Goal: Task Accomplishment & Management: Use online tool/utility

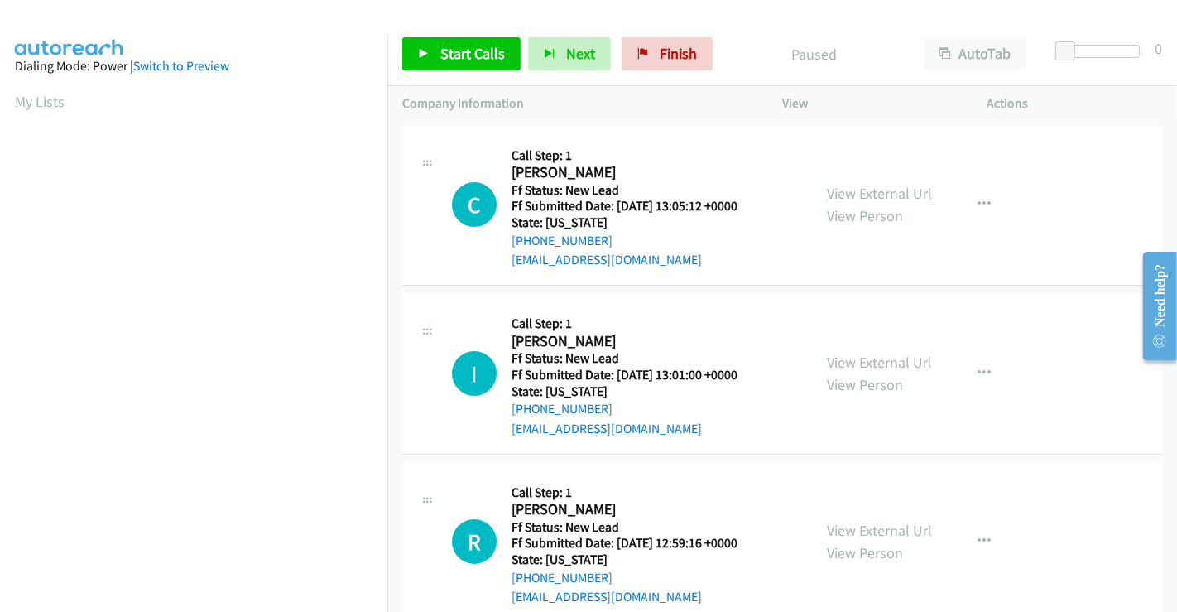
click at [862, 197] on link "View External Url" at bounding box center [879, 193] width 105 height 19
click at [877, 354] on link "View External Url" at bounding box center [879, 362] width 105 height 19
click at [877, 528] on link "View External Url" at bounding box center [879, 530] width 105 height 19
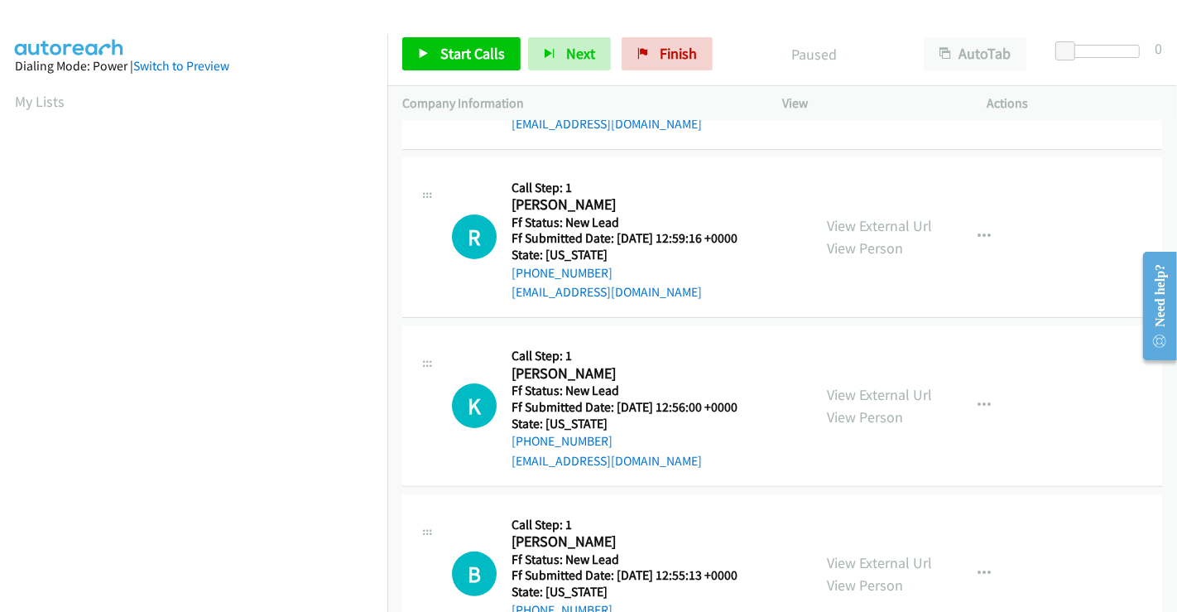
scroll to position [372, 0]
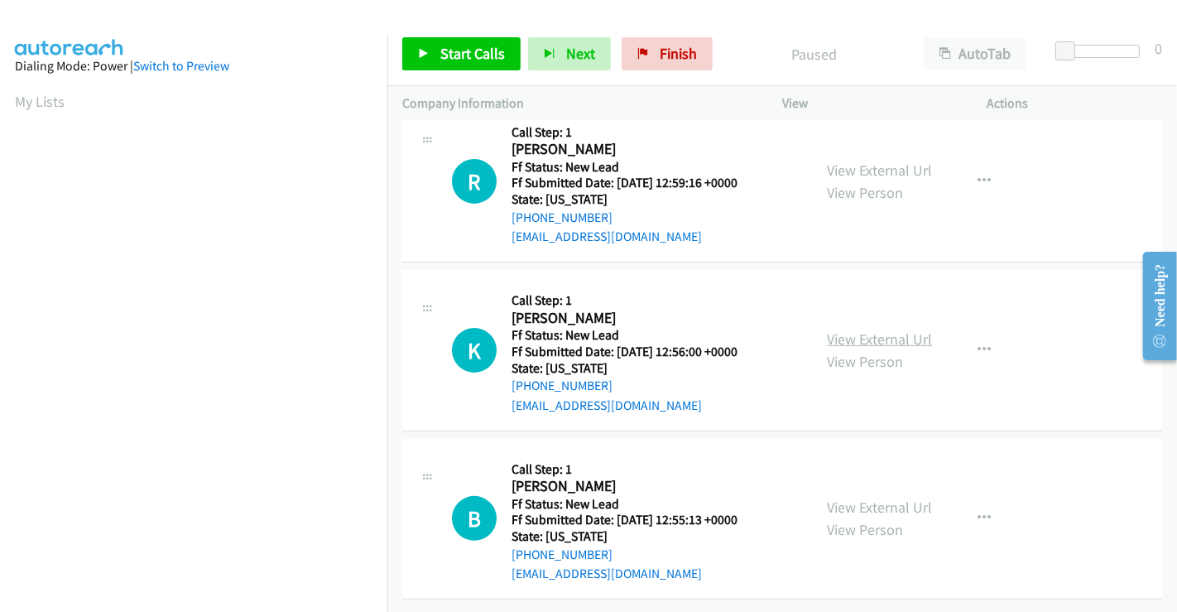
click at [871, 329] on link "View External Url" at bounding box center [879, 338] width 105 height 19
click at [866, 497] on link "View External Url" at bounding box center [879, 506] width 105 height 19
click at [471, 53] on span "Start Calls" at bounding box center [472, 53] width 65 height 19
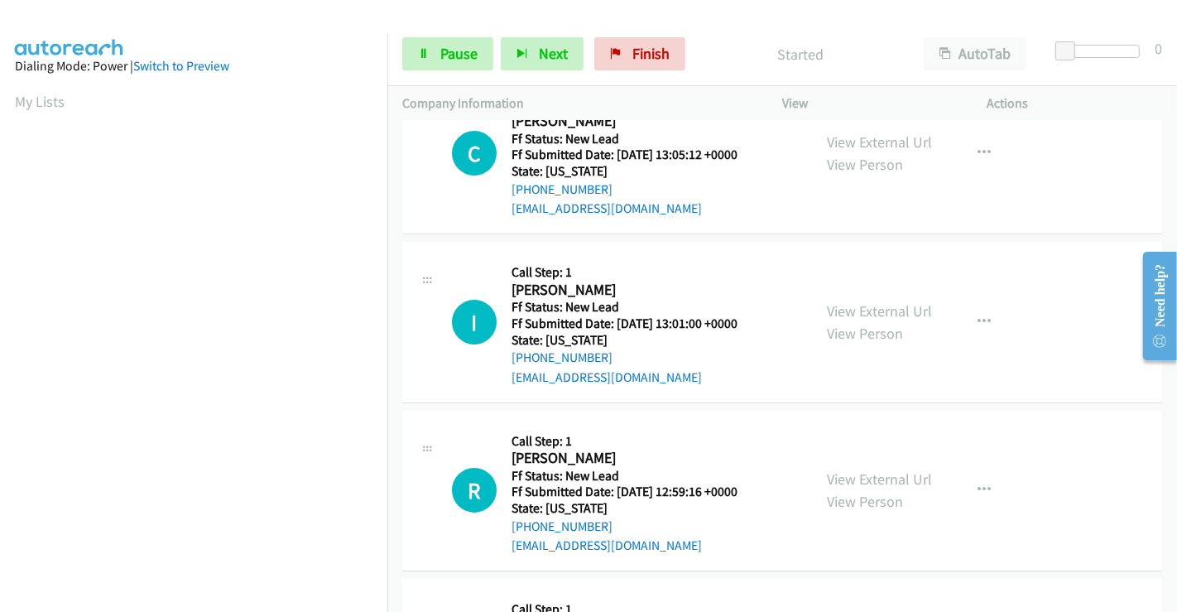
scroll to position [0, 0]
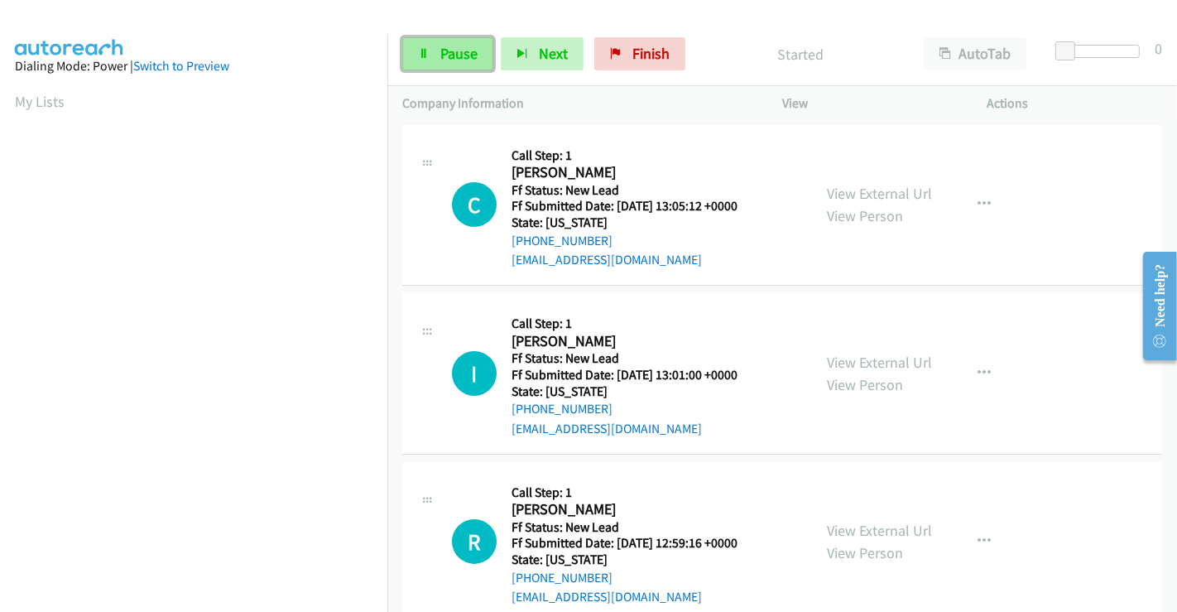
click at [442, 52] on span "Pause" at bounding box center [458, 53] width 37 height 19
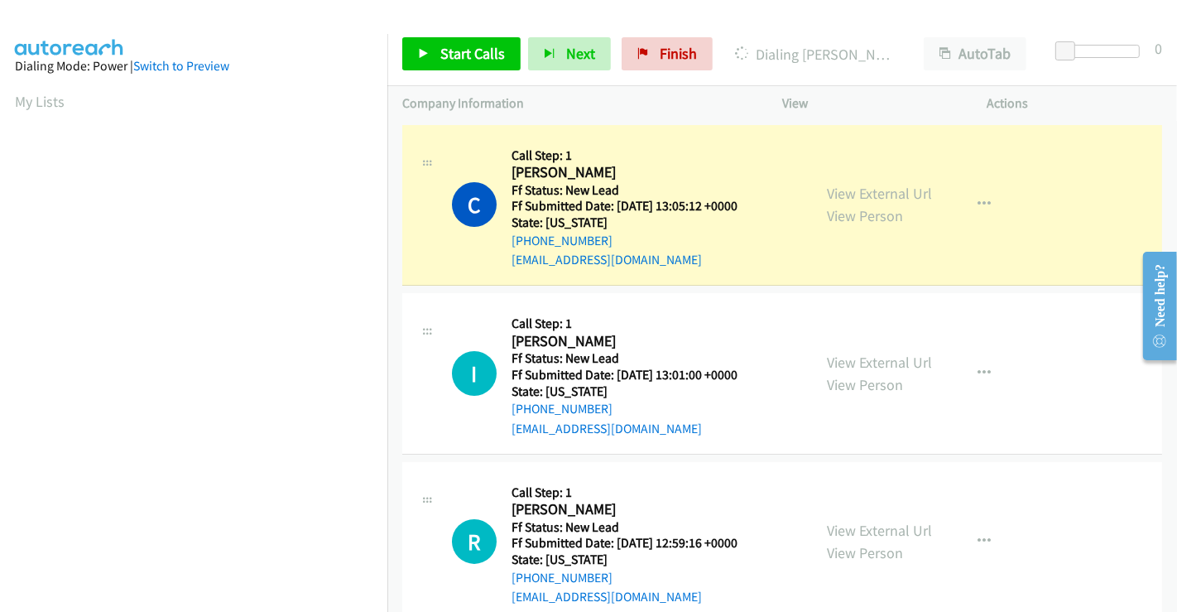
scroll to position [319, 0]
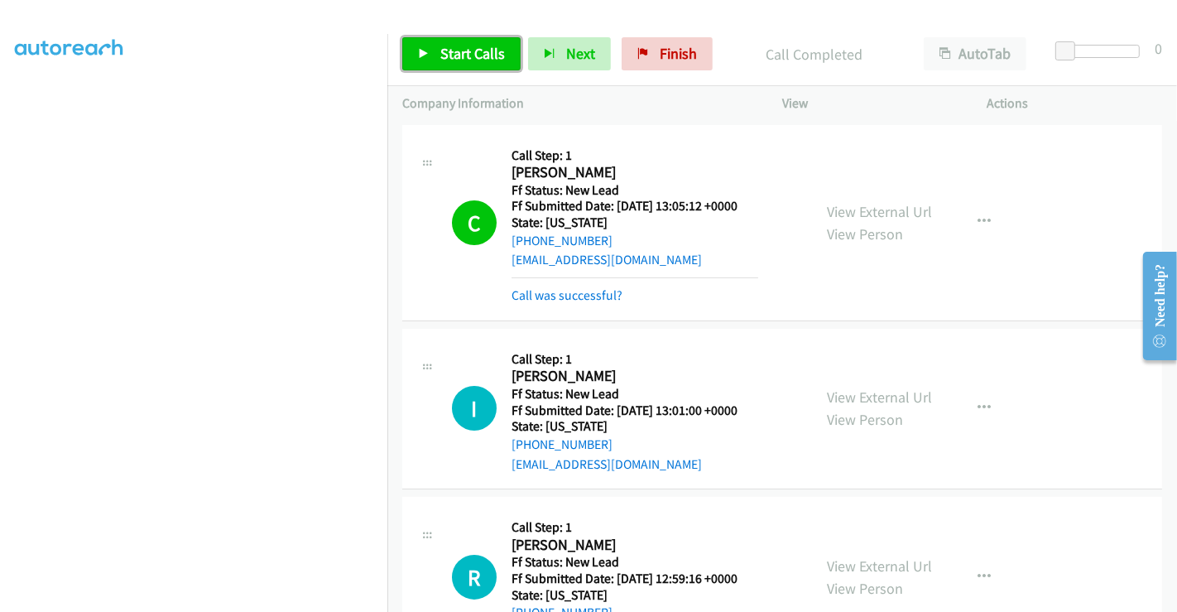
click at [433, 48] on link "Start Calls" at bounding box center [461, 53] width 118 height 33
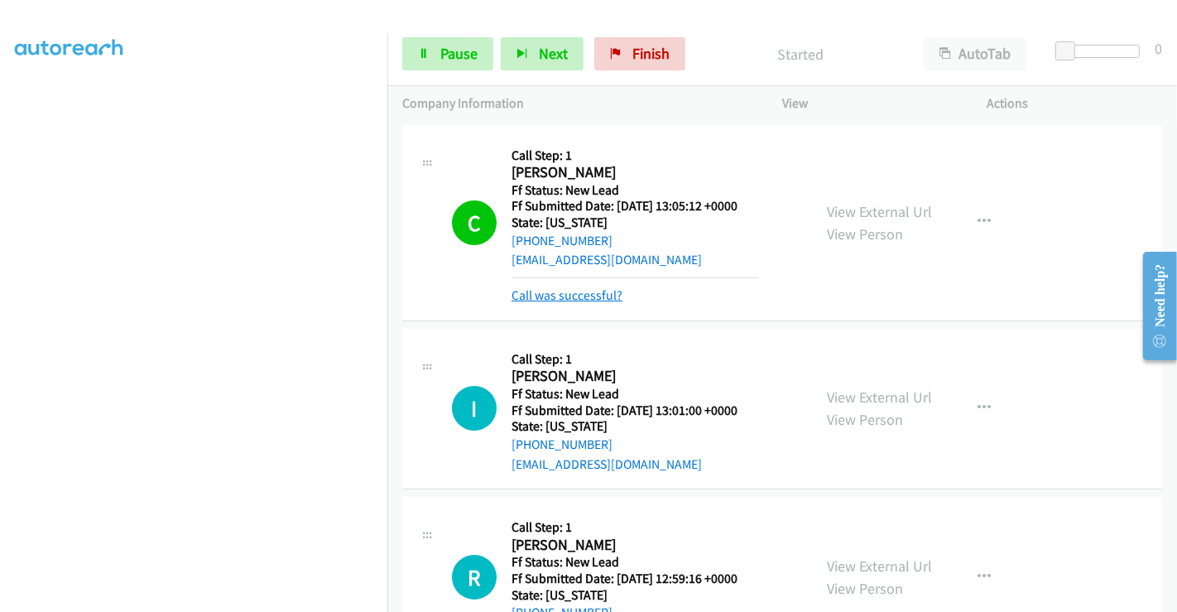
click at [560, 302] on link "Call was successful?" at bounding box center [566, 295] width 111 height 16
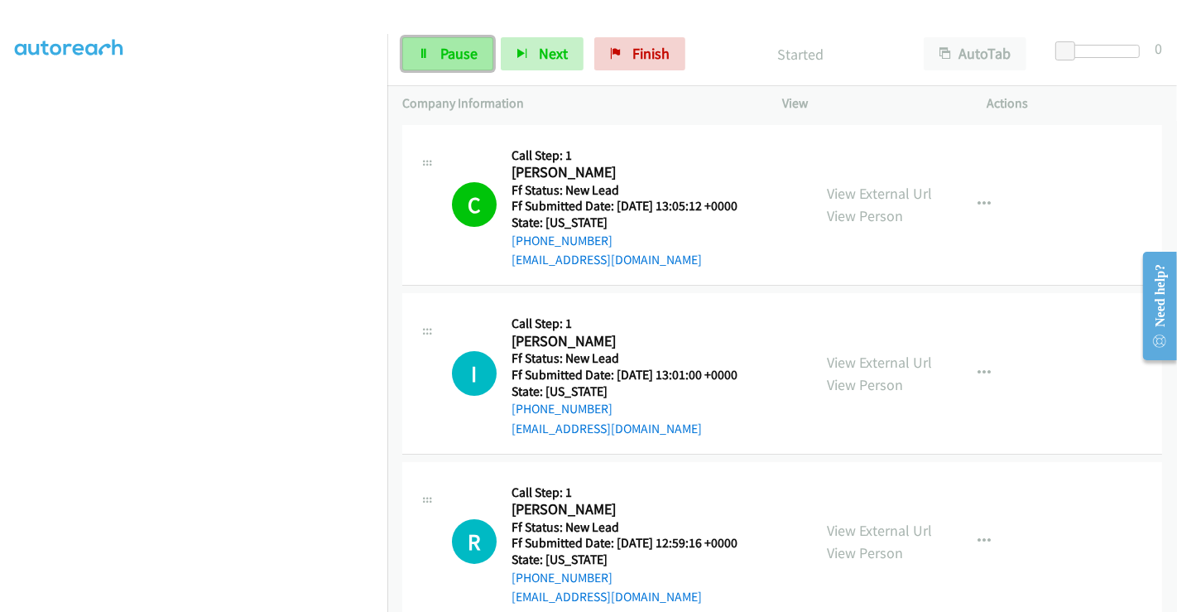
click at [442, 50] on span "Pause" at bounding box center [458, 53] width 37 height 19
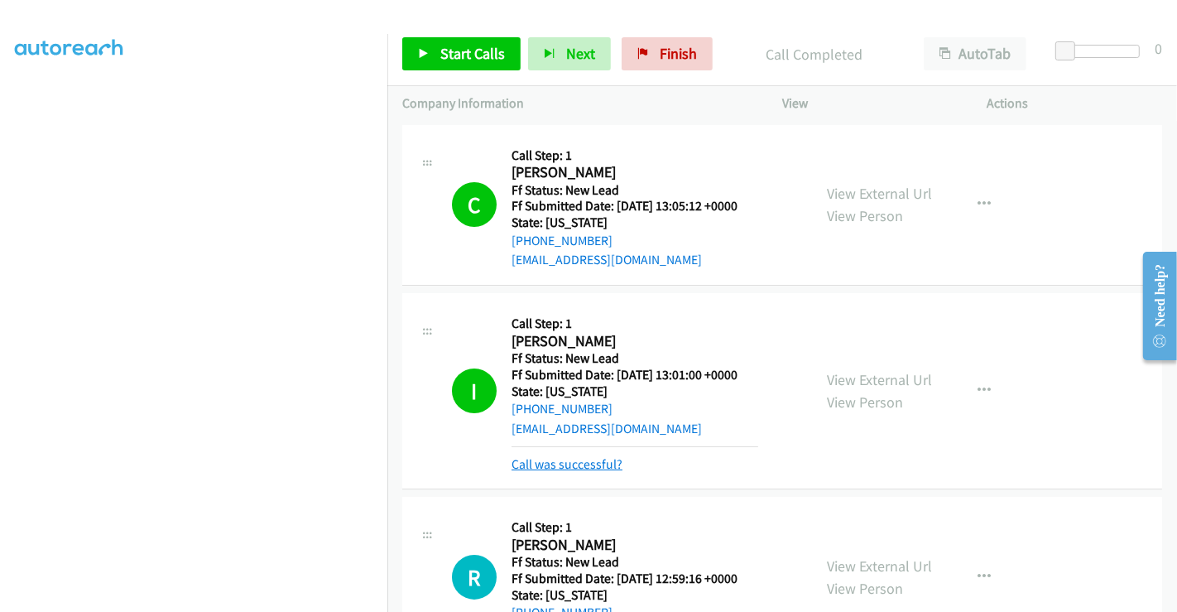
click at [593, 467] on link "Call was successful?" at bounding box center [566, 464] width 111 height 16
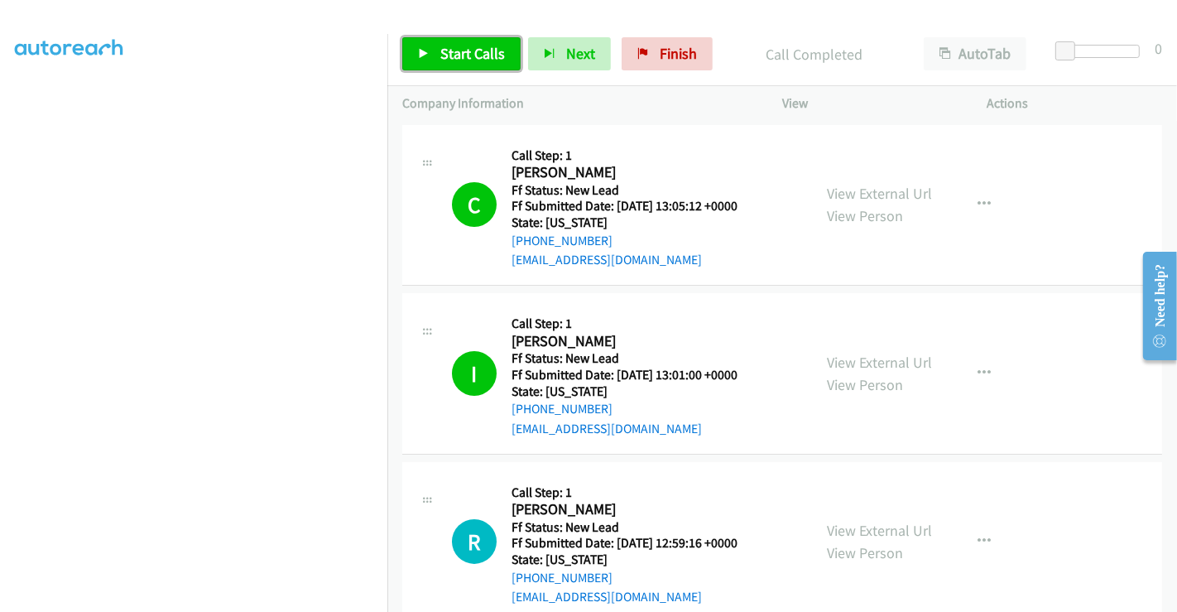
click at [427, 50] on icon at bounding box center [424, 55] width 12 height 12
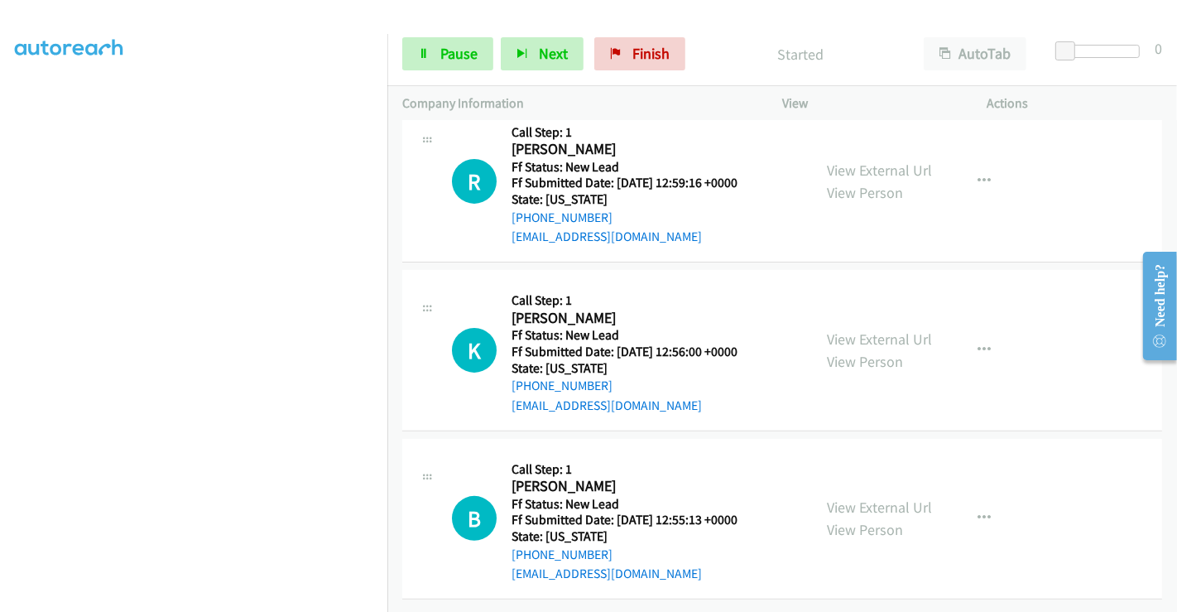
scroll to position [367, 0]
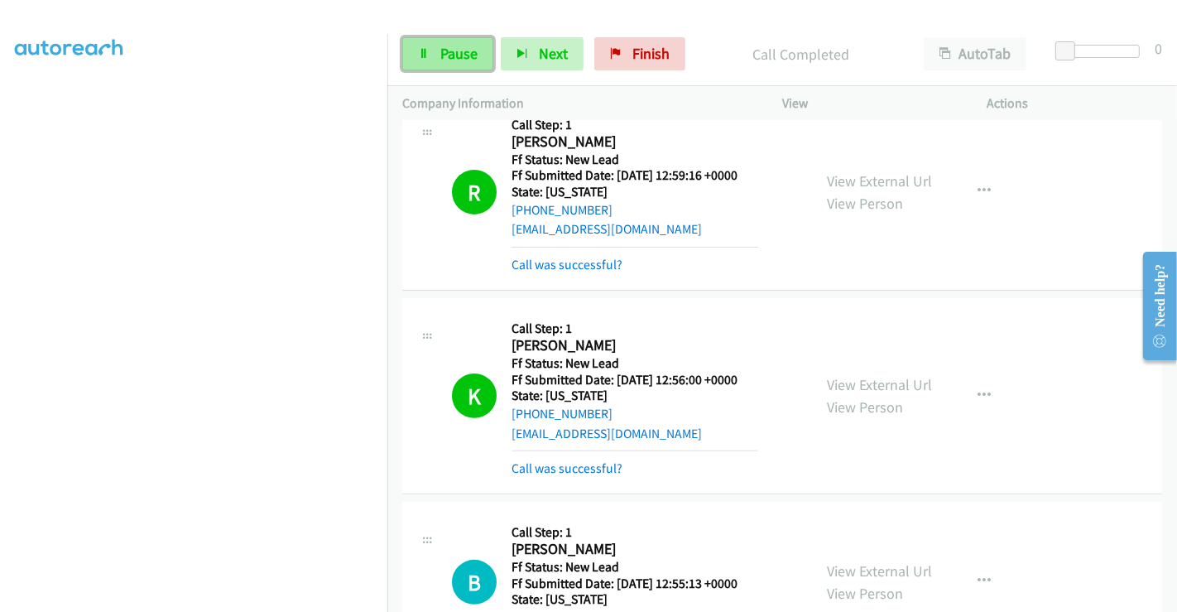
click at [458, 57] on span "Pause" at bounding box center [458, 53] width 37 height 19
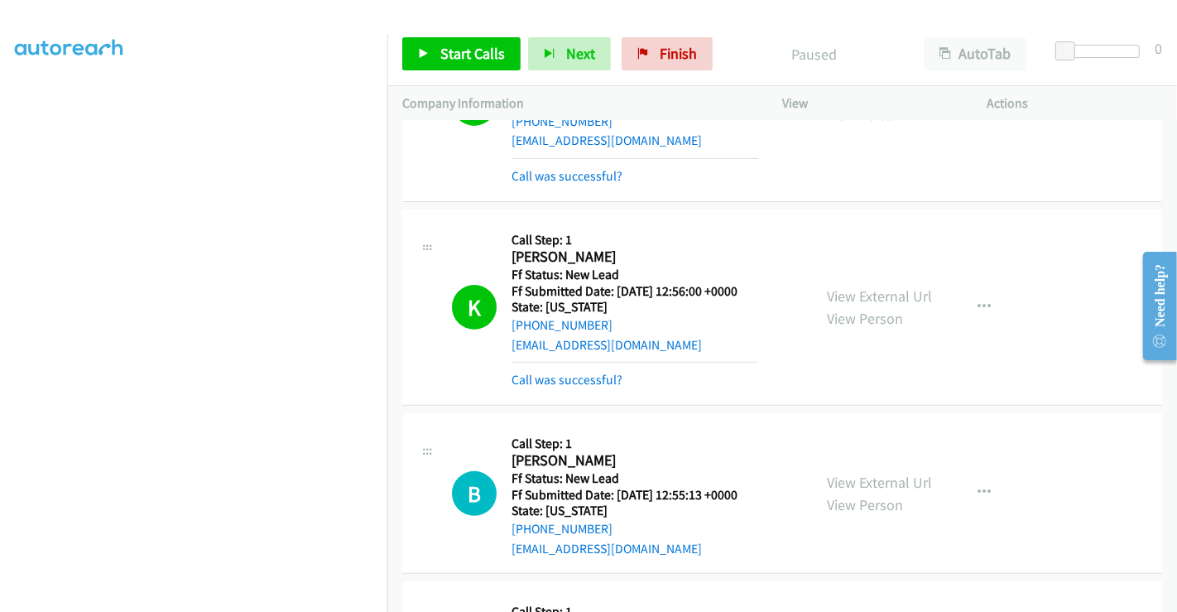
scroll to position [551, 0]
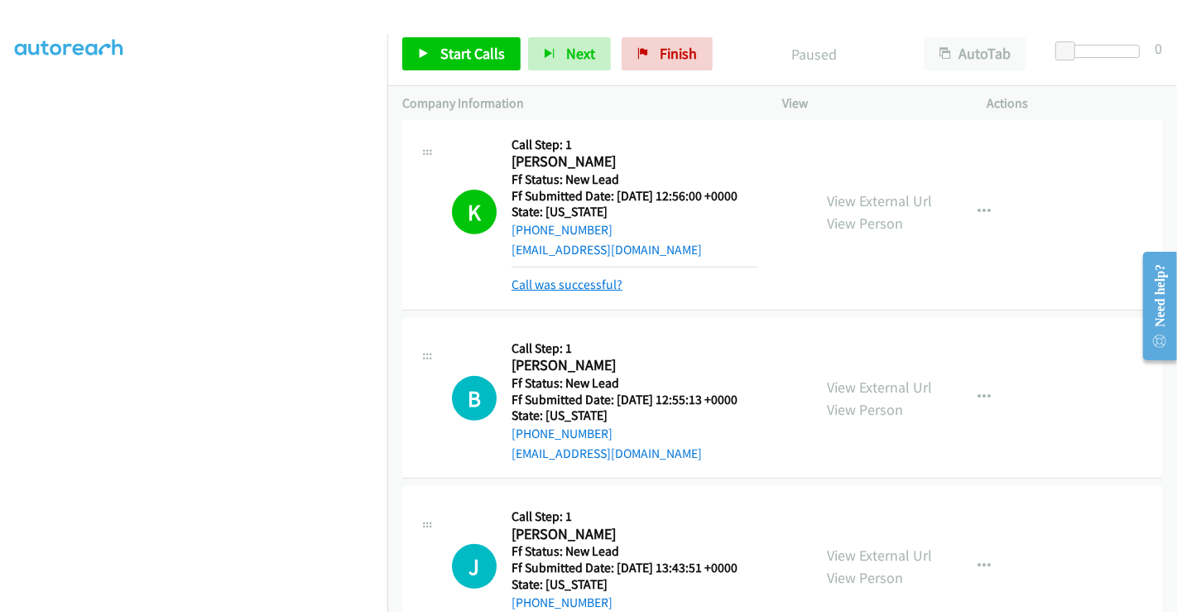
click at [583, 289] on link "Call was successful?" at bounding box center [566, 284] width 111 height 16
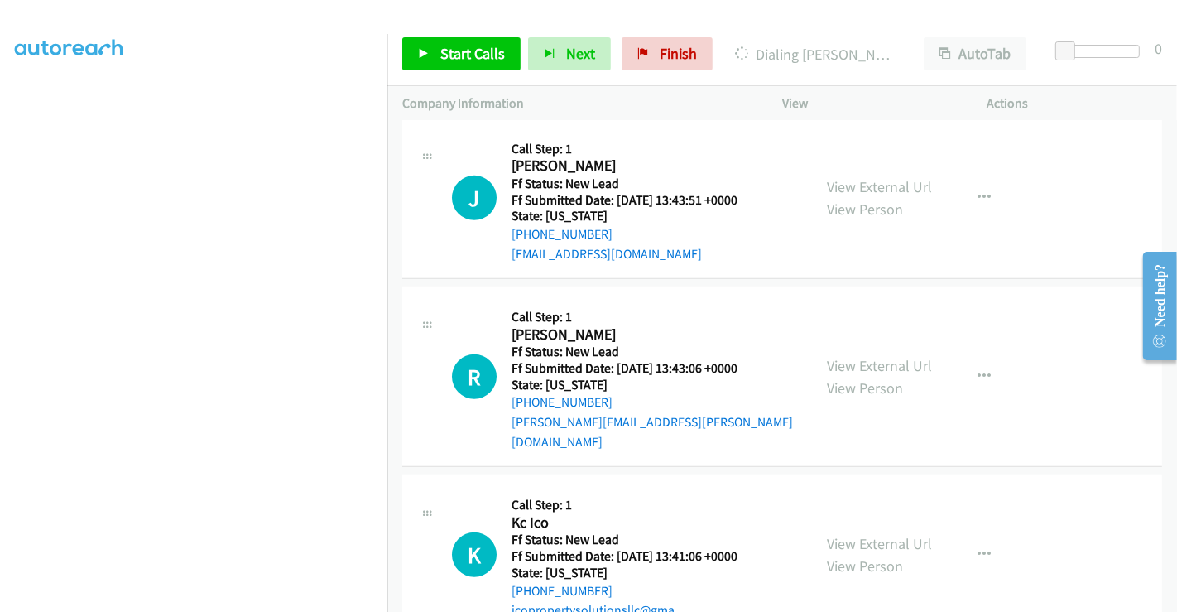
scroll to position [911, 0]
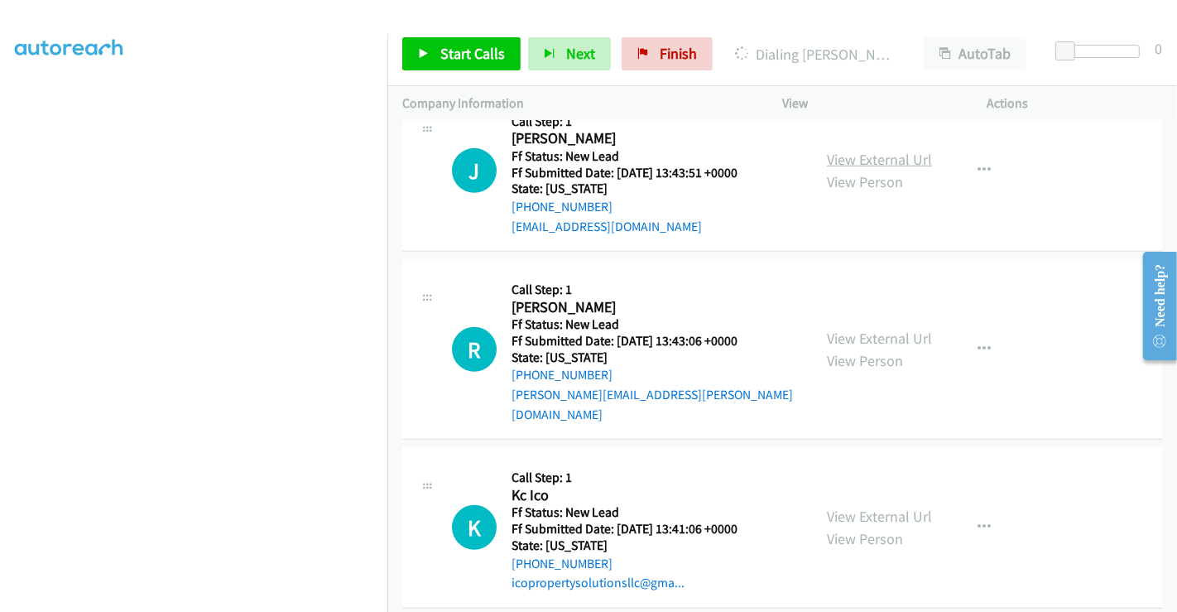
click at [862, 150] on link "View External Url" at bounding box center [879, 159] width 105 height 19
click at [856, 329] on link "View External Url" at bounding box center [879, 338] width 105 height 19
click at [866, 506] on link "View External Url" at bounding box center [879, 515] width 105 height 19
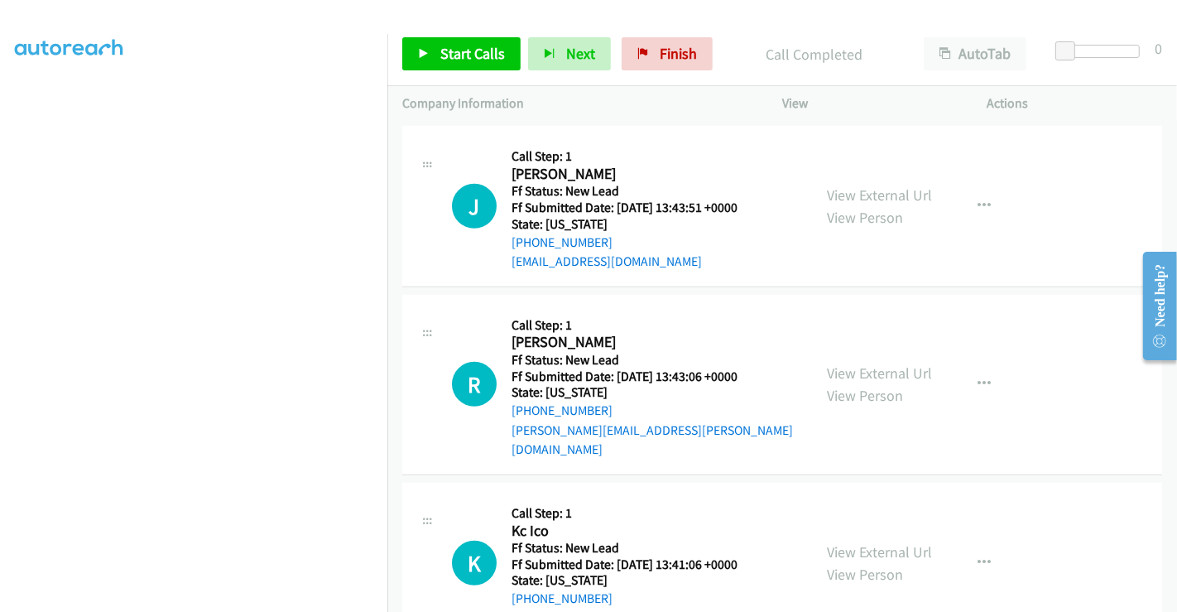
scroll to position [946, 0]
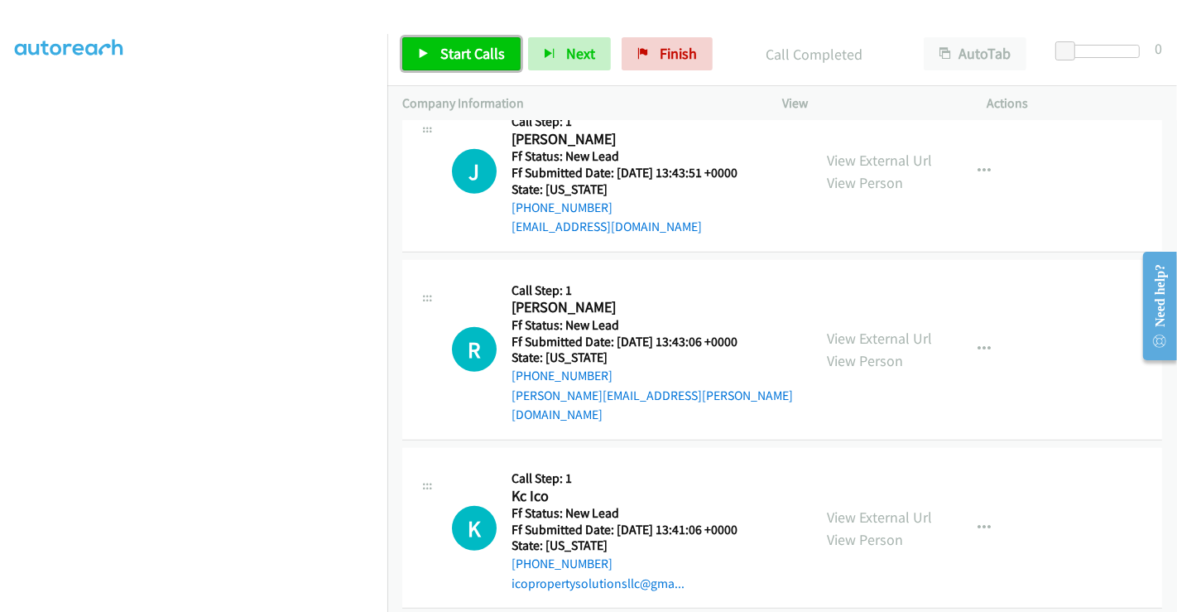
click at [489, 54] on span "Start Calls" at bounding box center [472, 53] width 65 height 19
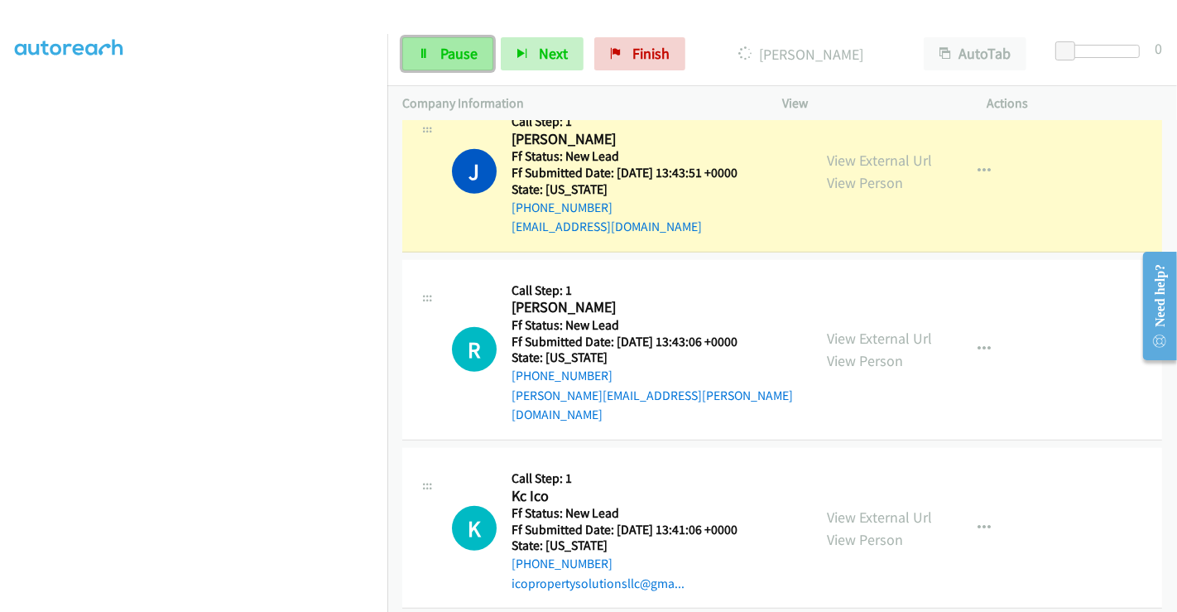
click at [461, 52] on span "Pause" at bounding box center [458, 53] width 37 height 19
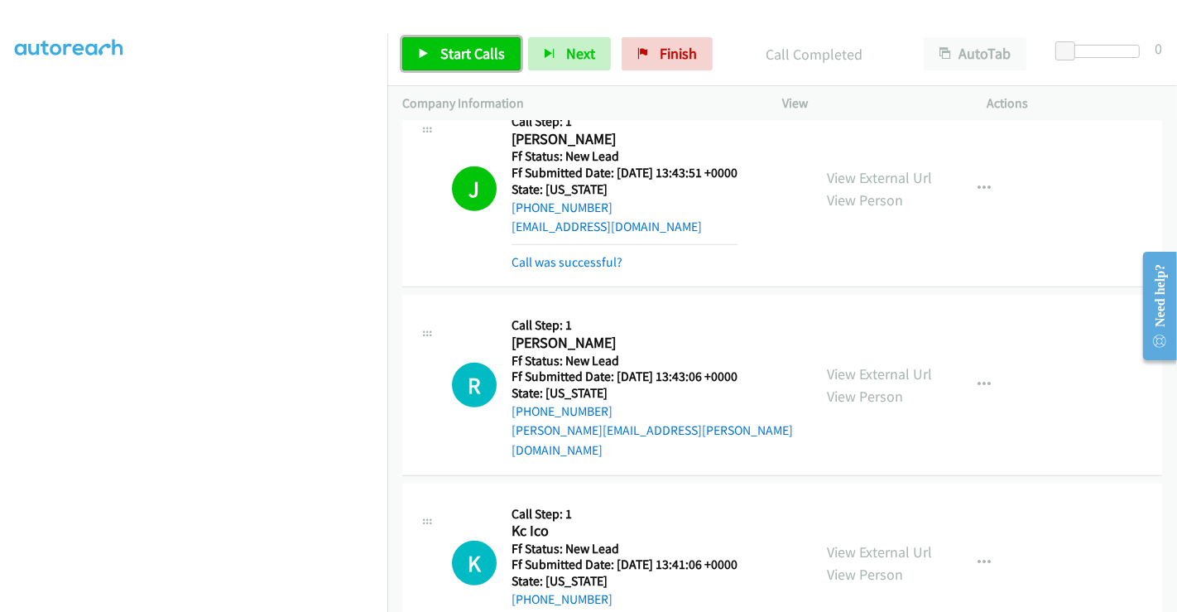
click at [442, 40] on link "Start Calls" at bounding box center [461, 53] width 118 height 33
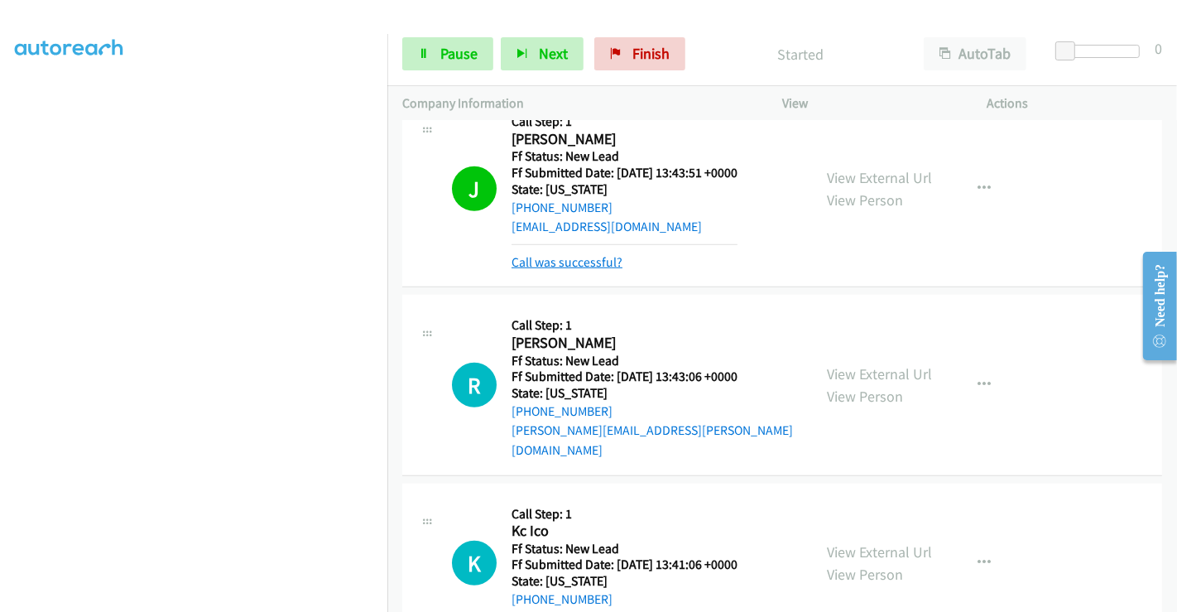
click at [565, 261] on link "Call was successful?" at bounding box center [566, 262] width 111 height 16
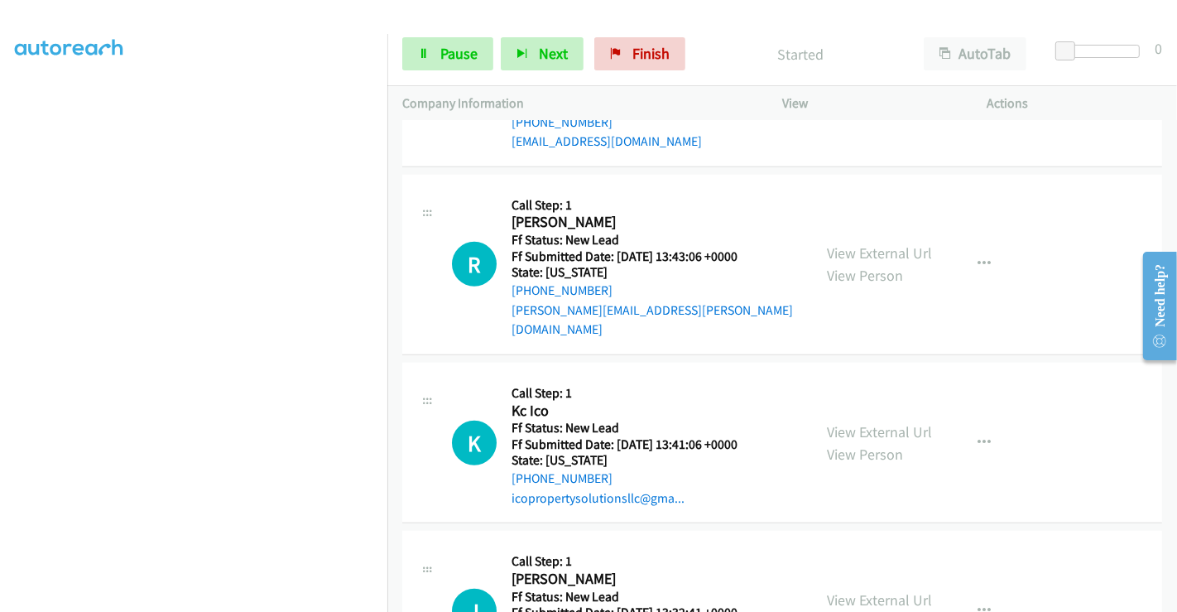
scroll to position [991, 0]
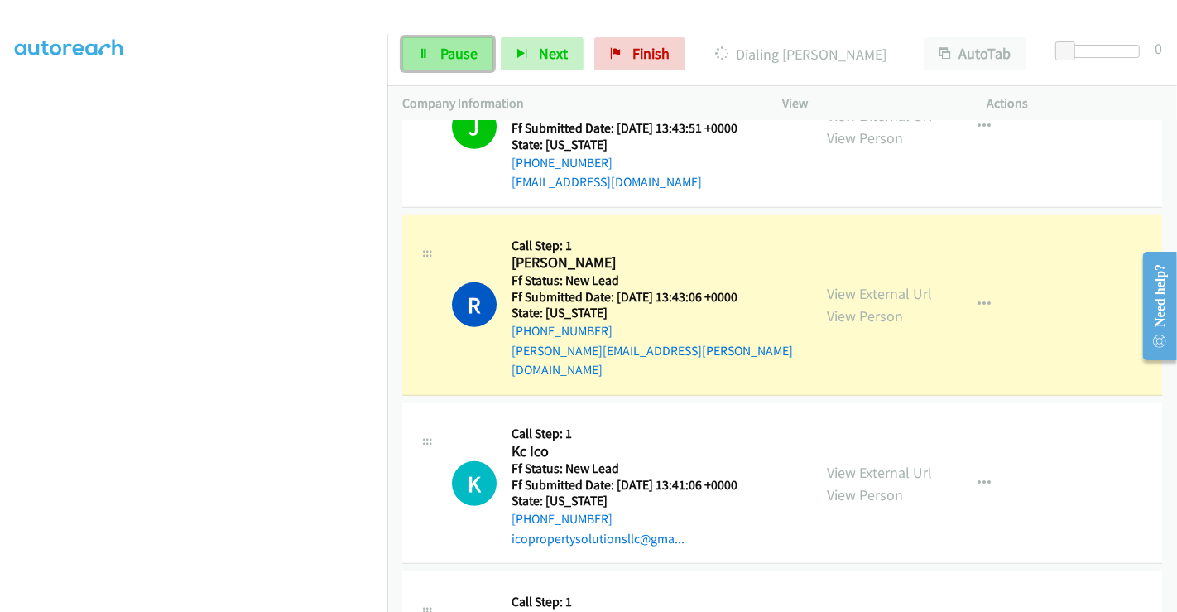
click at [454, 50] on span "Pause" at bounding box center [458, 53] width 37 height 19
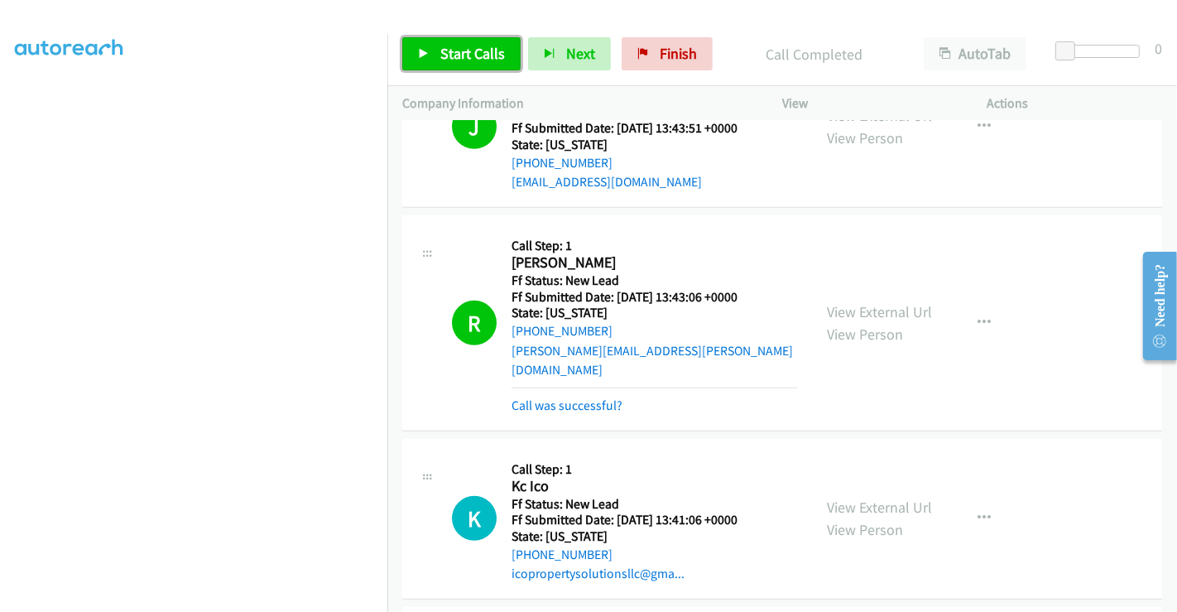
click at [473, 50] on span "Start Calls" at bounding box center [472, 53] width 65 height 19
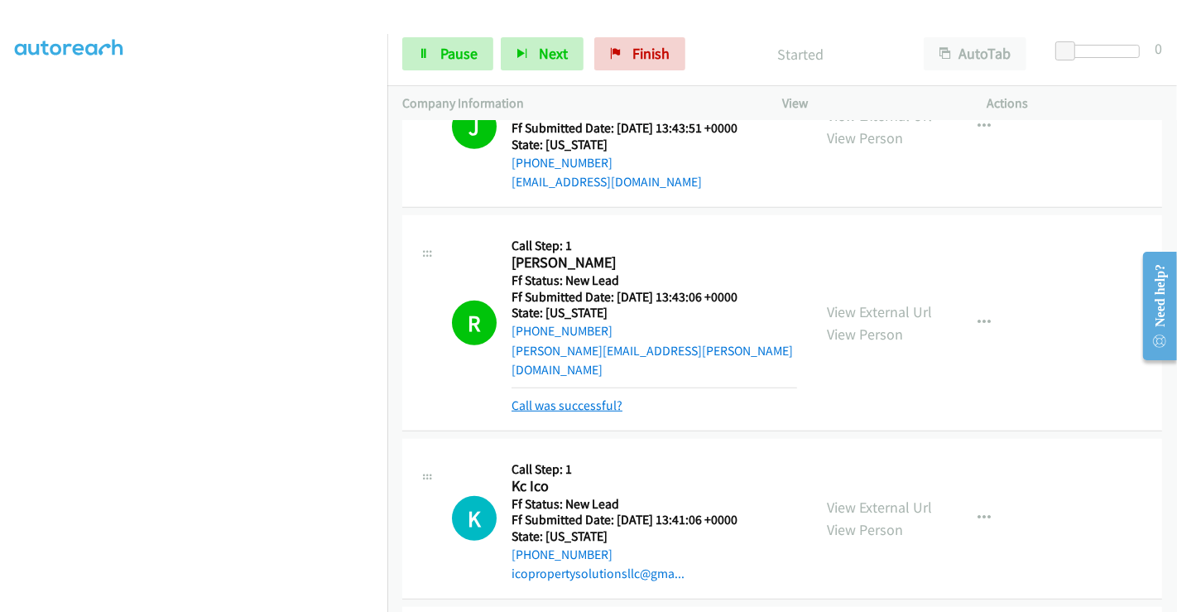
click at [567, 397] on link "Call was successful?" at bounding box center [566, 405] width 111 height 16
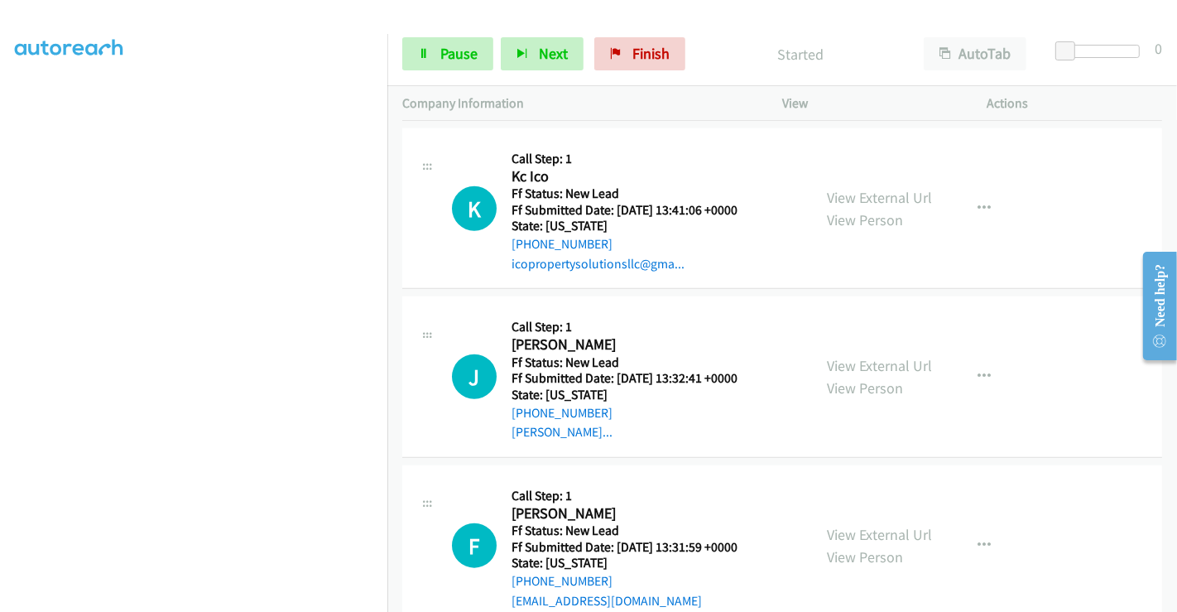
scroll to position [1267, 0]
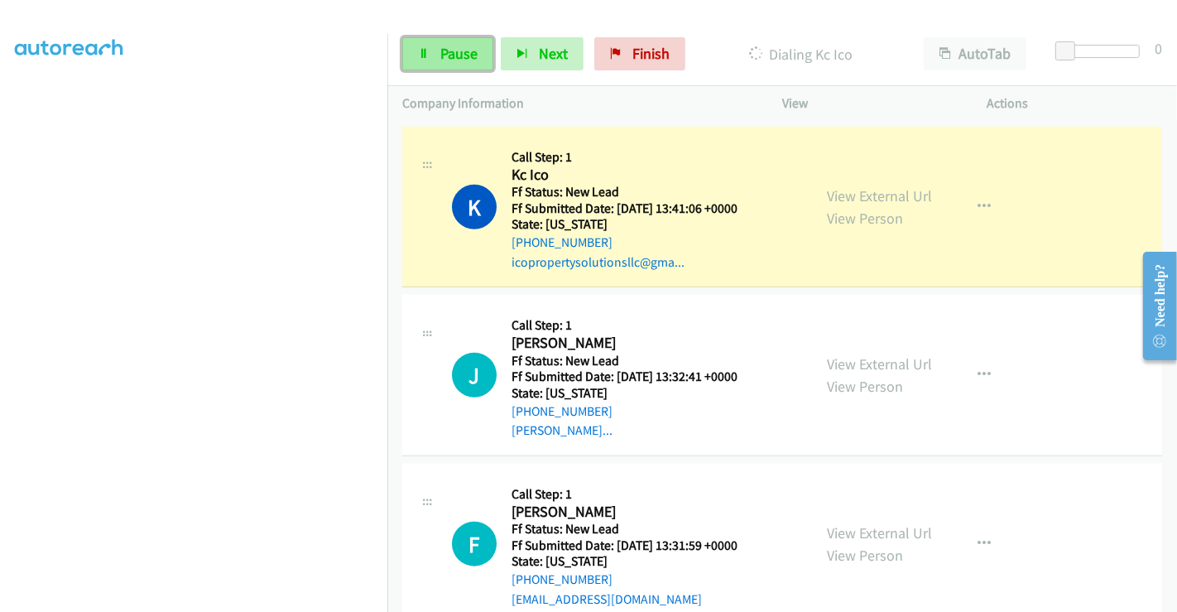
click at [448, 50] on span "Pause" at bounding box center [458, 53] width 37 height 19
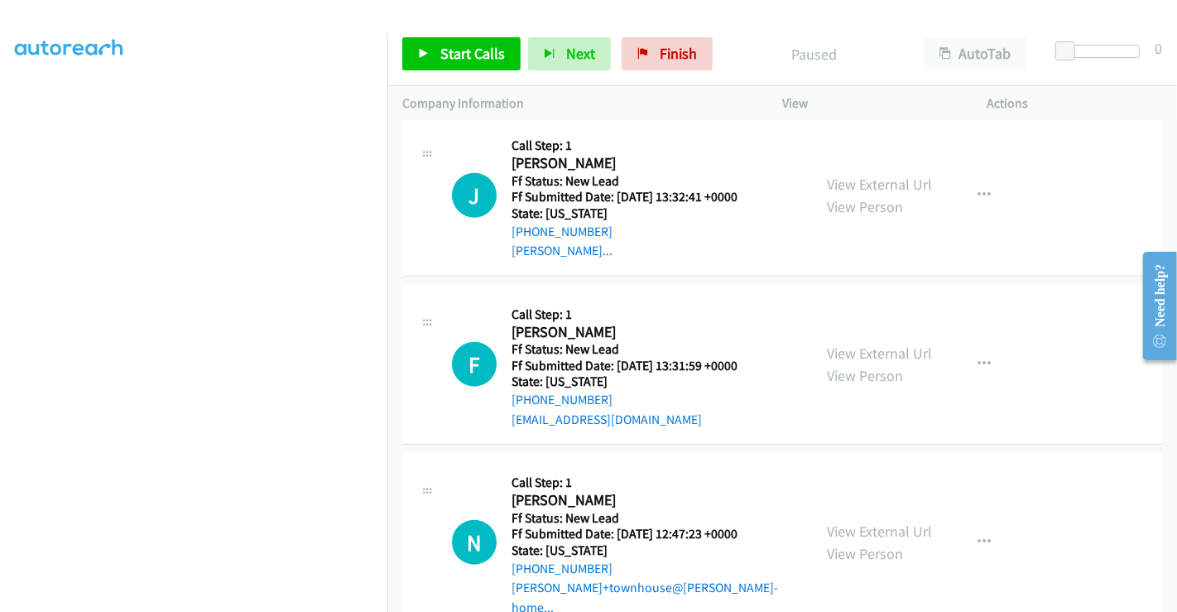
scroll to position [1359, 0]
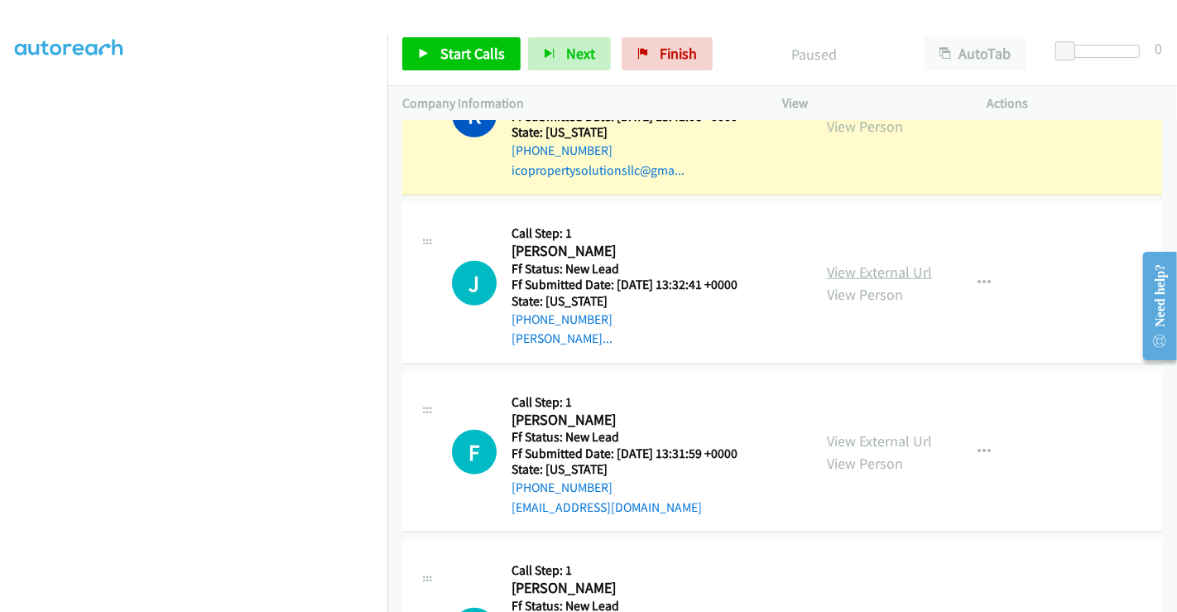
click at [850, 262] on link "View External Url" at bounding box center [879, 271] width 105 height 19
click at [875, 431] on link "View External Url" at bounding box center [879, 440] width 105 height 19
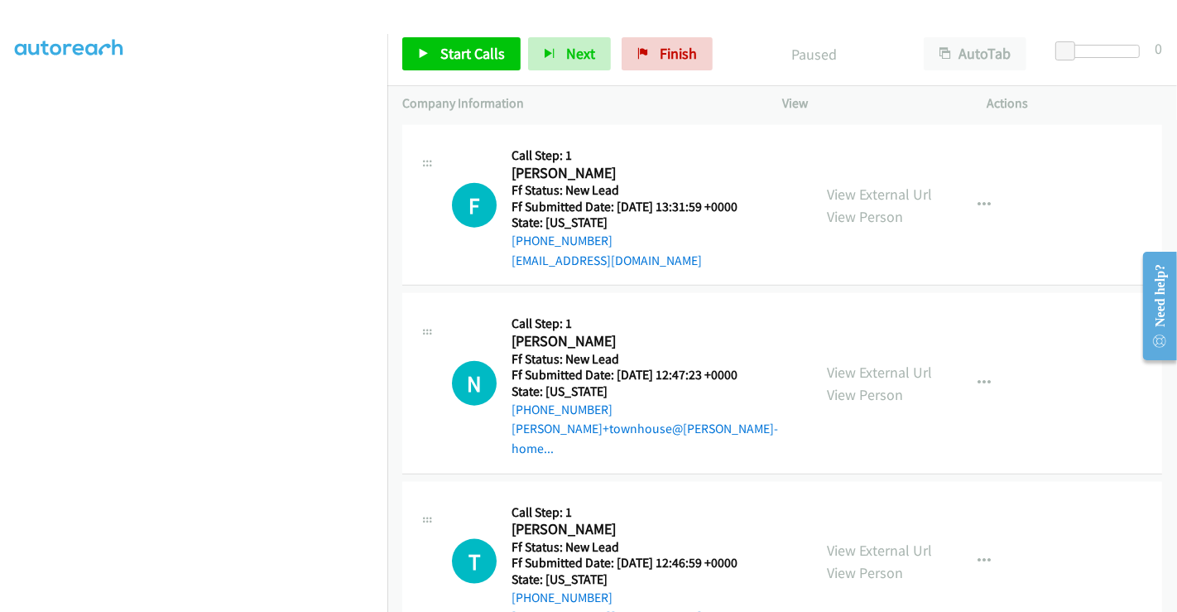
scroll to position [1620, 0]
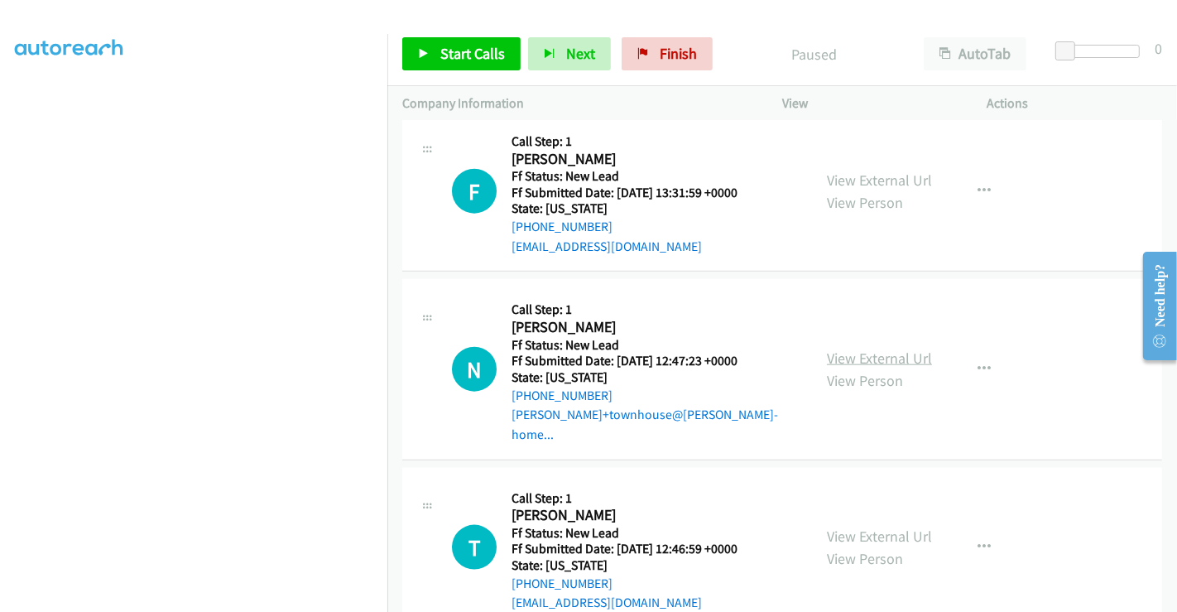
click at [866, 348] on link "View External Url" at bounding box center [879, 357] width 105 height 19
click at [862, 526] on link "View External Url" at bounding box center [879, 535] width 105 height 19
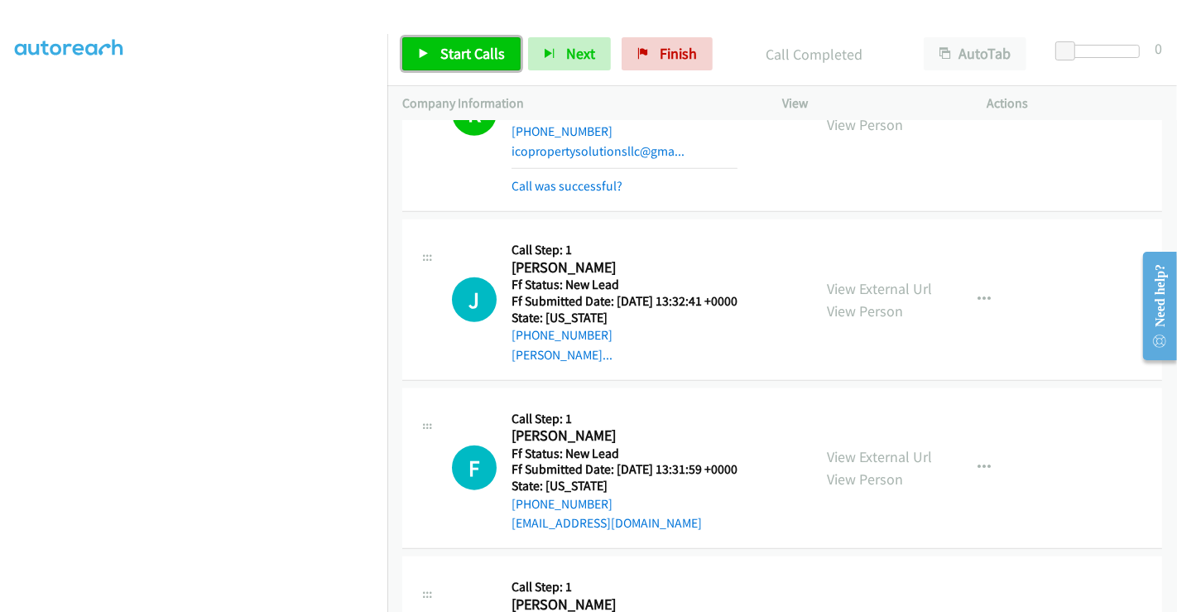
click at [473, 41] on link "Start Calls" at bounding box center [461, 53] width 118 height 33
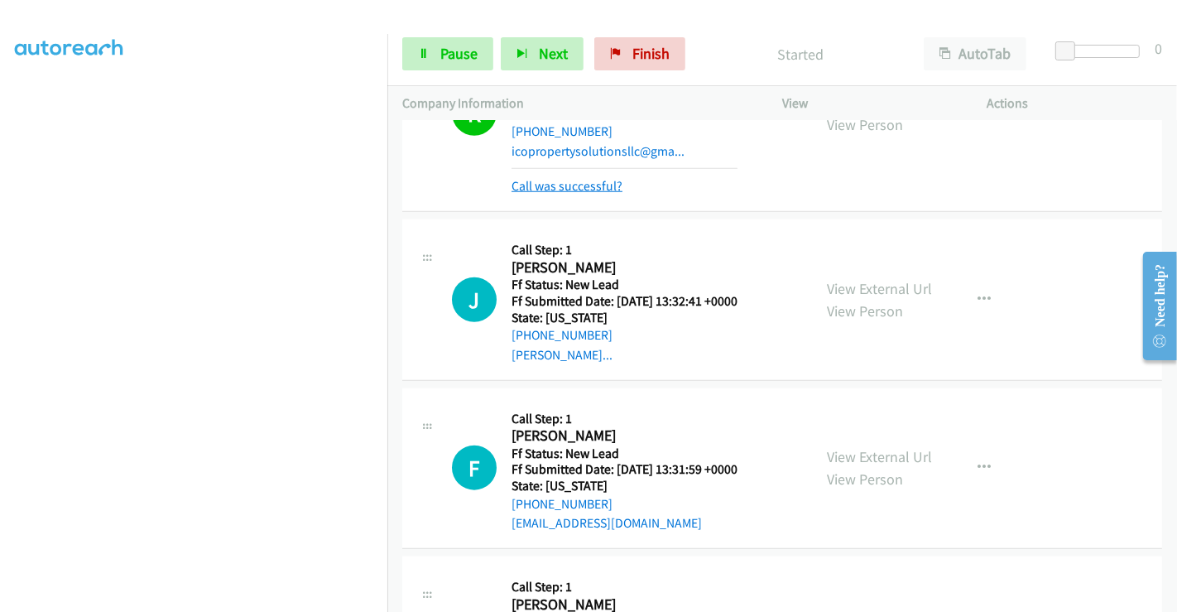
click at [579, 178] on link "Call was successful?" at bounding box center [566, 186] width 111 height 16
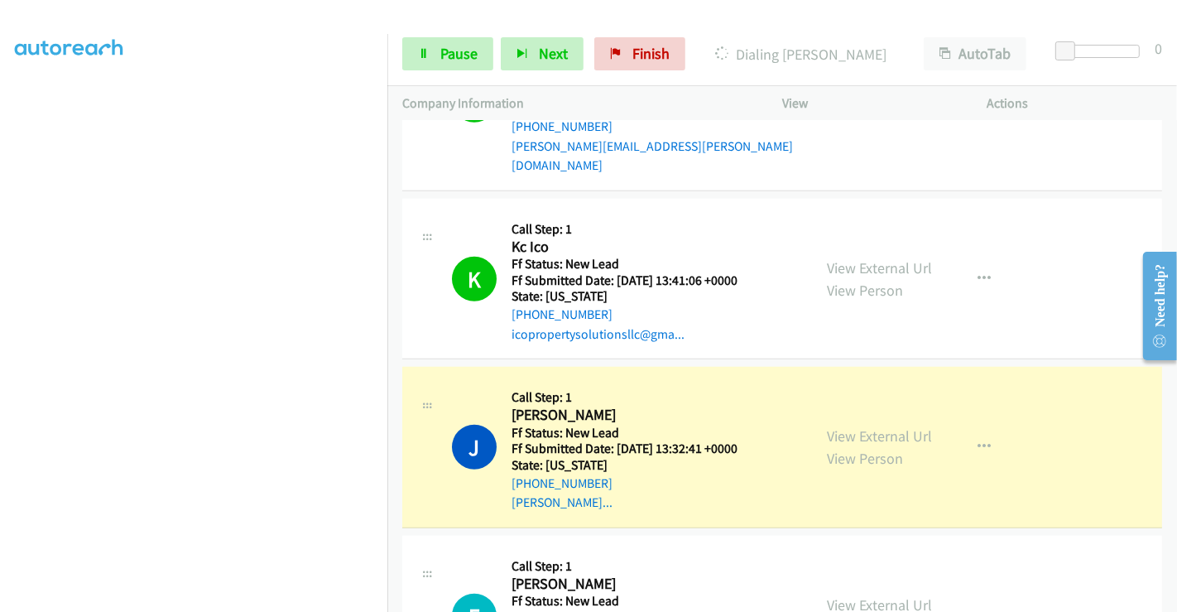
scroll to position [1194, 0]
click at [451, 53] on span "Pause" at bounding box center [458, 53] width 37 height 19
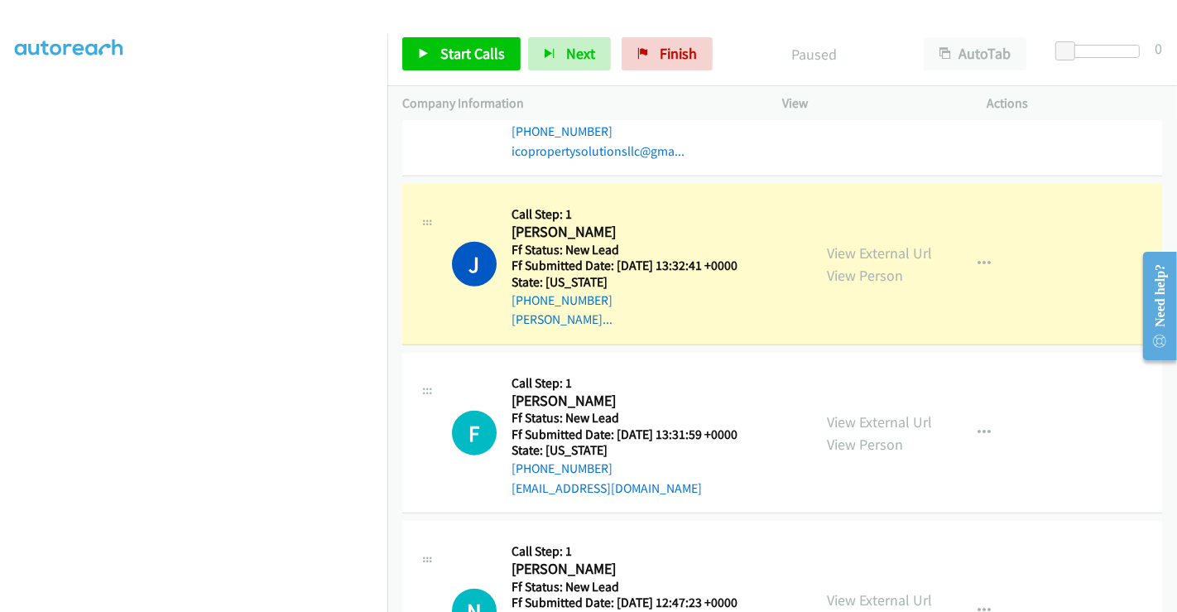
scroll to position [1378, 0]
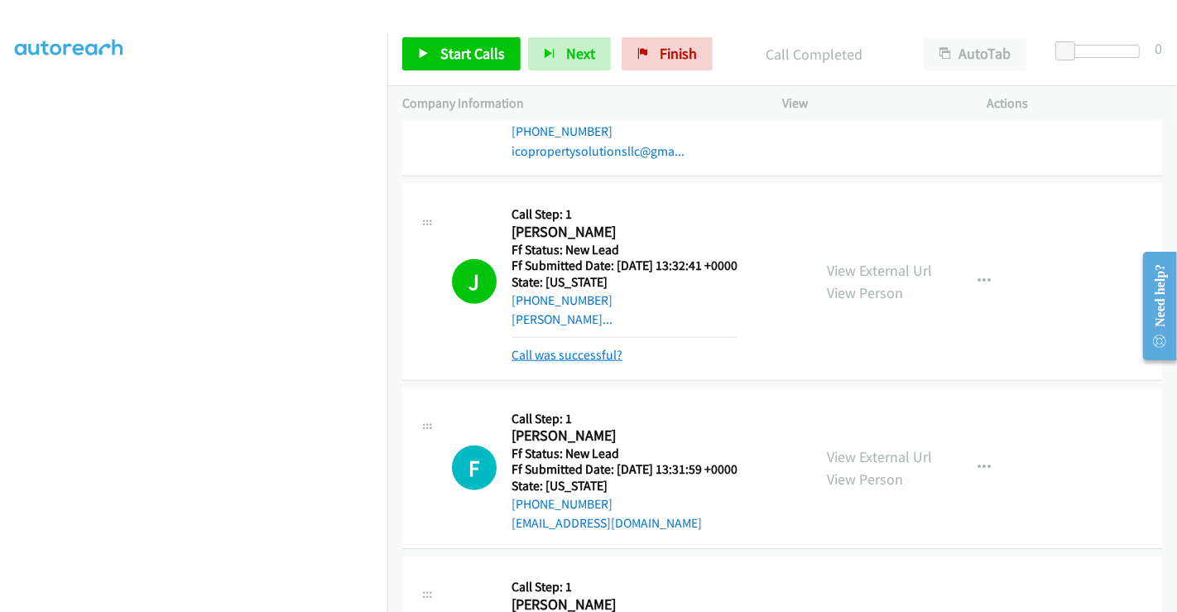
click at [602, 347] on link "Call was successful?" at bounding box center [566, 355] width 111 height 16
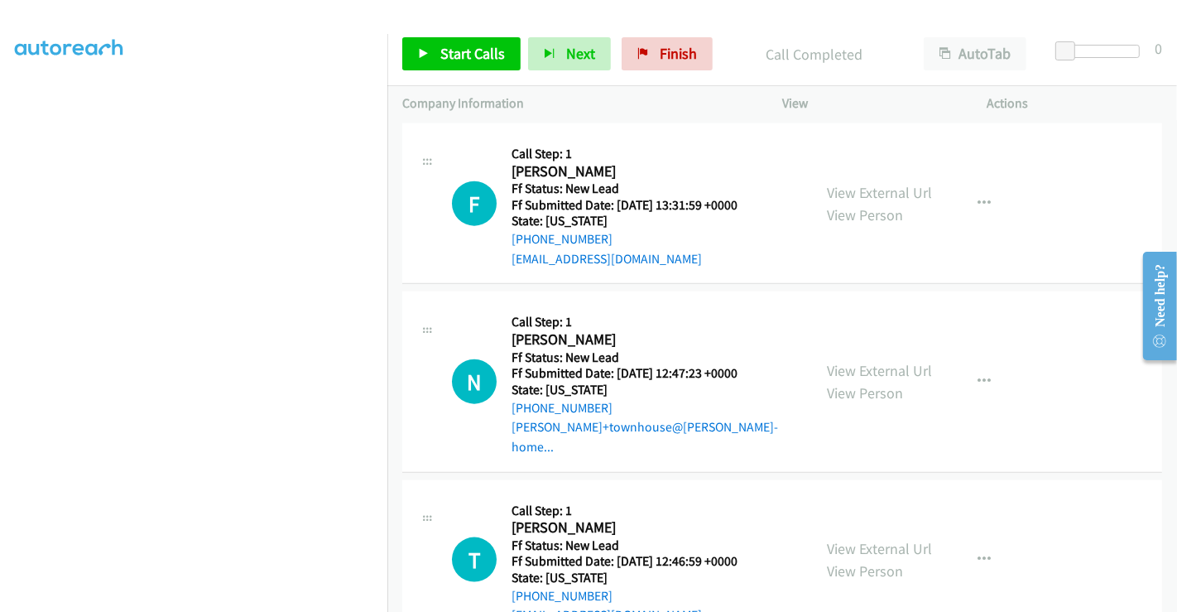
scroll to position [1620, 0]
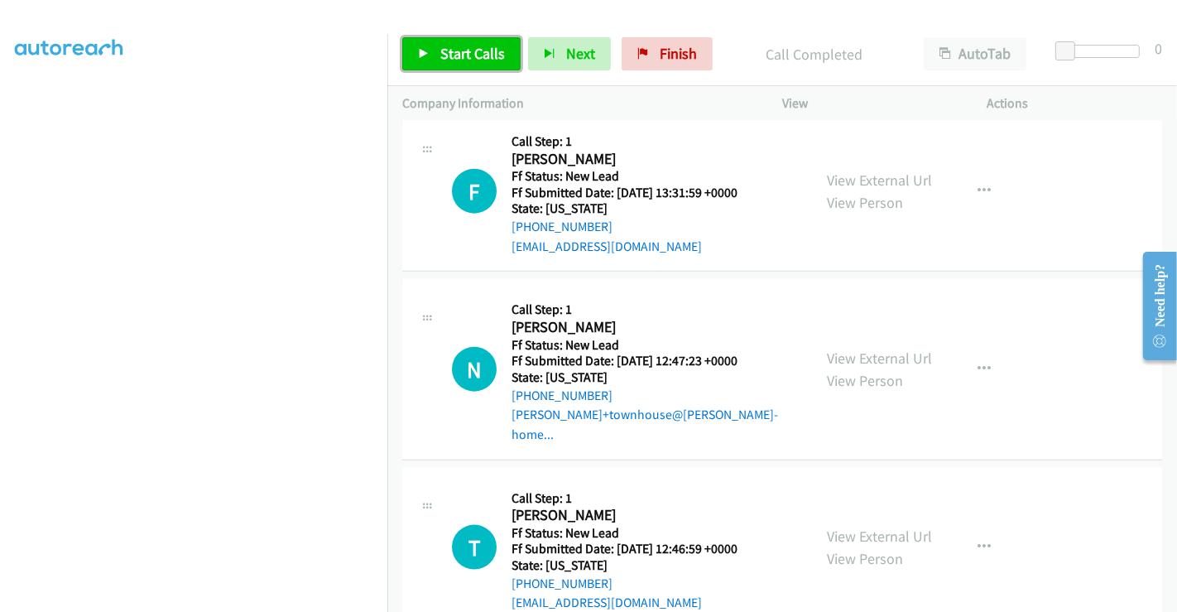
click at [451, 55] on span "Start Calls" at bounding box center [472, 53] width 65 height 19
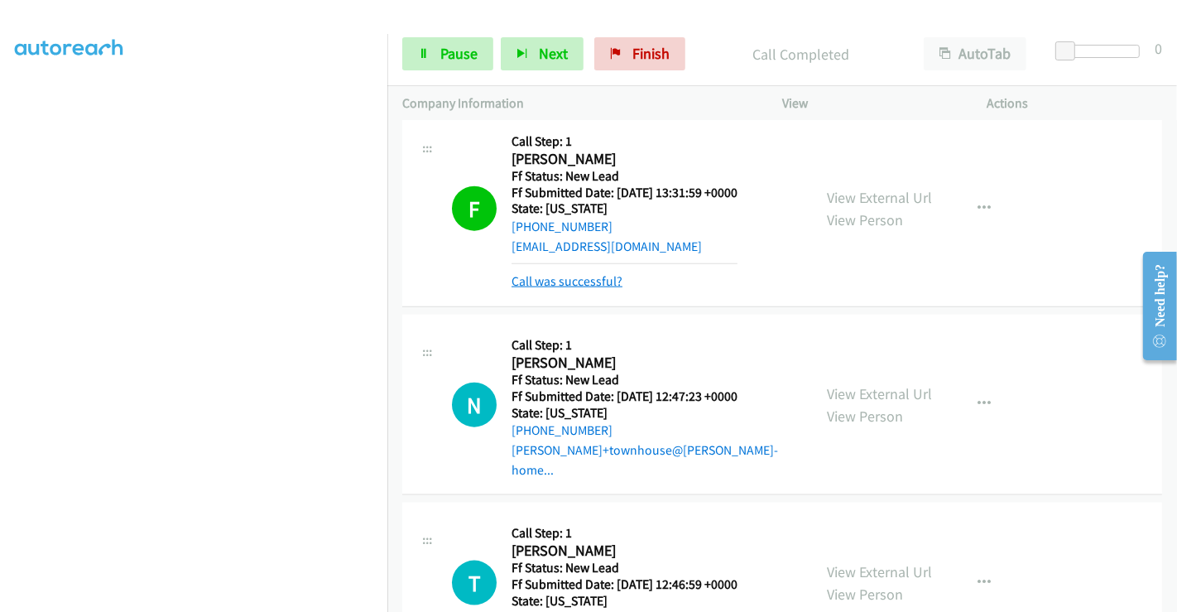
click at [536, 273] on link "Call was successful?" at bounding box center [566, 281] width 111 height 16
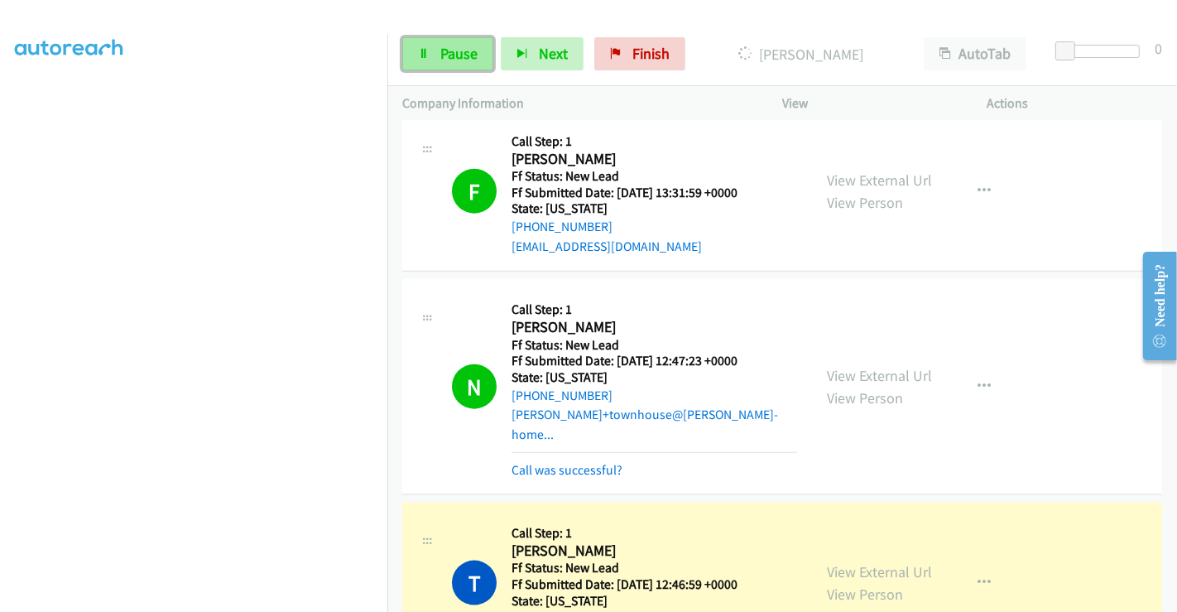
click at [443, 62] on span "Pause" at bounding box center [458, 53] width 37 height 19
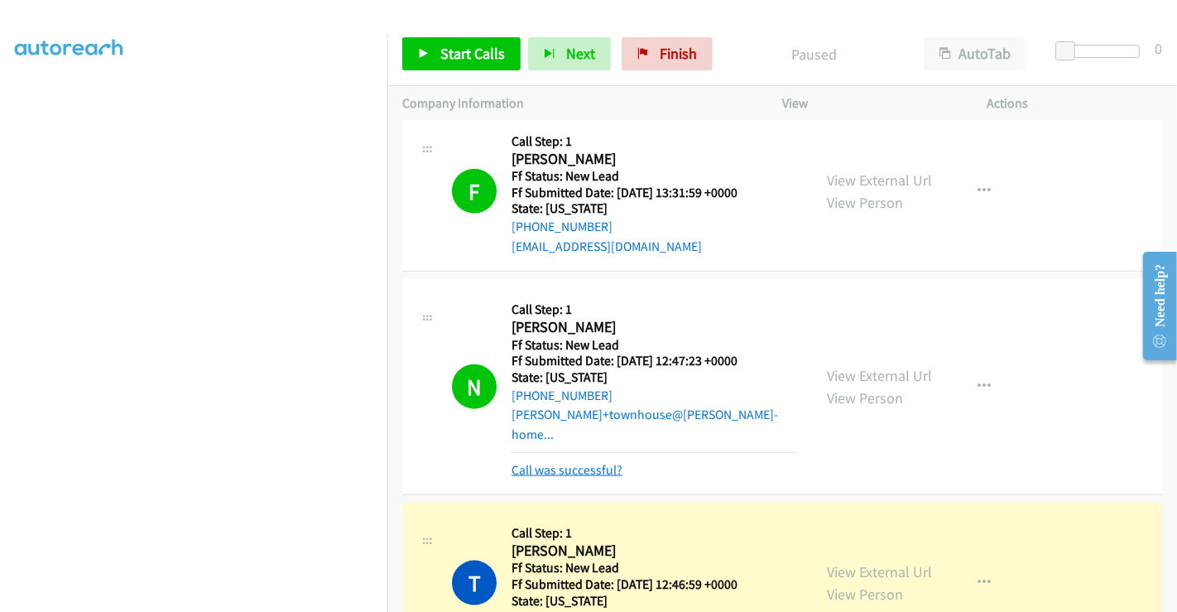
click at [581, 462] on link "Call was successful?" at bounding box center [566, 470] width 111 height 16
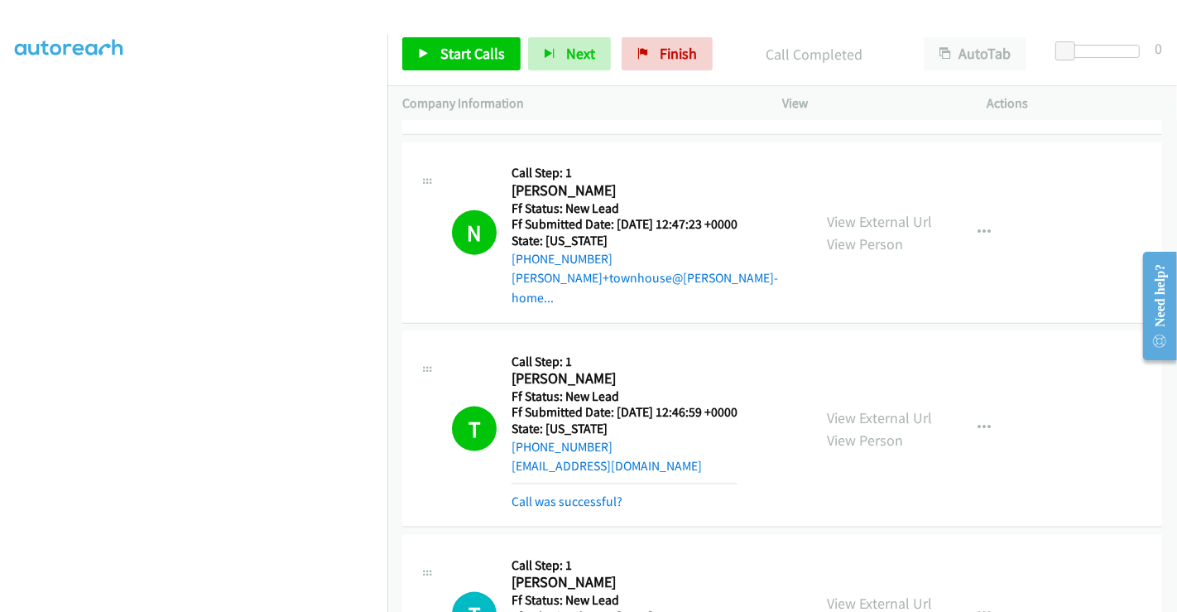
scroll to position [2032, 0]
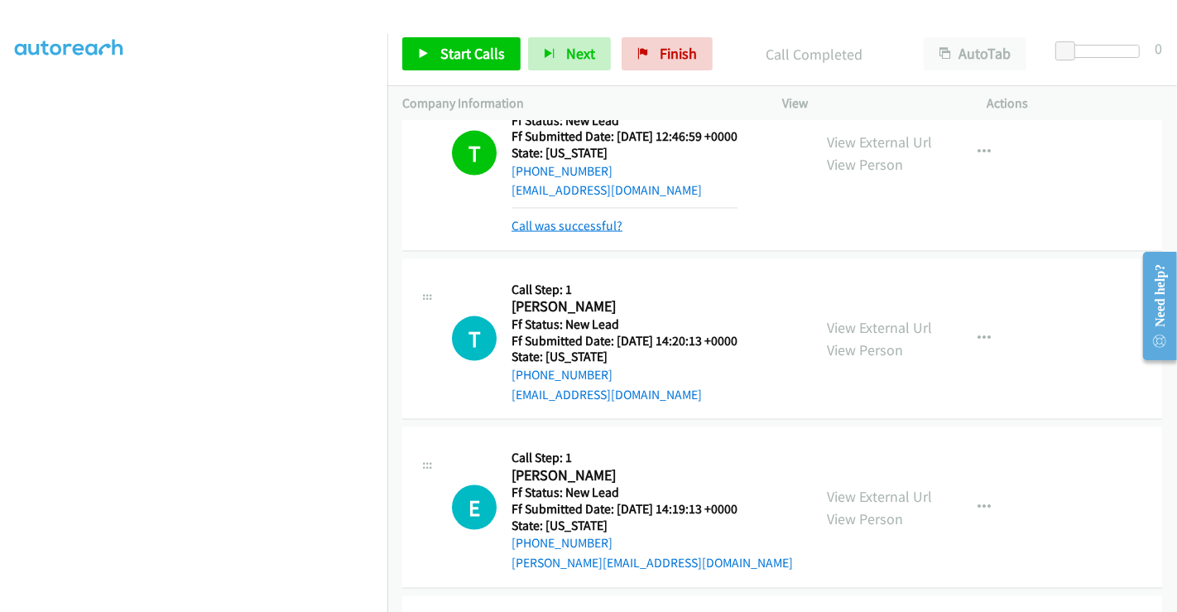
click at [550, 218] on link "Call was successful?" at bounding box center [566, 226] width 111 height 16
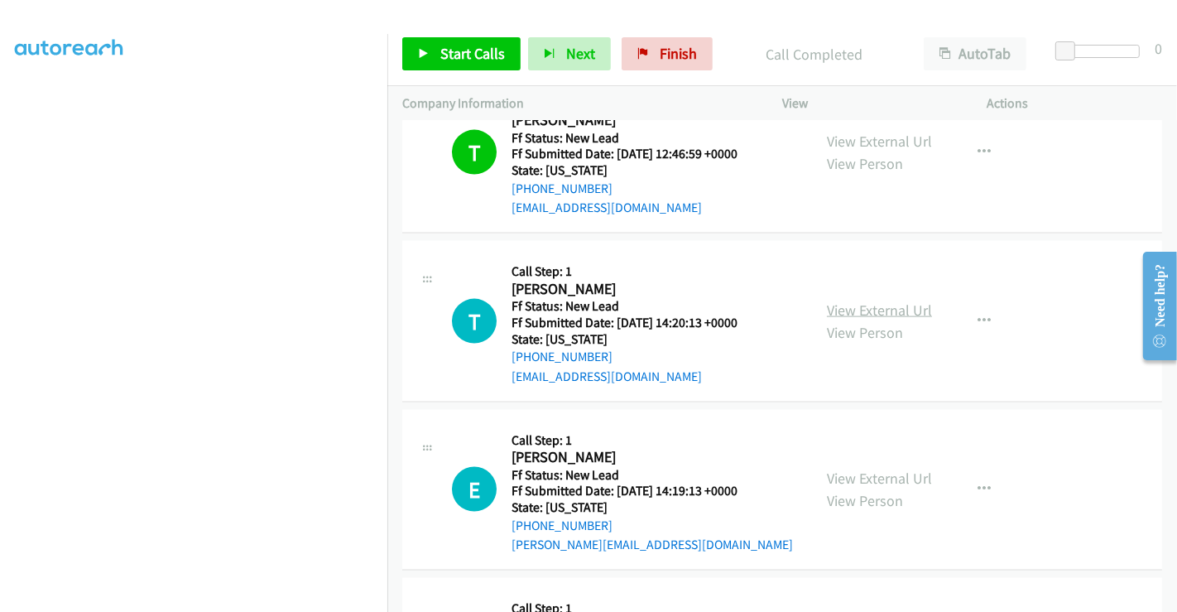
click at [872, 300] on link "View External Url" at bounding box center [879, 309] width 105 height 19
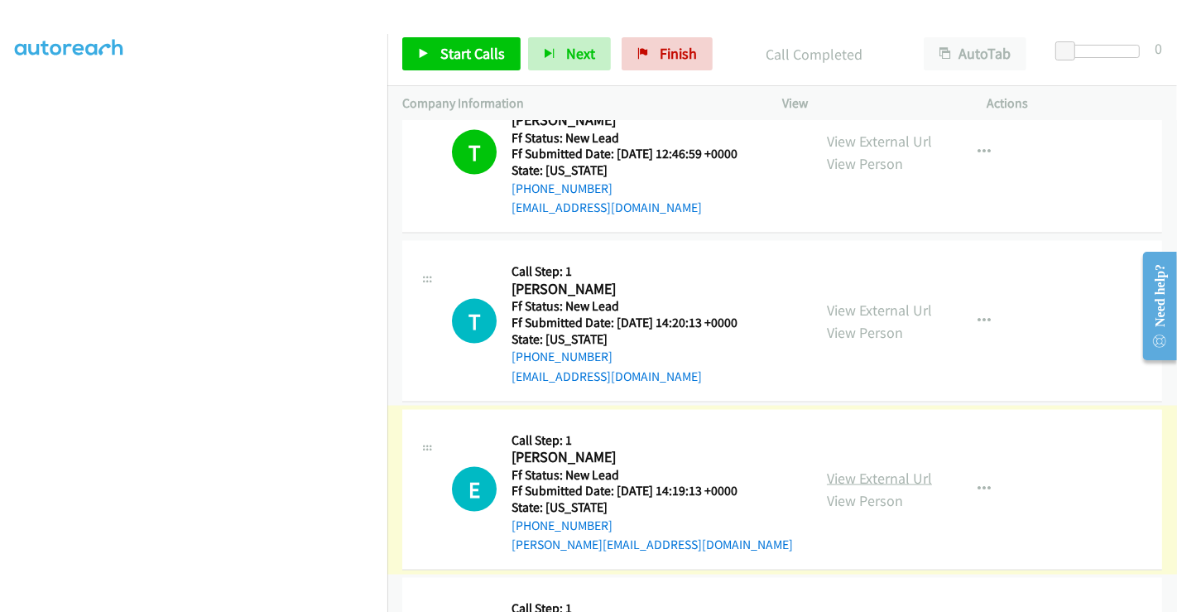
click at [866, 468] on link "View External Url" at bounding box center [879, 477] width 105 height 19
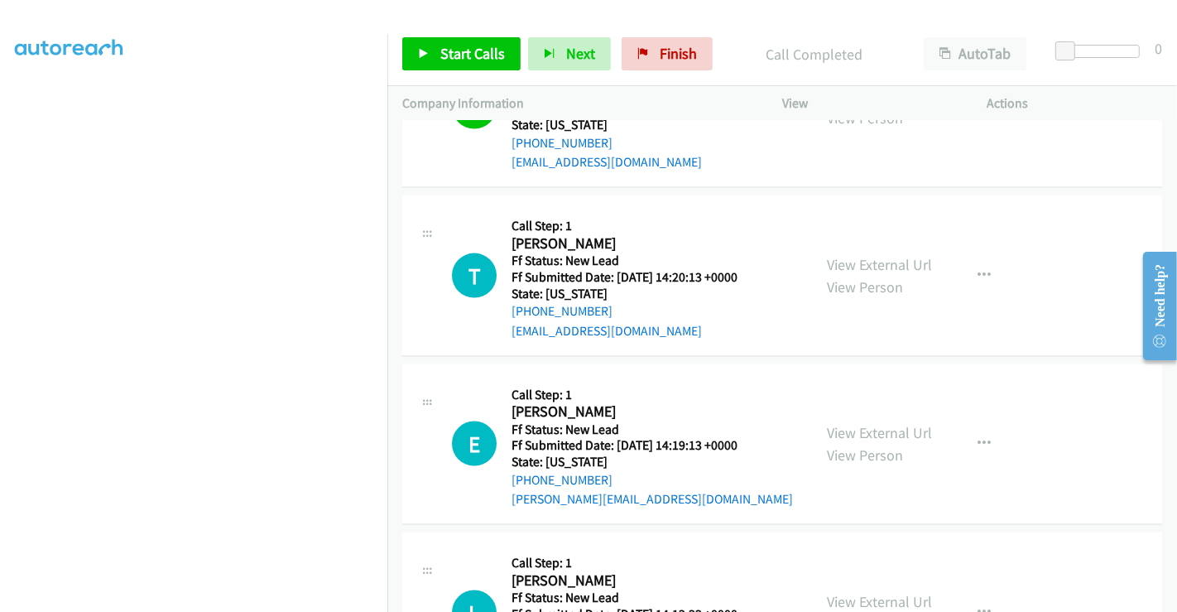
scroll to position [2124, 0]
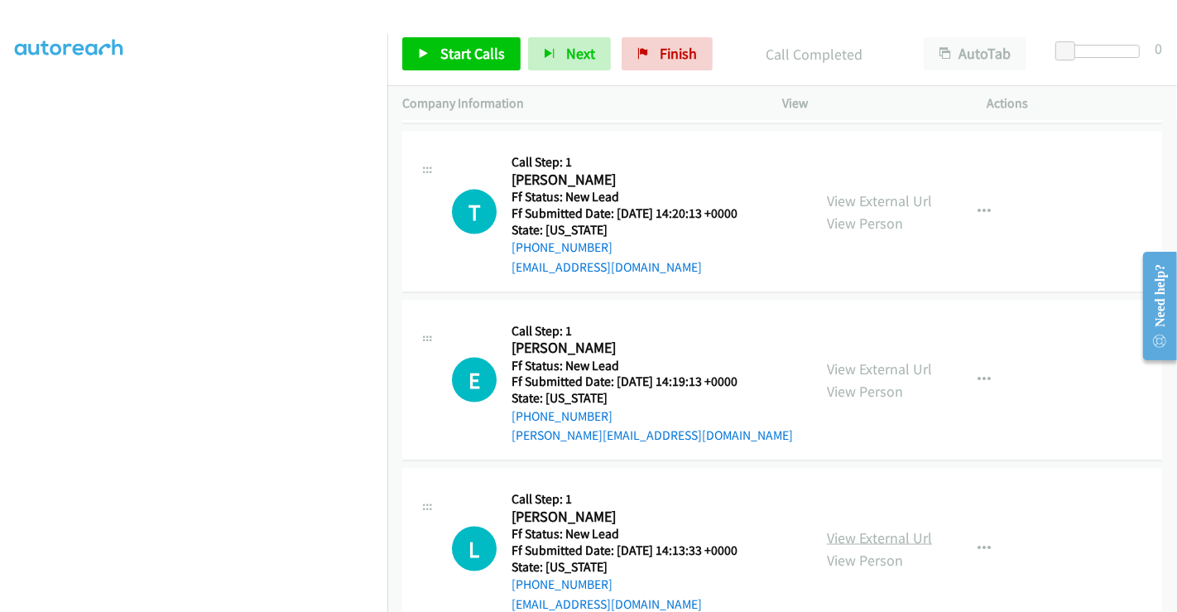
click at [881, 528] on link "View External Url" at bounding box center [879, 537] width 105 height 19
click at [464, 41] on link "Start Calls" at bounding box center [461, 53] width 118 height 33
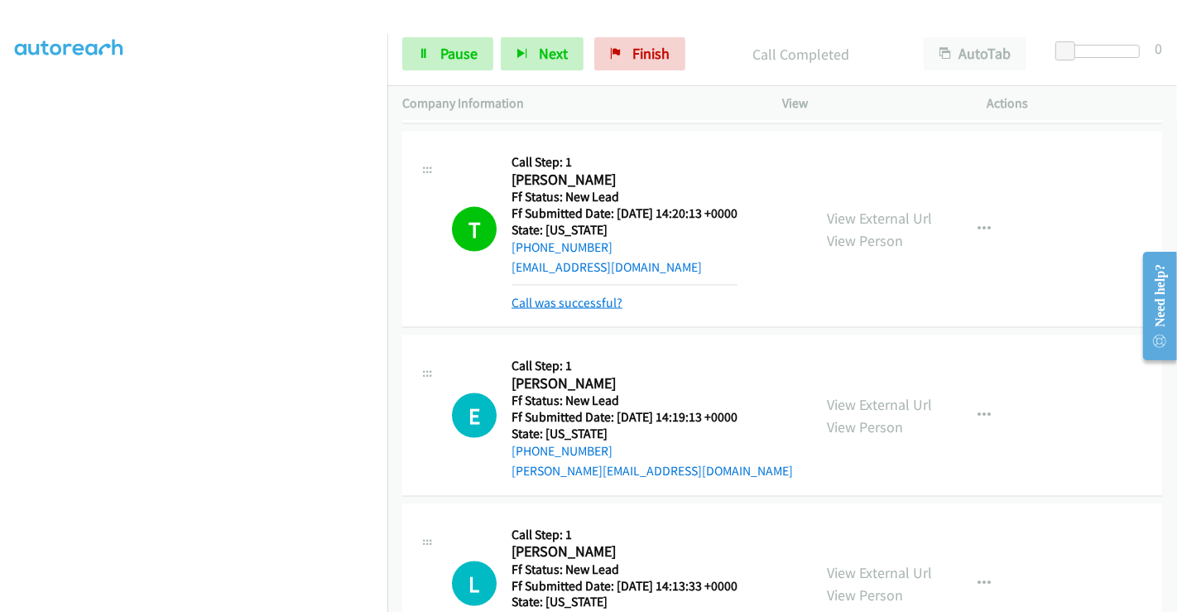
click at [579, 295] on link "Call was successful?" at bounding box center [566, 303] width 111 height 16
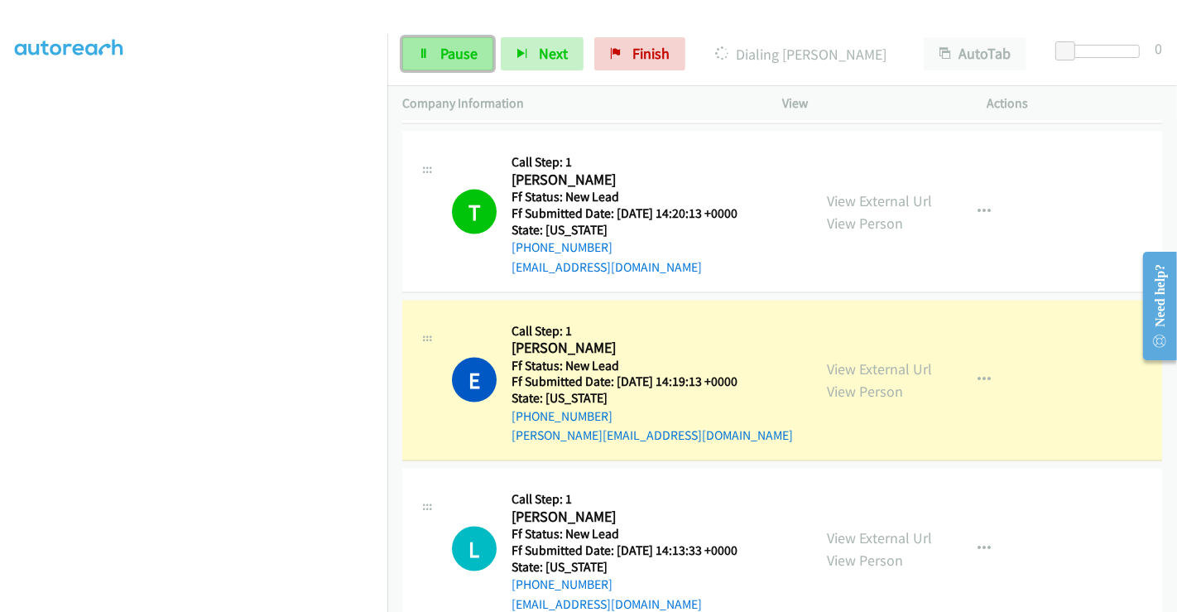
click at [451, 53] on span "Pause" at bounding box center [458, 53] width 37 height 19
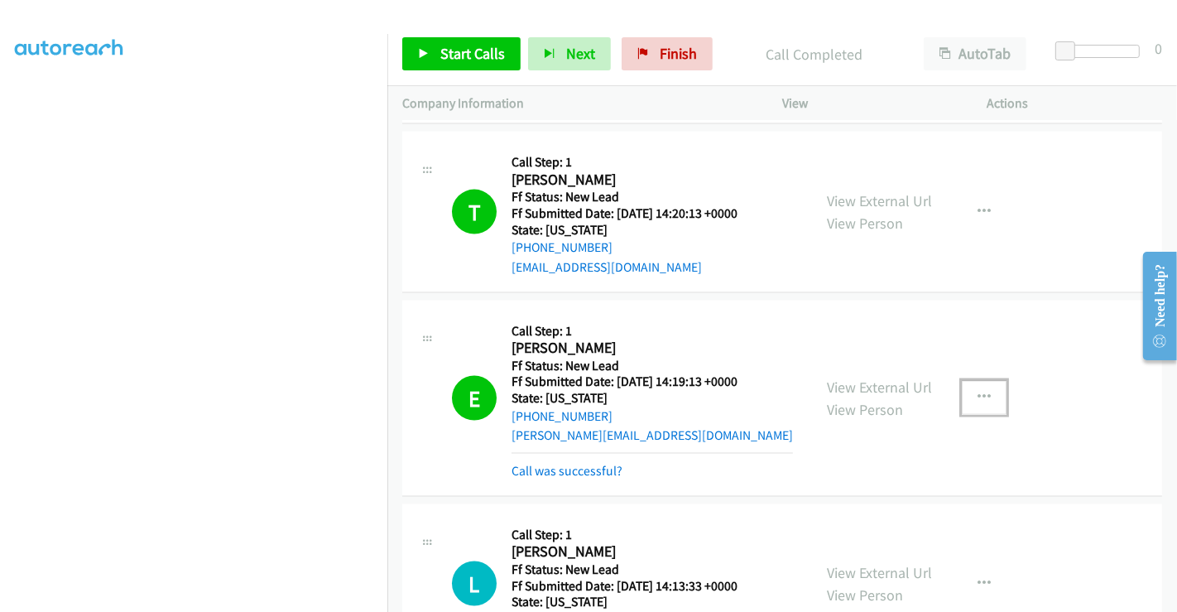
click at [977, 391] on icon "button" at bounding box center [983, 397] width 13 height 13
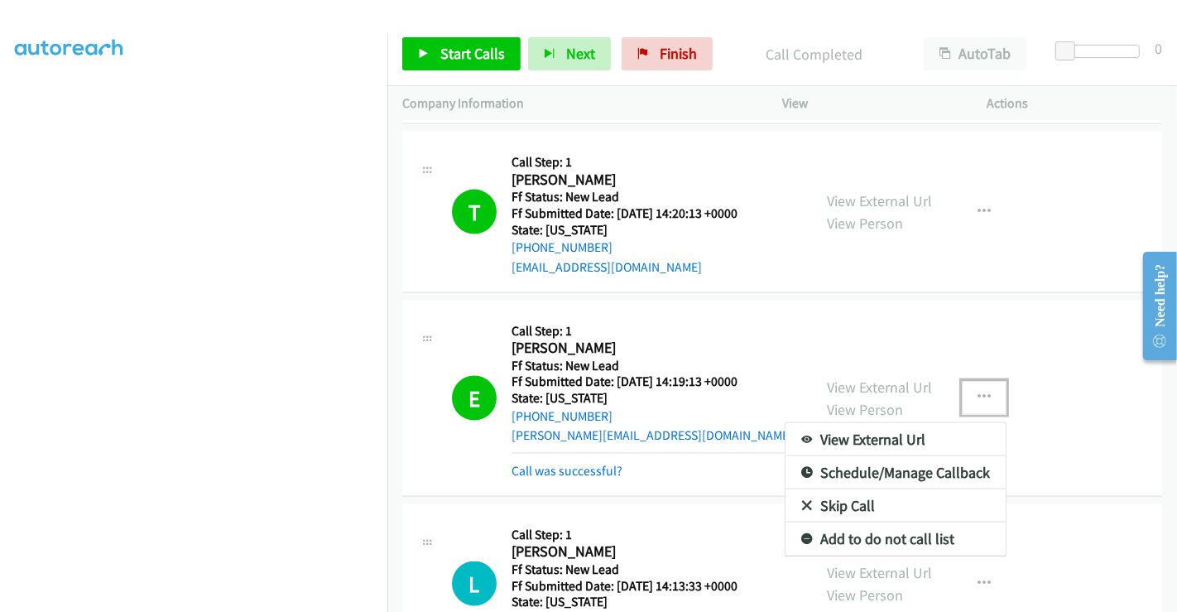
click at [839, 522] on link "Add to do not call list" at bounding box center [895, 538] width 220 height 33
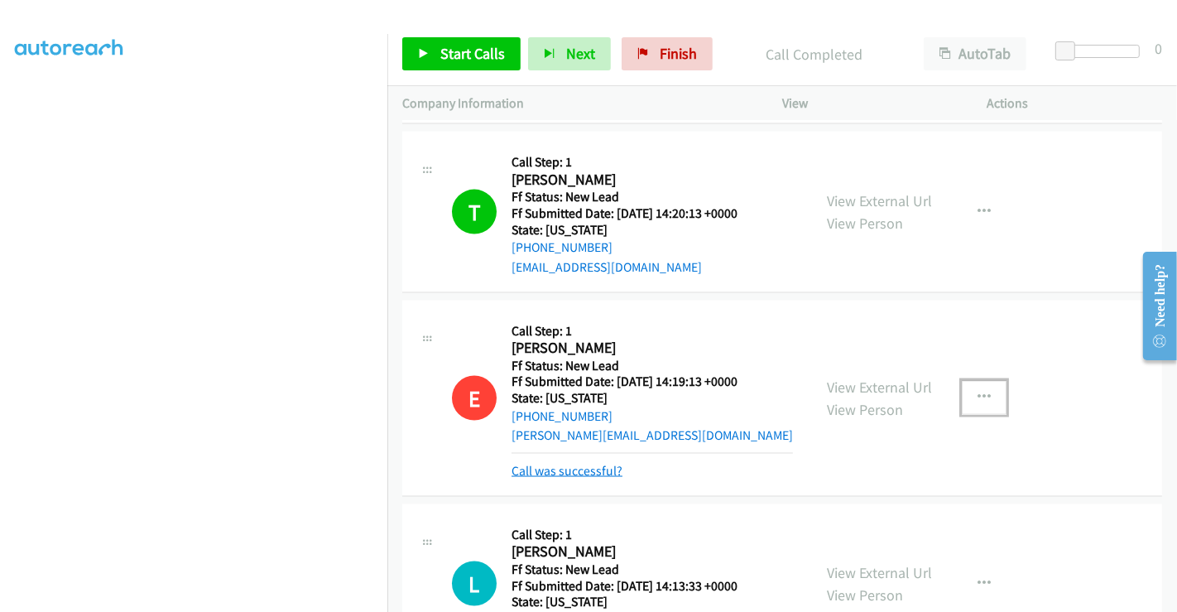
click at [577, 463] on link "Call was successful?" at bounding box center [566, 471] width 111 height 16
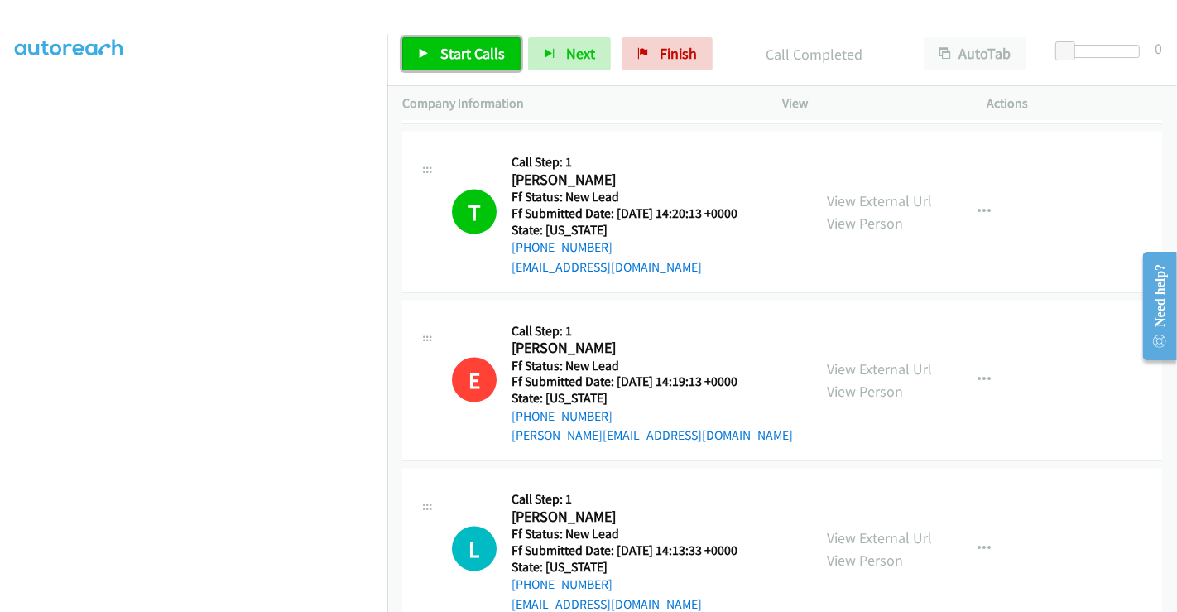
click at [465, 43] on link "Start Calls" at bounding box center [461, 53] width 118 height 33
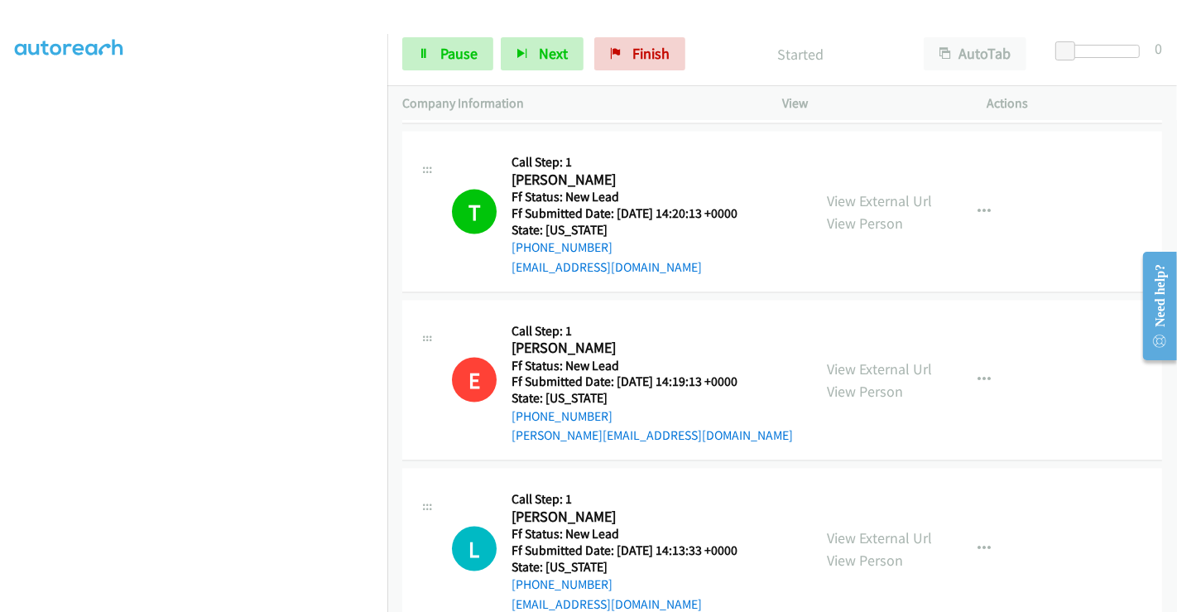
scroll to position [2307, 0]
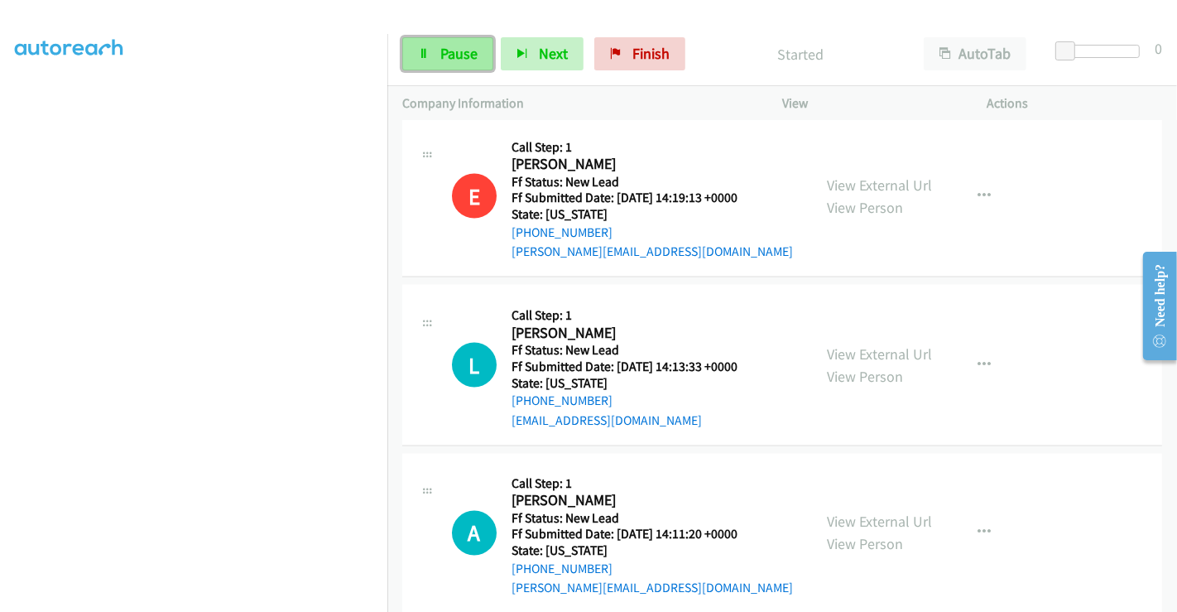
click at [434, 50] on link "Pause" at bounding box center [447, 53] width 91 height 33
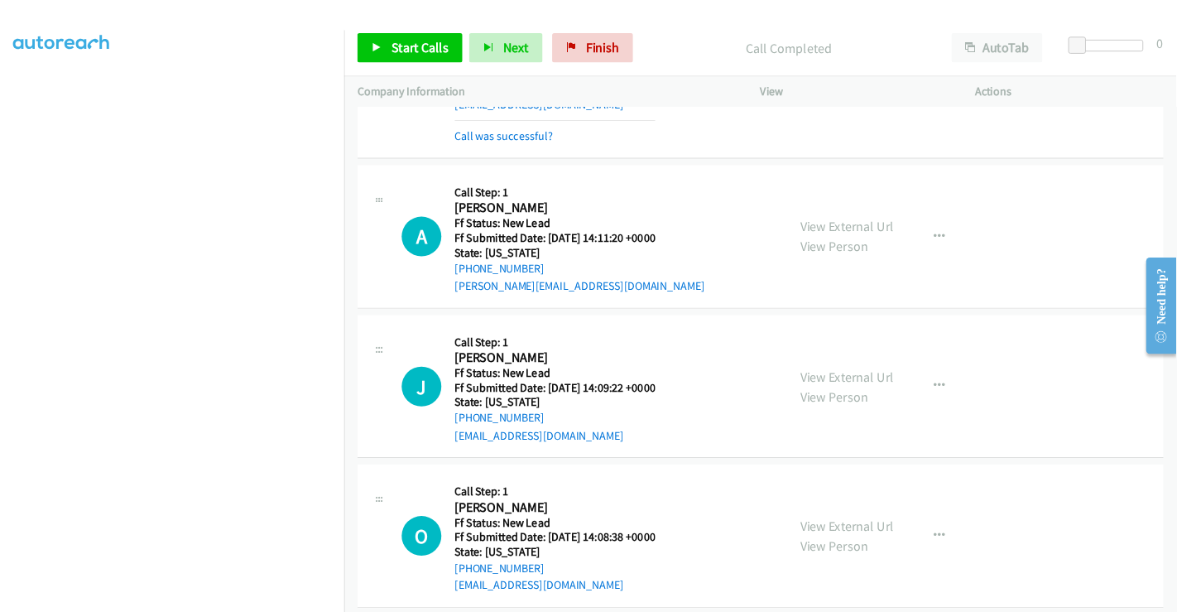
scroll to position [243, 0]
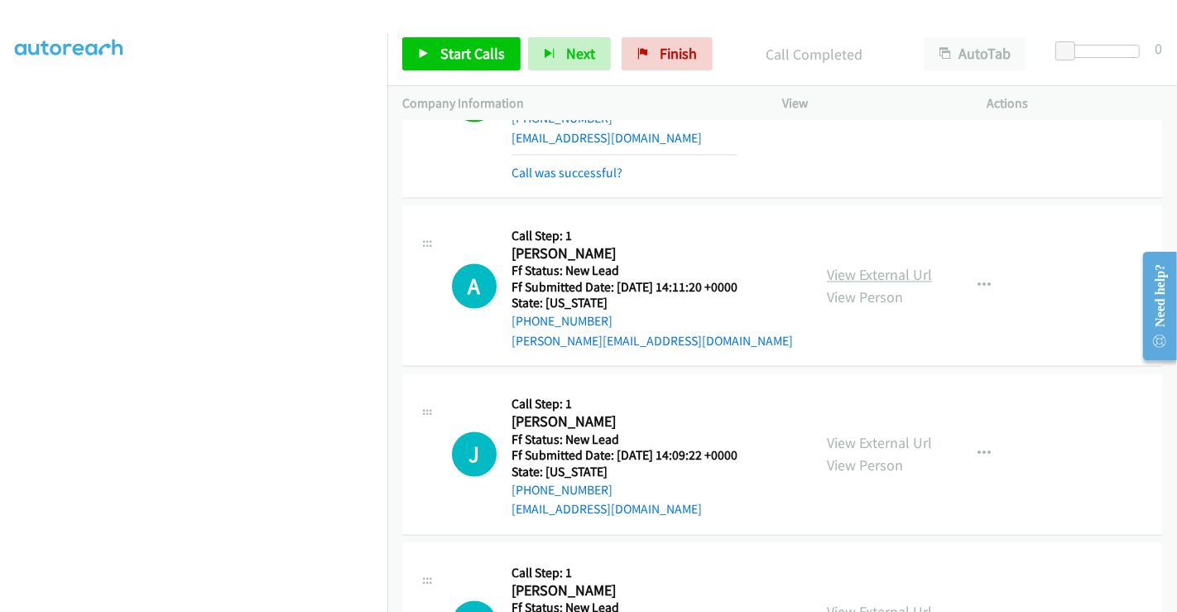
click at [858, 266] on link "View External Url" at bounding box center [879, 275] width 105 height 19
click at [857, 434] on link "View External Url" at bounding box center [879, 443] width 105 height 19
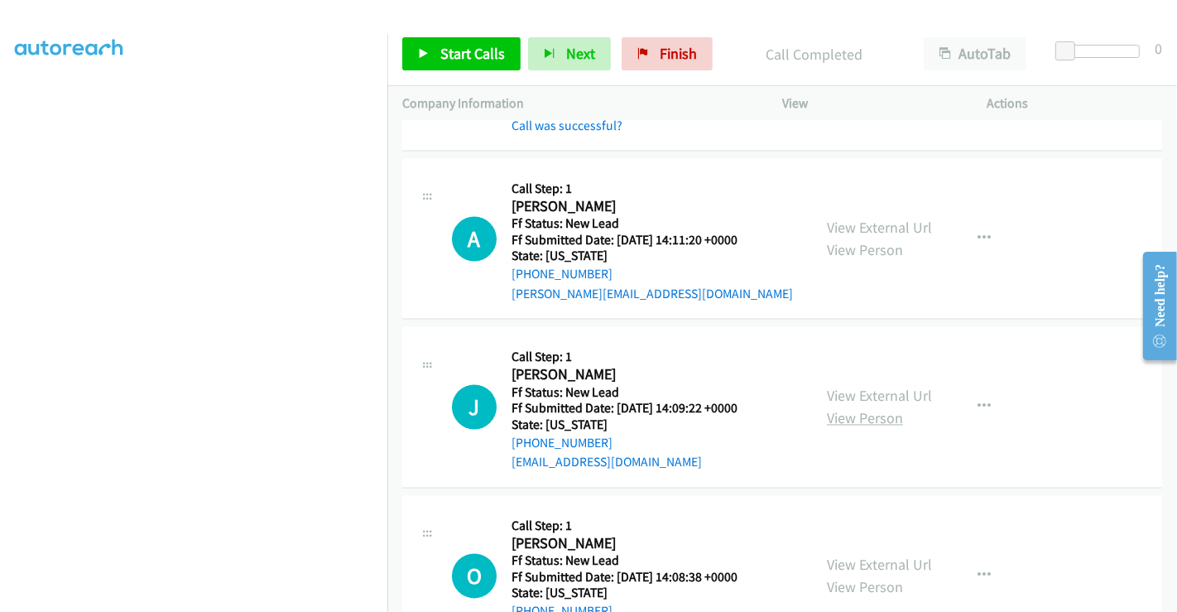
scroll to position [2662, 0]
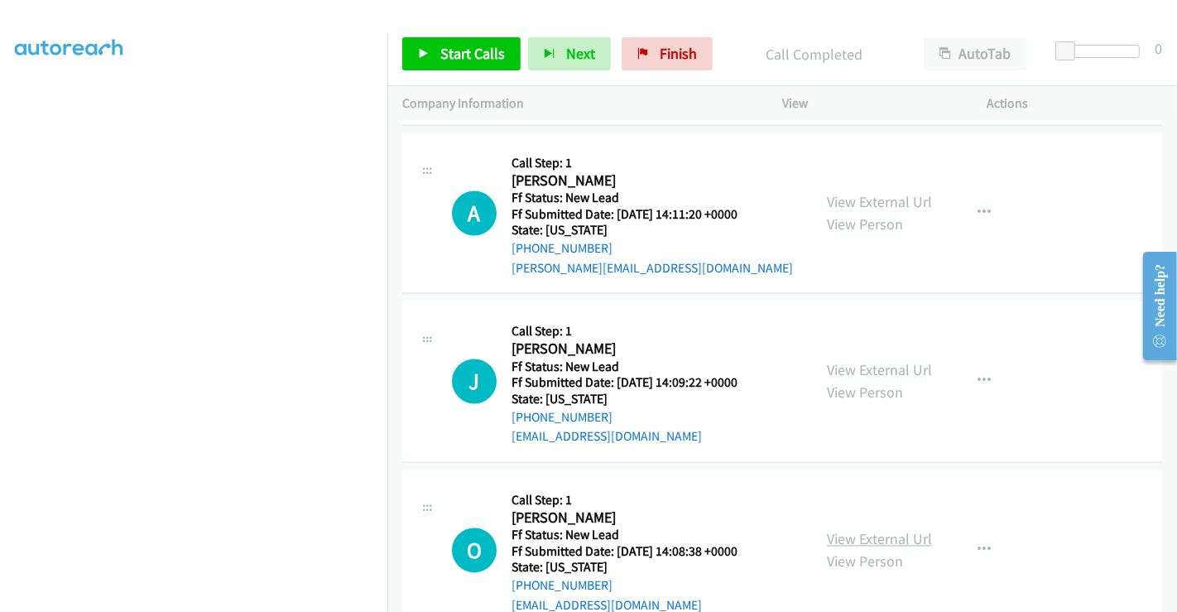
click at [859, 530] on link "View External Url" at bounding box center [879, 539] width 105 height 19
click at [482, 44] on span "Start Calls" at bounding box center [472, 53] width 65 height 19
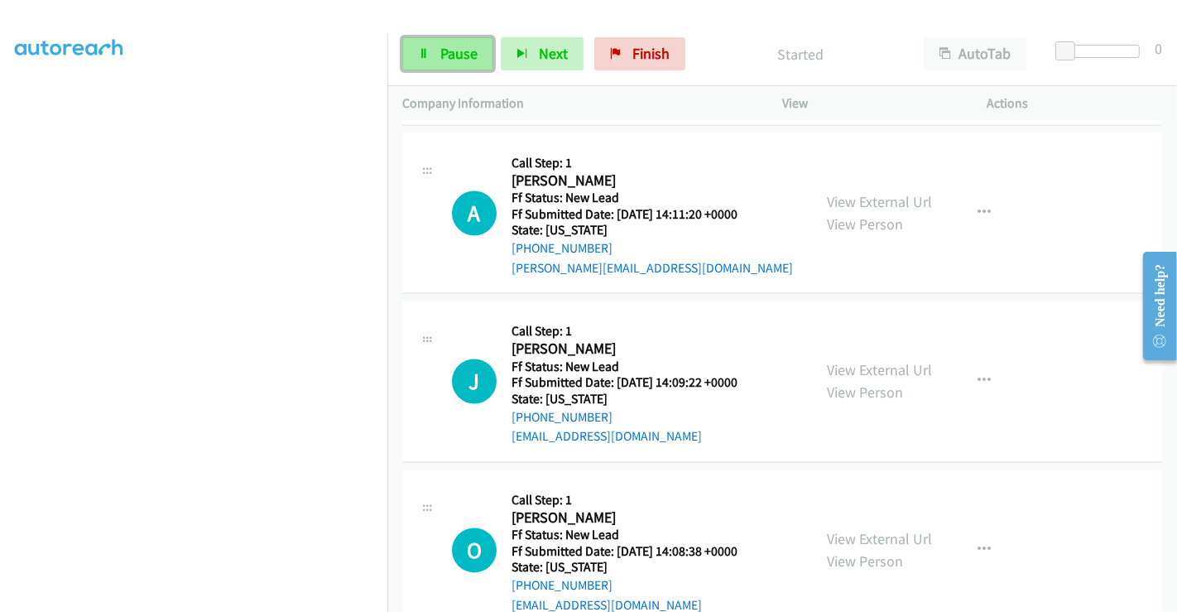
click at [448, 58] on span "Pause" at bounding box center [458, 53] width 37 height 19
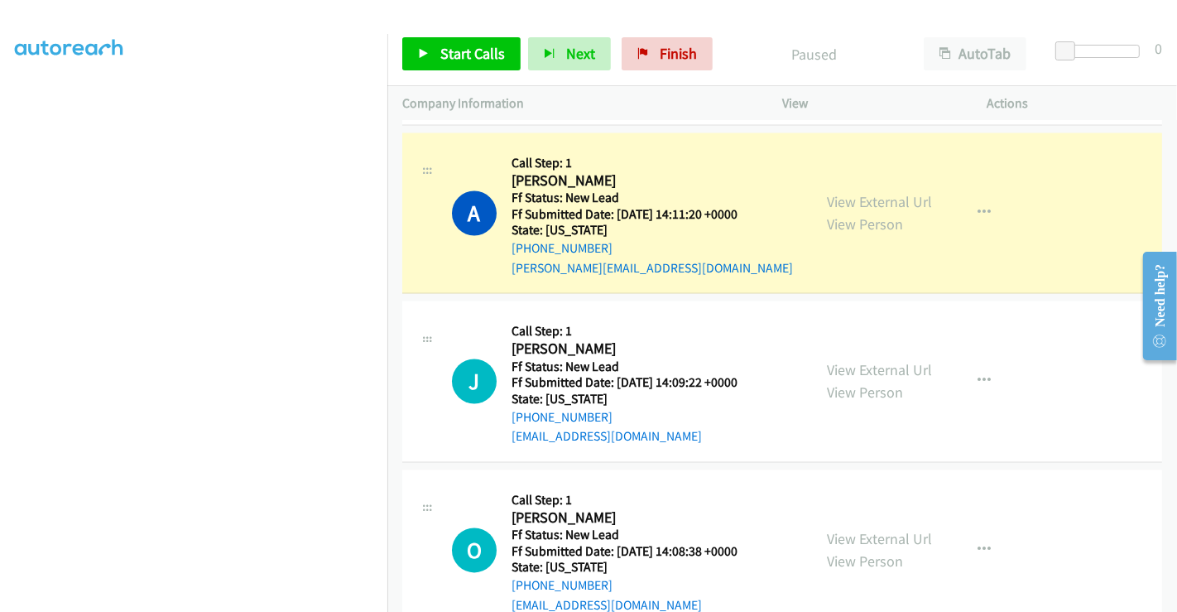
scroll to position [319, 0]
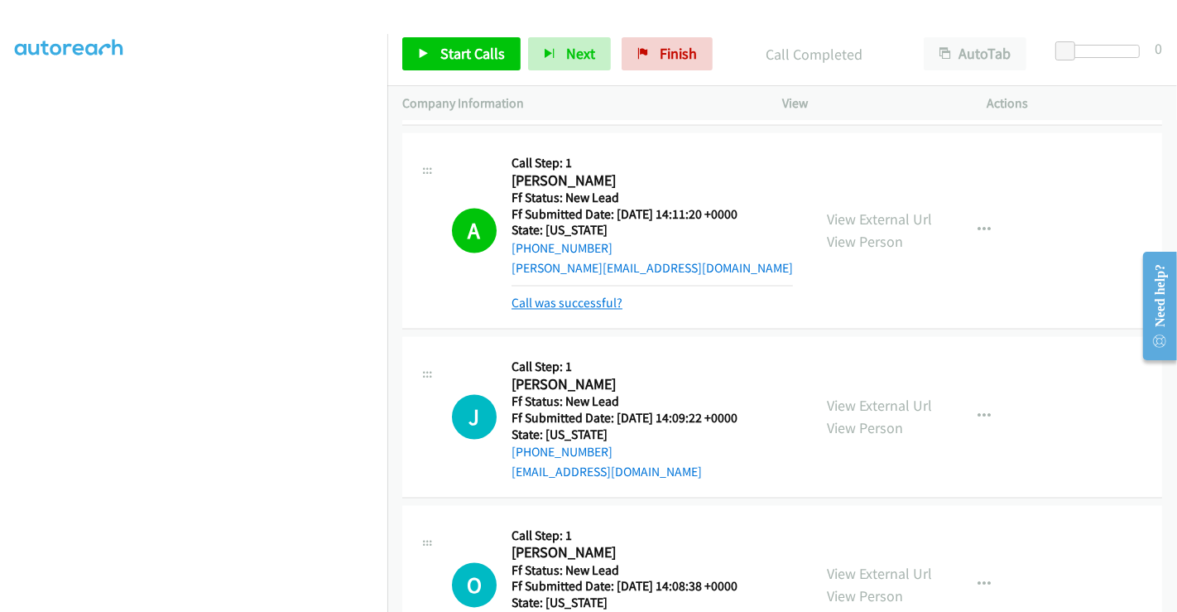
click at [583, 295] on link "Call was successful?" at bounding box center [566, 303] width 111 height 16
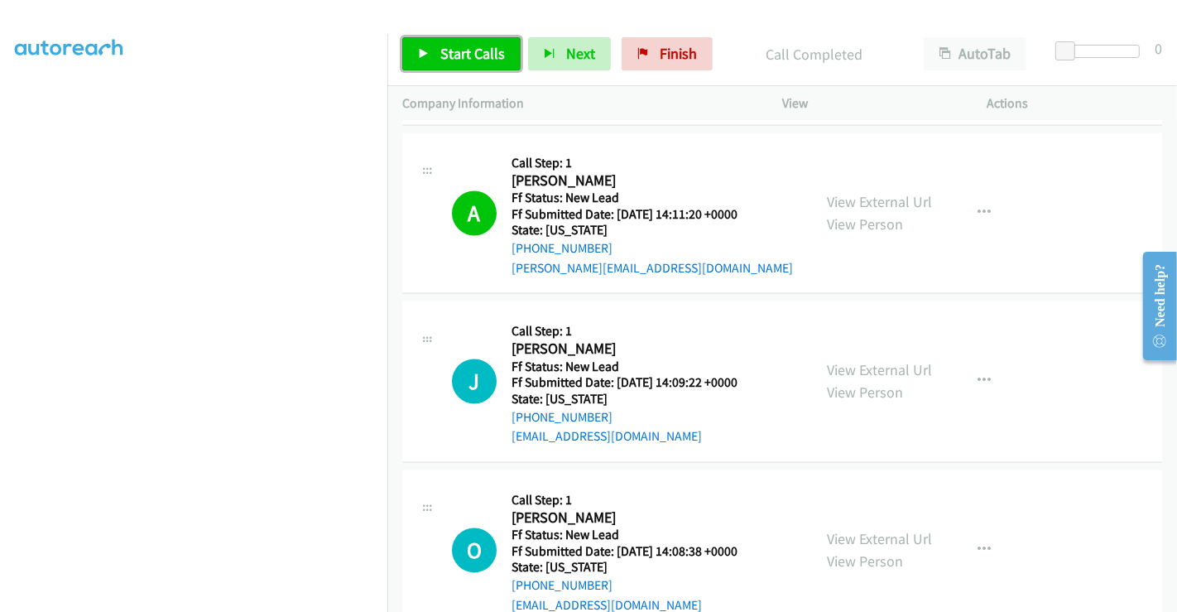
click at [443, 50] on span "Start Calls" at bounding box center [472, 53] width 65 height 19
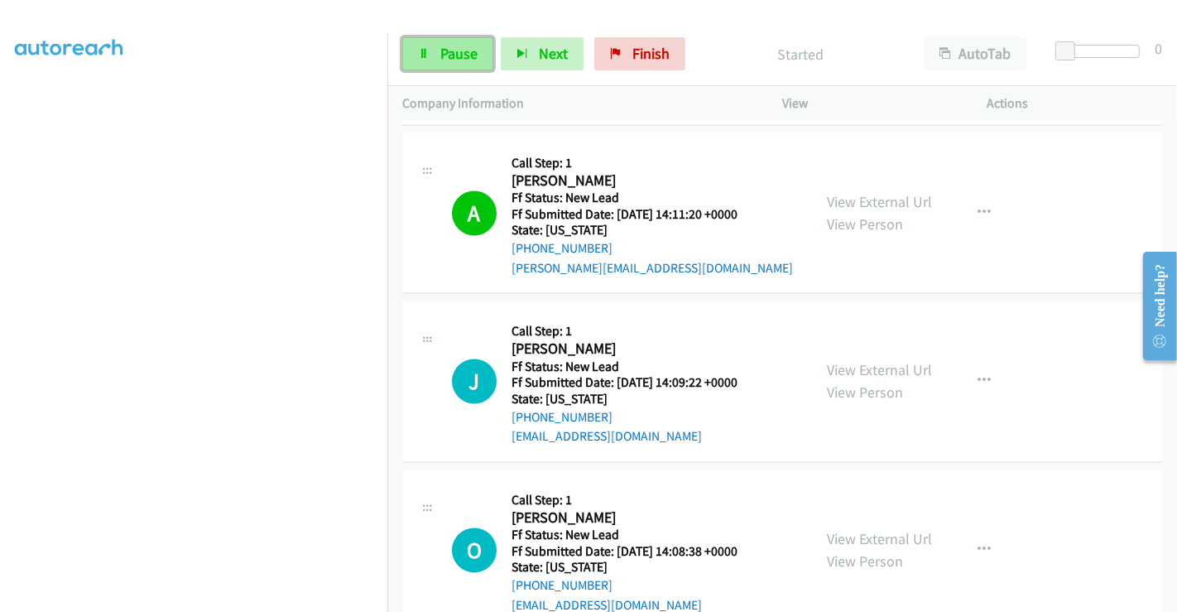
click at [454, 47] on span "Pause" at bounding box center [458, 53] width 37 height 19
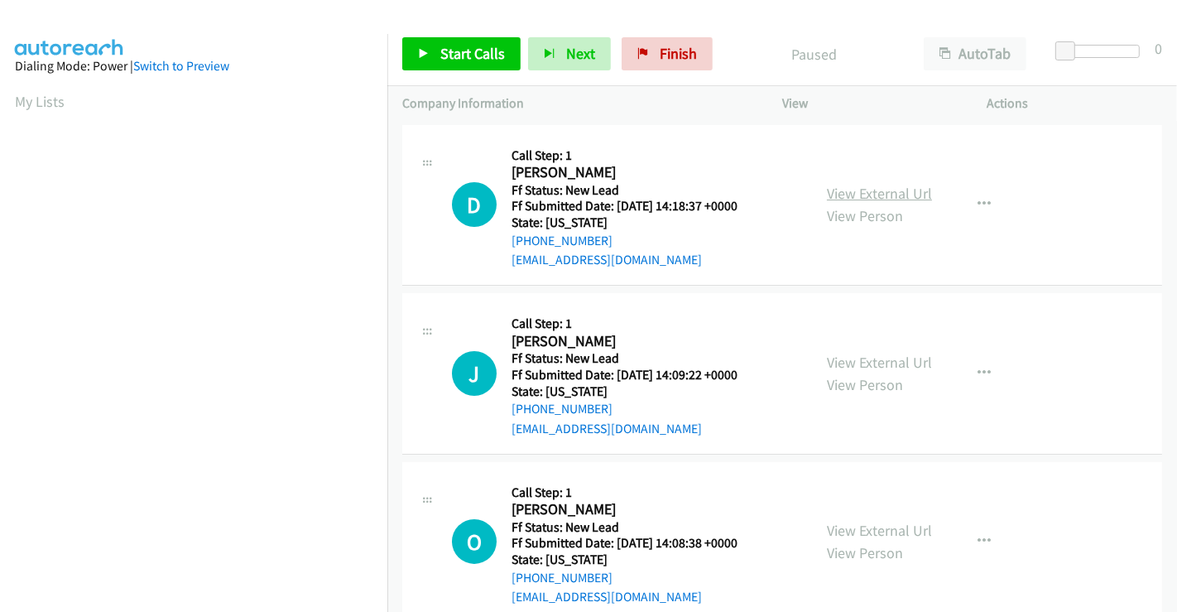
click at [875, 184] on link "View External Url" at bounding box center [879, 193] width 105 height 19
click at [478, 58] on span "Start Calls" at bounding box center [472, 53] width 65 height 19
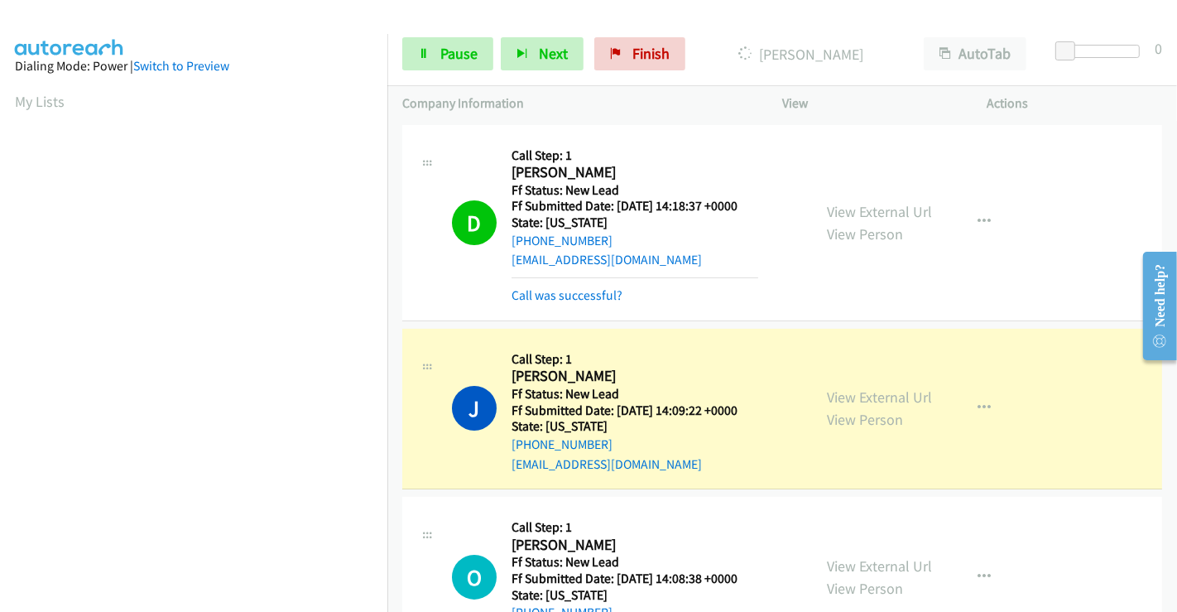
scroll to position [319, 0]
click at [569, 297] on link "Call was successful?" at bounding box center [566, 295] width 111 height 16
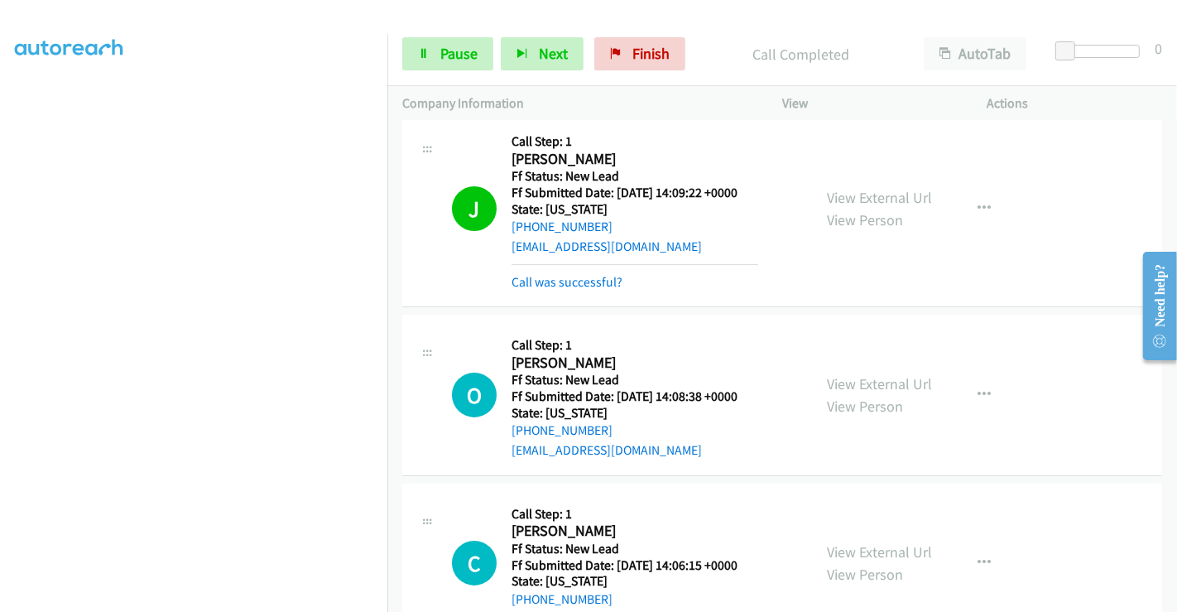
scroll to position [184, 0]
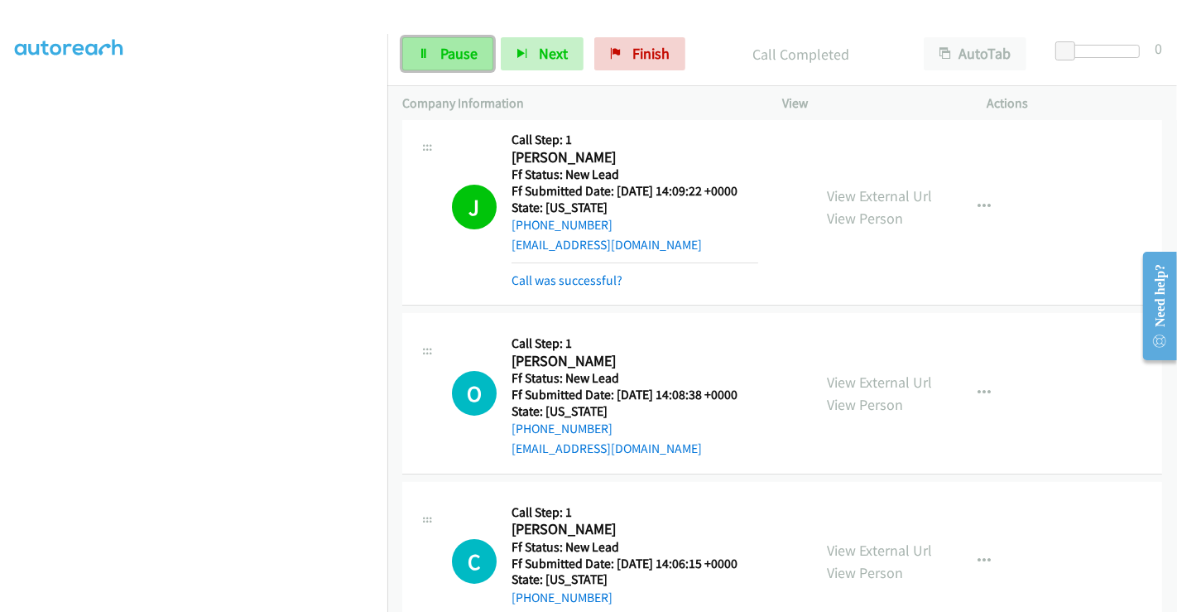
click at [444, 53] on span "Pause" at bounding box center [458, 53] width 37 height 19
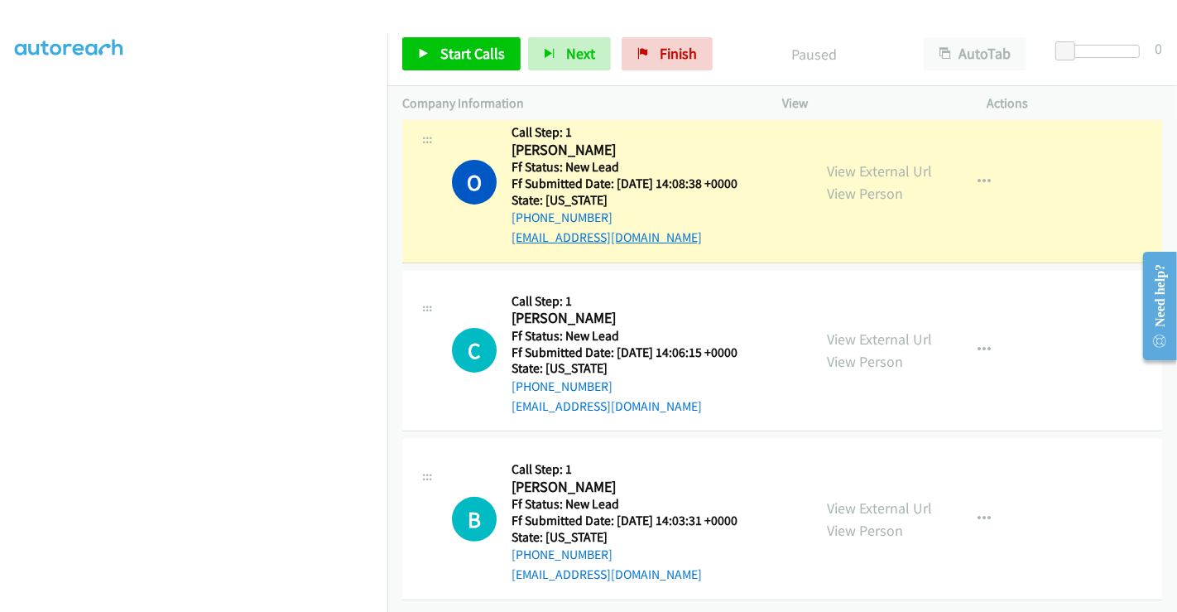
scroll to position [406, 0]
click at [861, 329] on link "View External Url" at bounding box center [879, 338] width 105 height 19
click at [856, 498] on link "View External Url" at bounding box center [879, 507] width 105 height 19
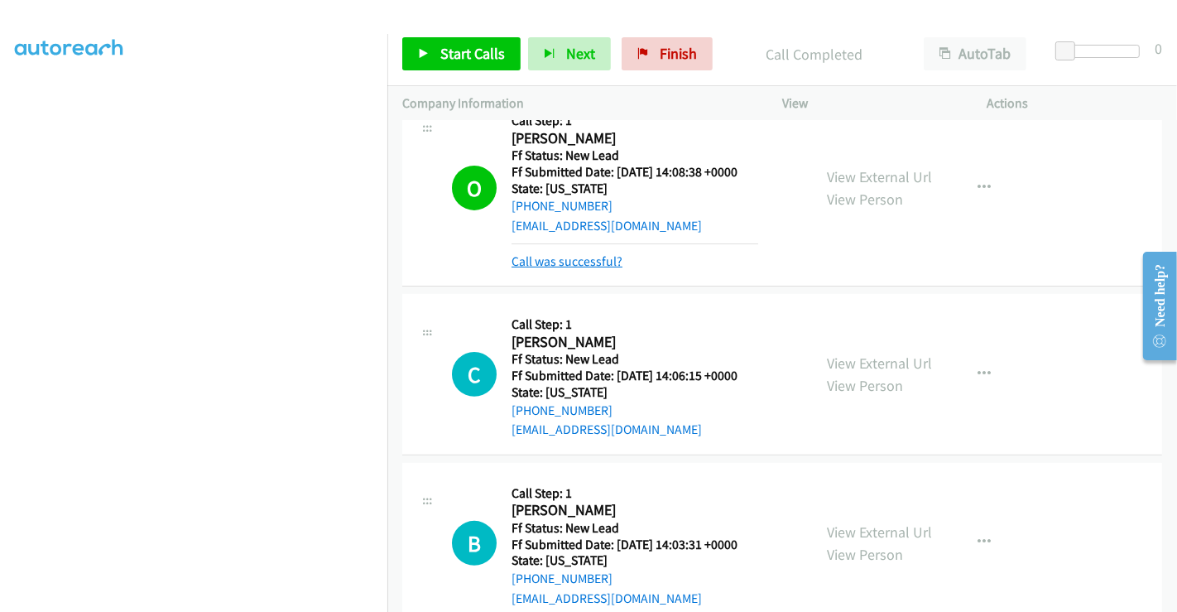
click at [555, 257] on link "Call was successful?" at bounding box center [566, 261] width 111 height 16
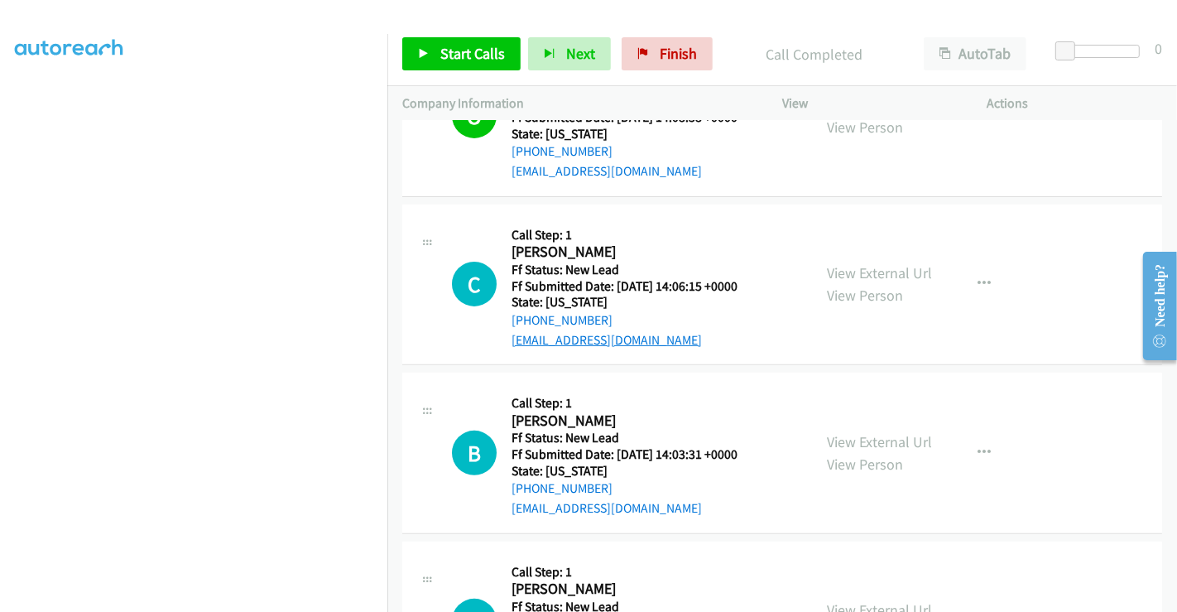
scroll to position [544, 0]
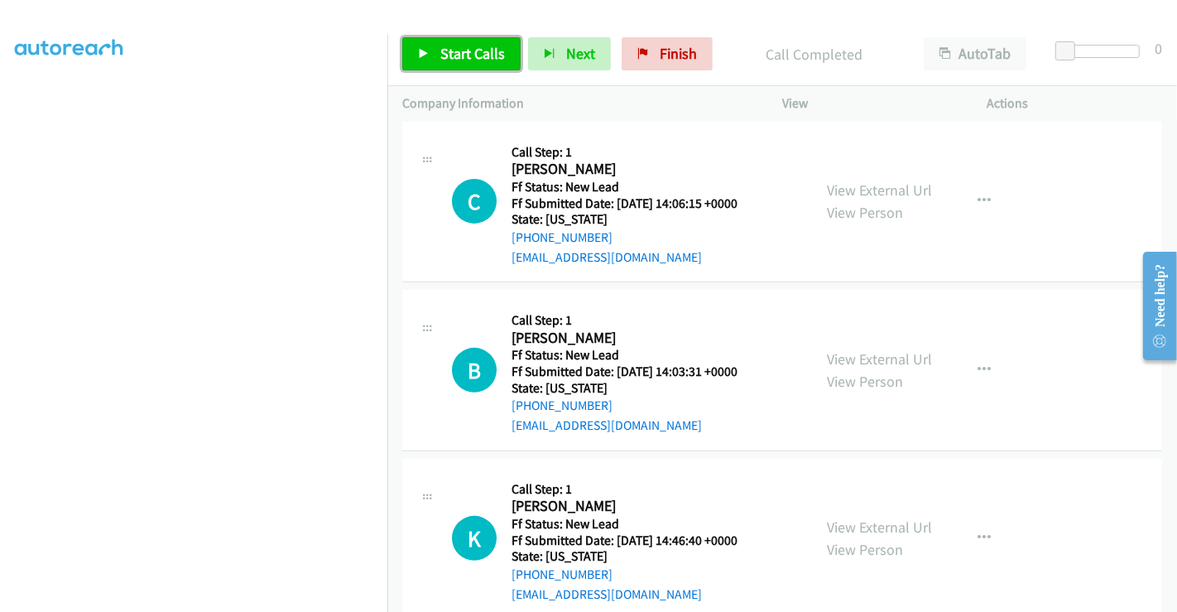
click at [463, 54] on span "Start Calls" at bounding box center [472, 53] width 65 height 19
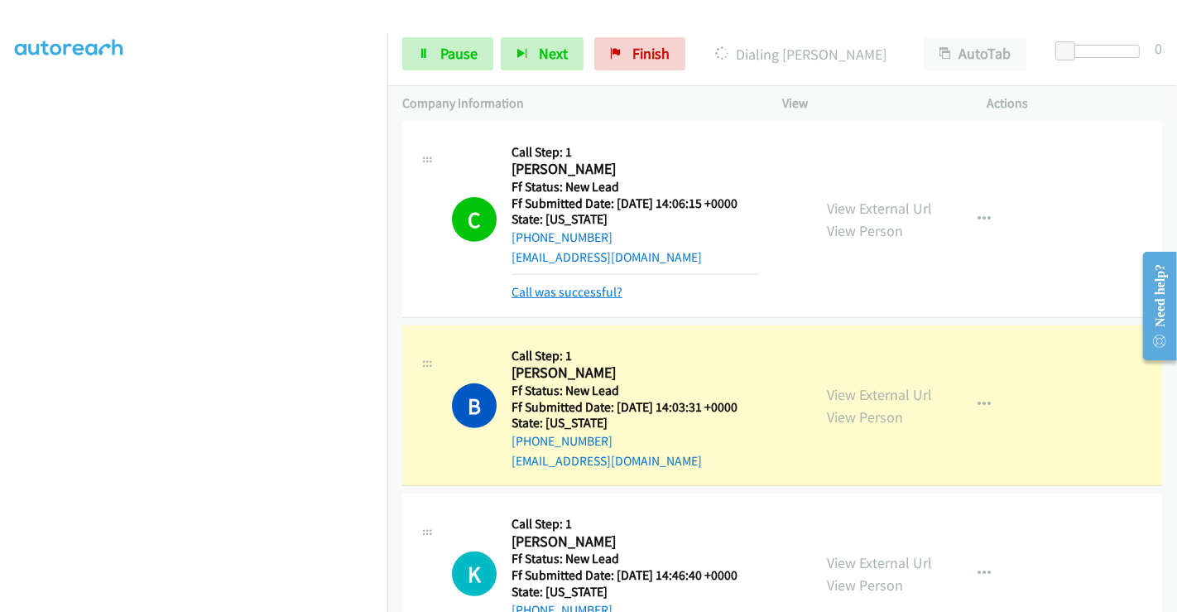
click at [581, 291] on link "Call was successful?" at bounding box center [566, 292] width 111 height 16
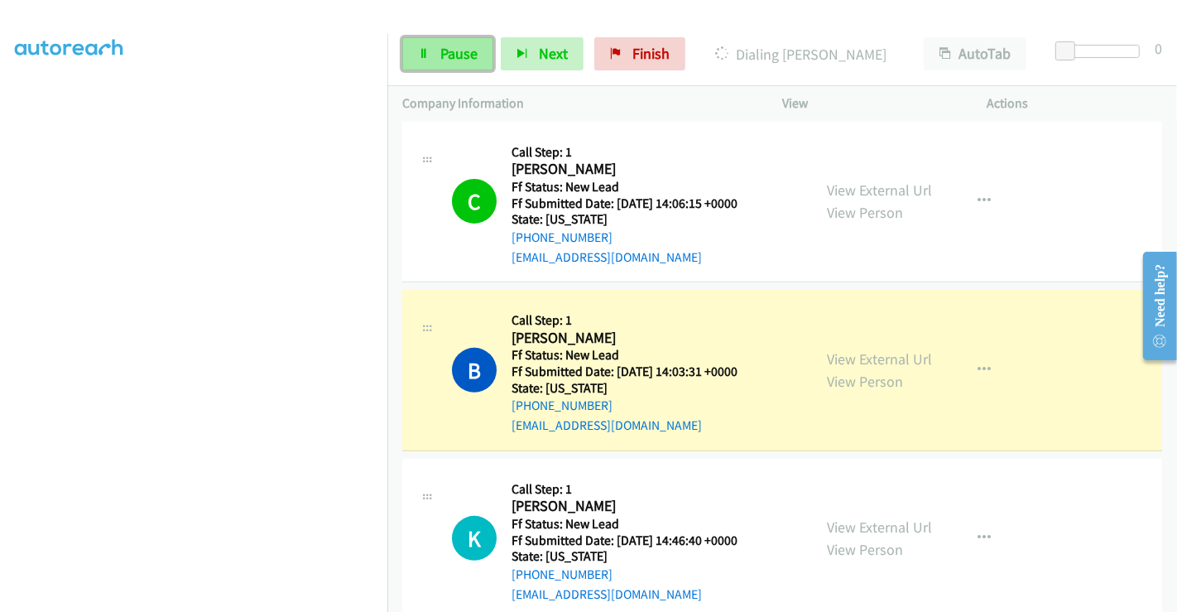
click at [456, 47] on span "Pause" at bounding box center [458, 53] width 37 height 19
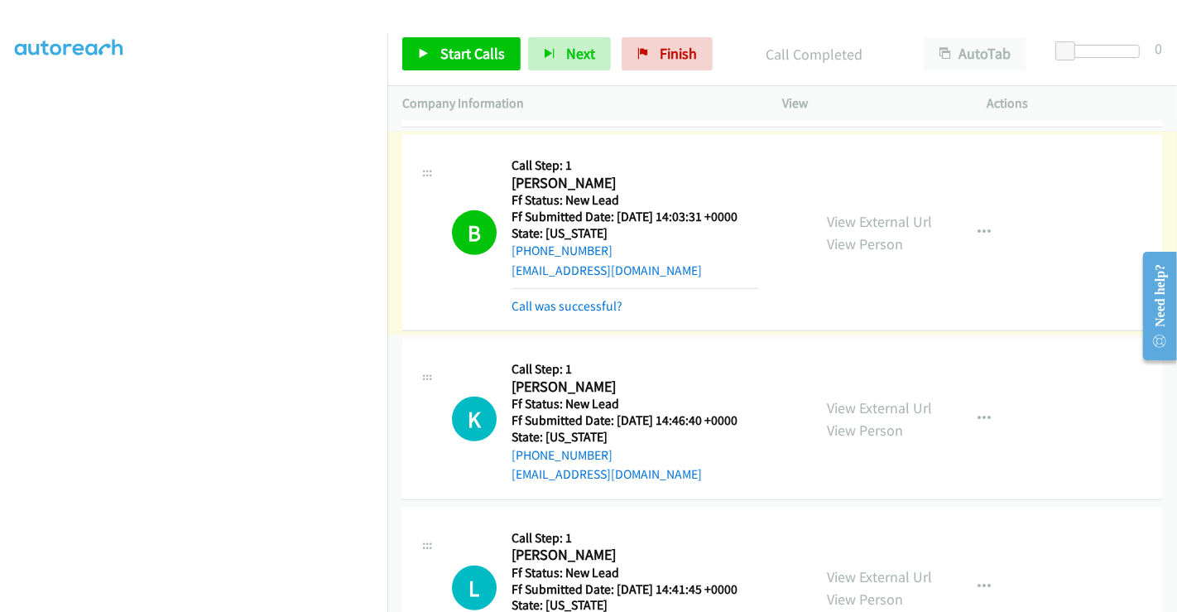
scroll to position [727, 0]
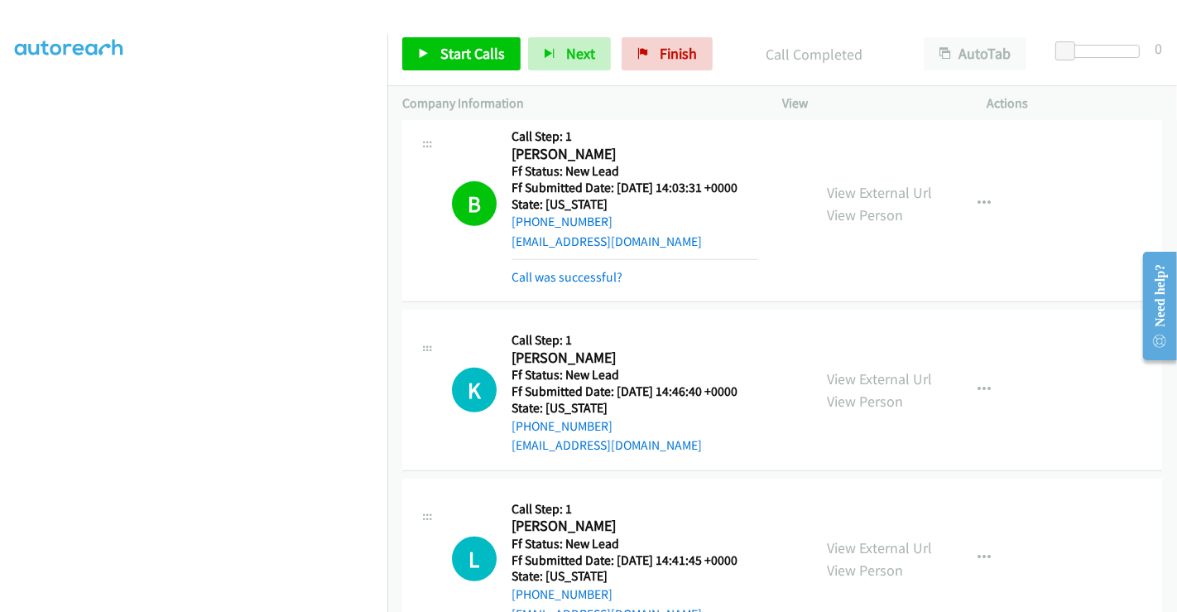
click at [563, 284] on div "Call was successful?" at bounding box center [634, 277] width 247 height 20
click at [564, 275] on link "Call was successful?" at bounding box center [566, 277] width 111 height 16
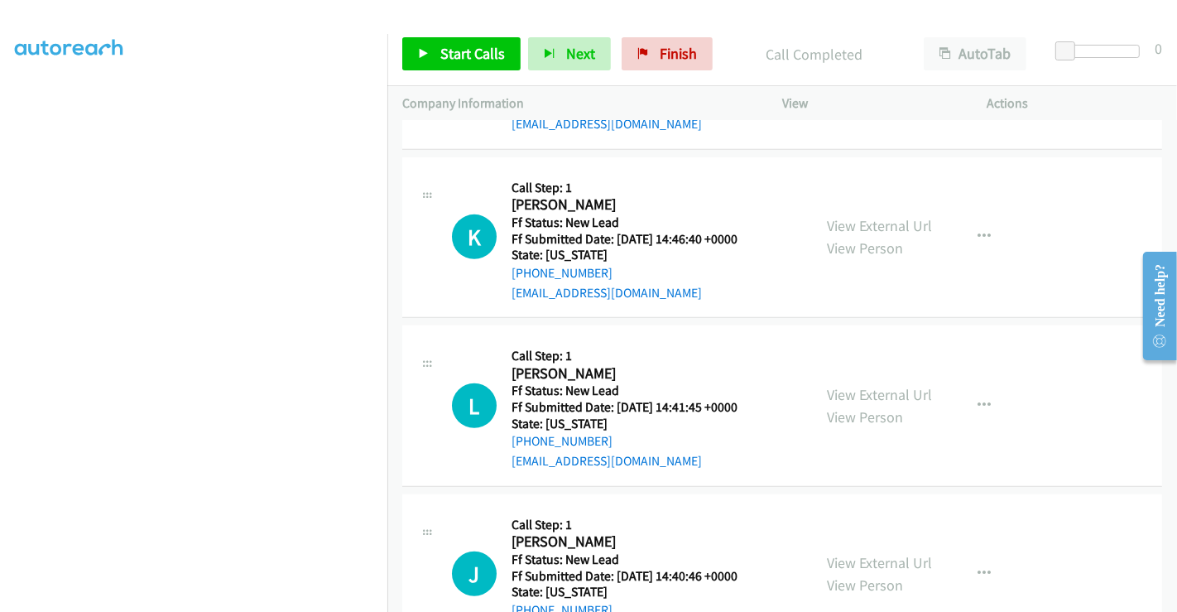
scroll to position [911, 0]
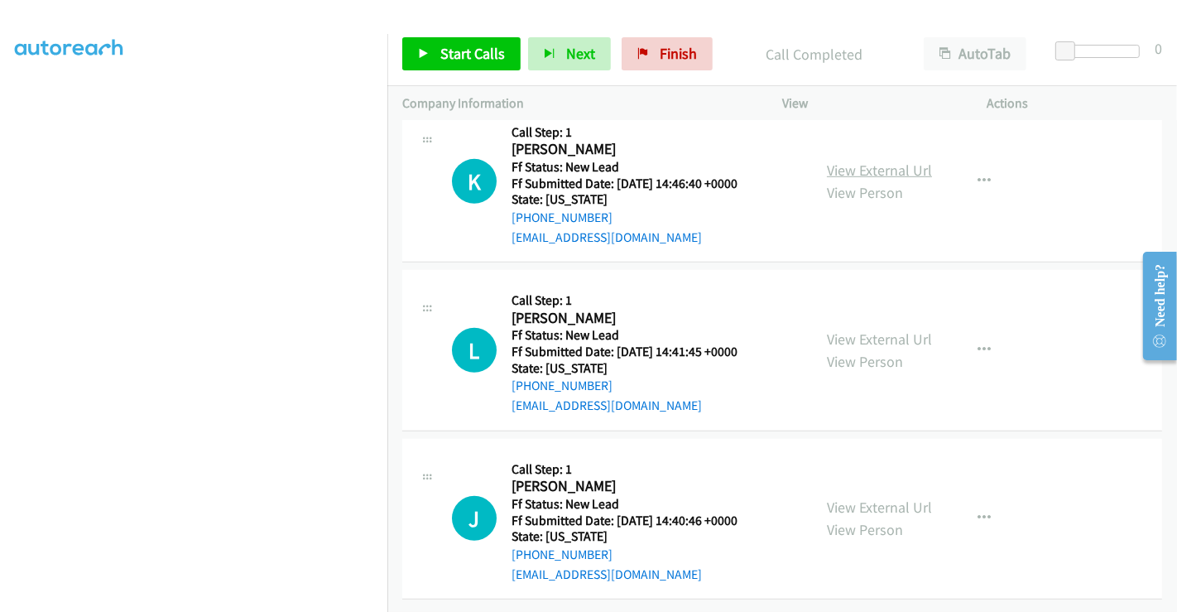
click at [858, 161] on link "View External Url" at bounding box center [879, 170] width 105 height 19
click at [864, 329] on link "View External Url" at bounding box center [879, 338] width 105 height 19
click at [861, 497] on link "View External Url" at bounding box center [879, 506] width 105 height 19
click at [967, 169] on button "button" at bounding box center [984, 181] width 45 height 33
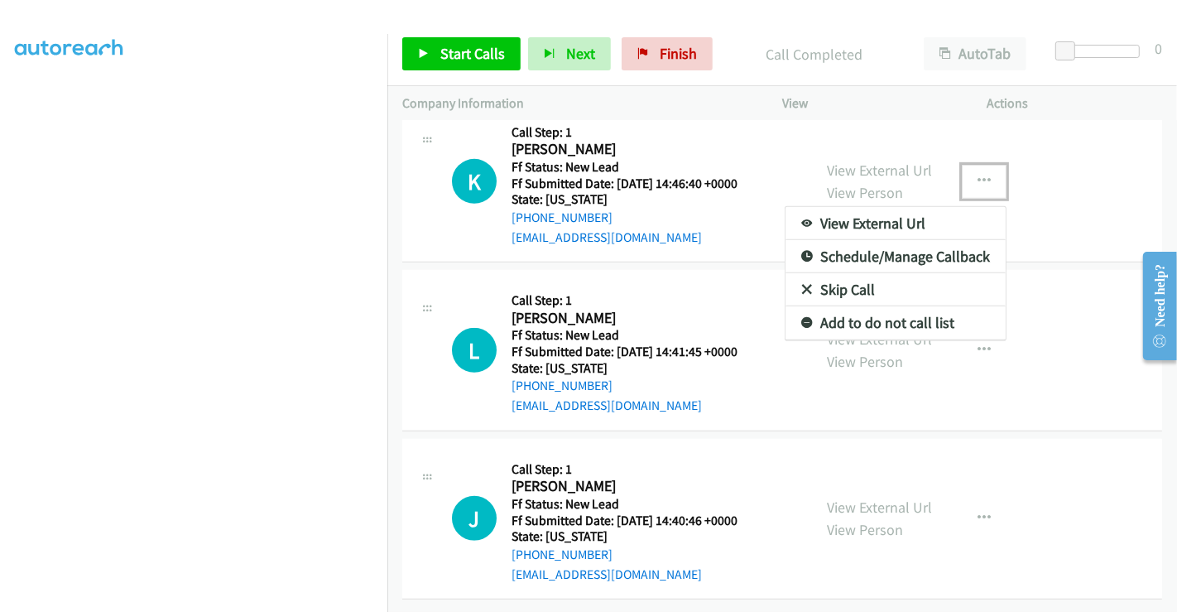
click at [842, 277] on link "Skip Call" at bounding box center [895, 289] width 220 height 33
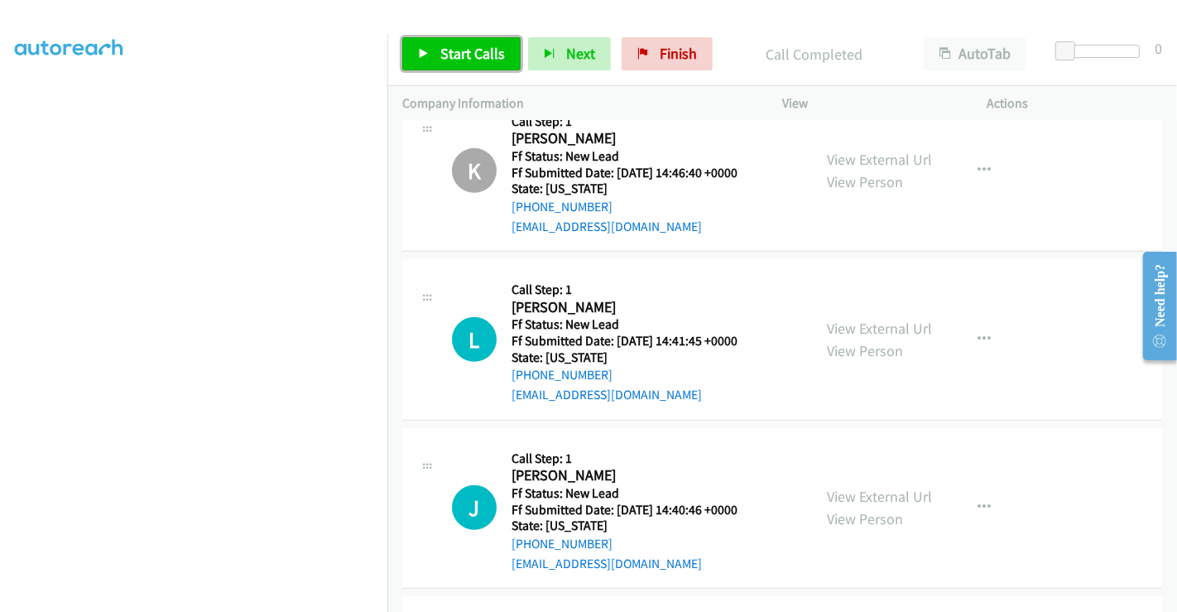
click at [434, 55] on link "Start Calls" at bounding box center [461, 53] width 118 height 33
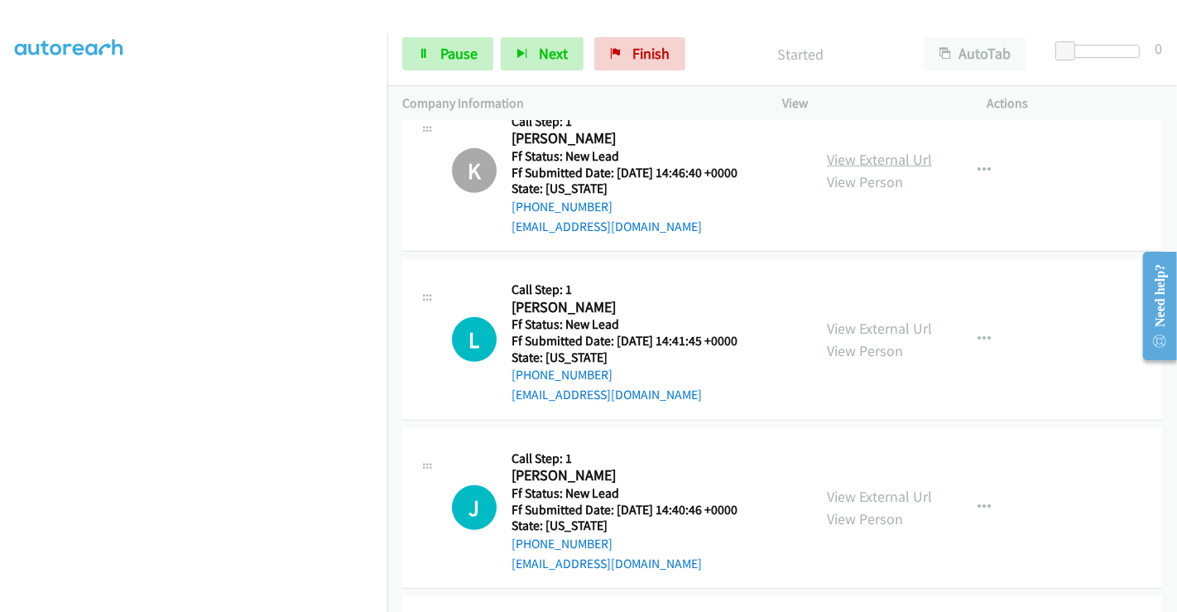
click at [840, 152] on link "View External Url" at bounding box center [879, 159] width 105 height 19
click at [456, 50] on span "Pause" at bounding box center [458, 53] width 37 height 19
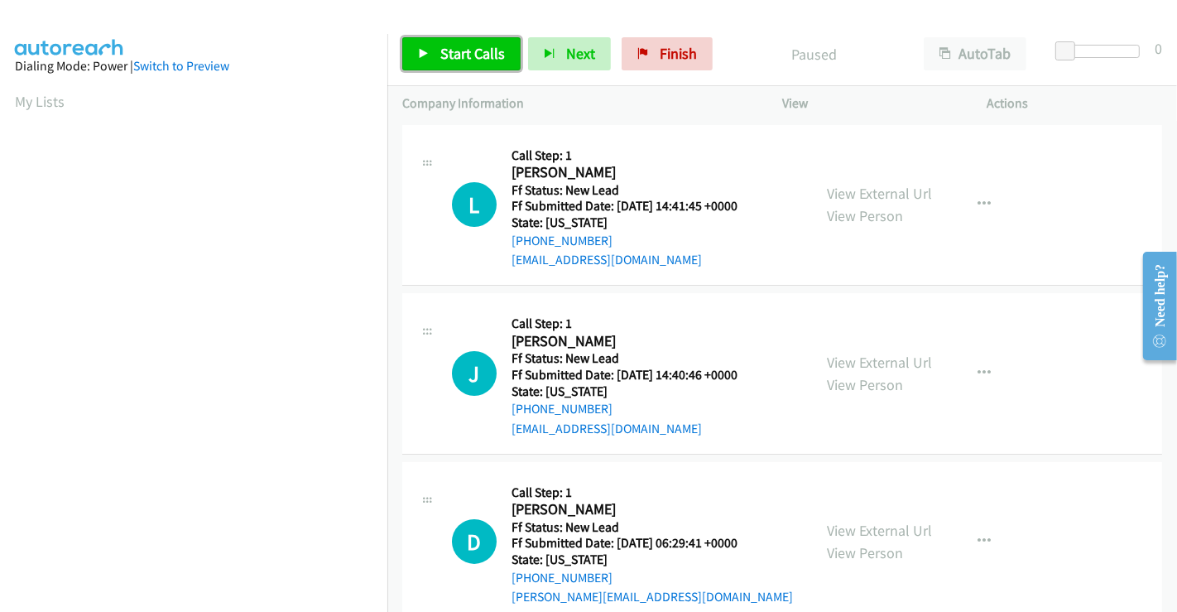
click at [481, 49] on span "Start Calls" at bounding box center [472, 53] width 65 height 19
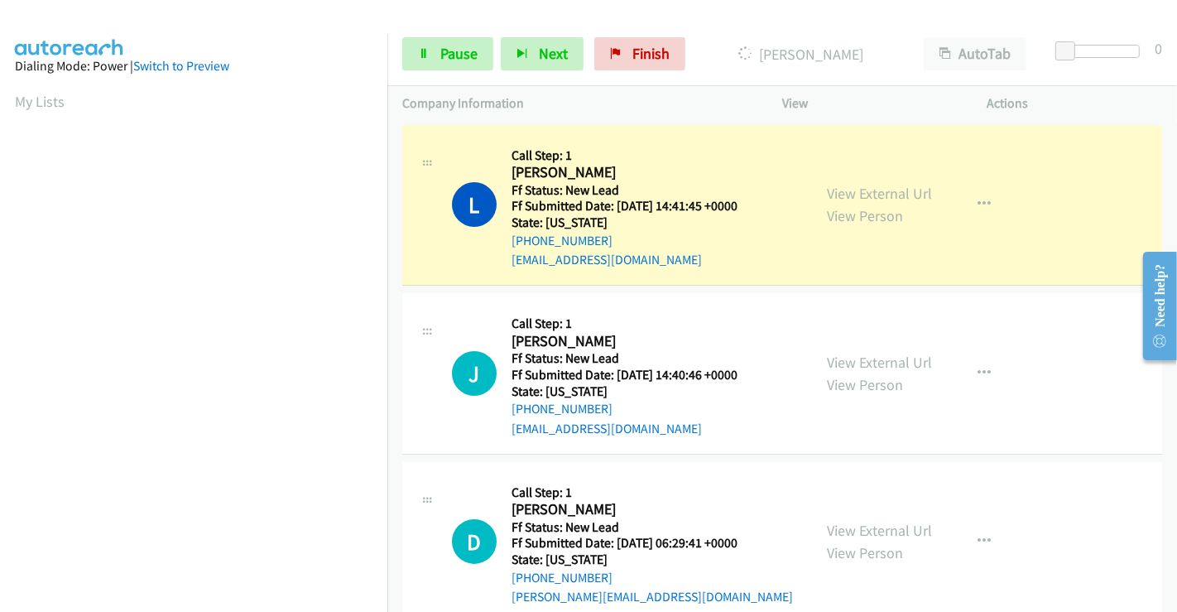
scroll to position [319, 0]
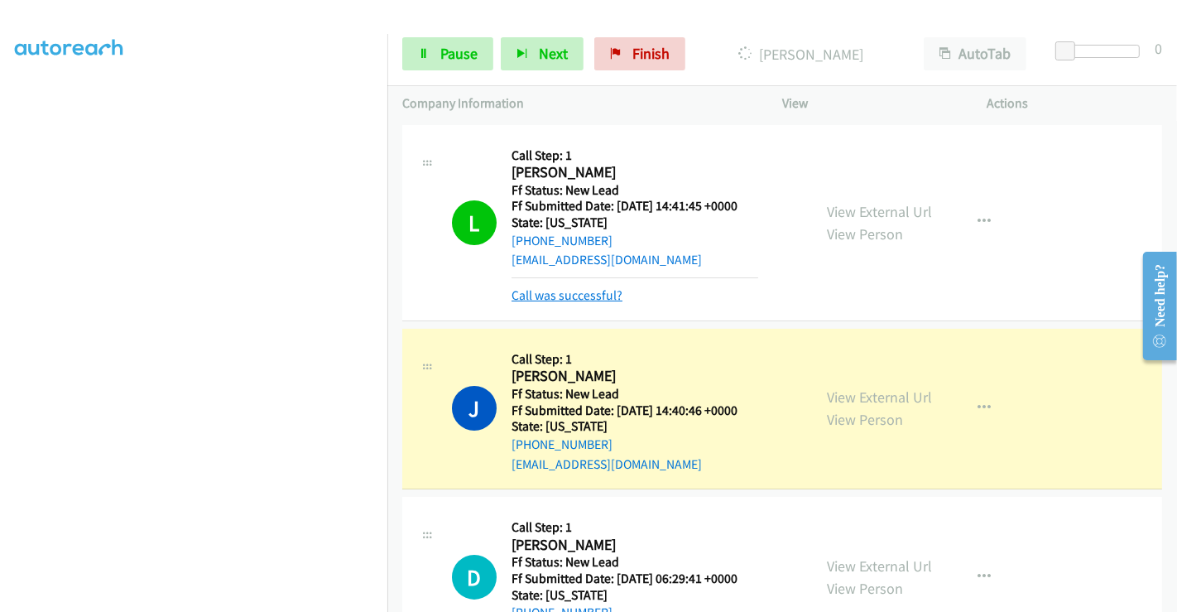
click at [588, 290] on link "Call was successful?" at bounding box center [566, 295] width 111 height 16
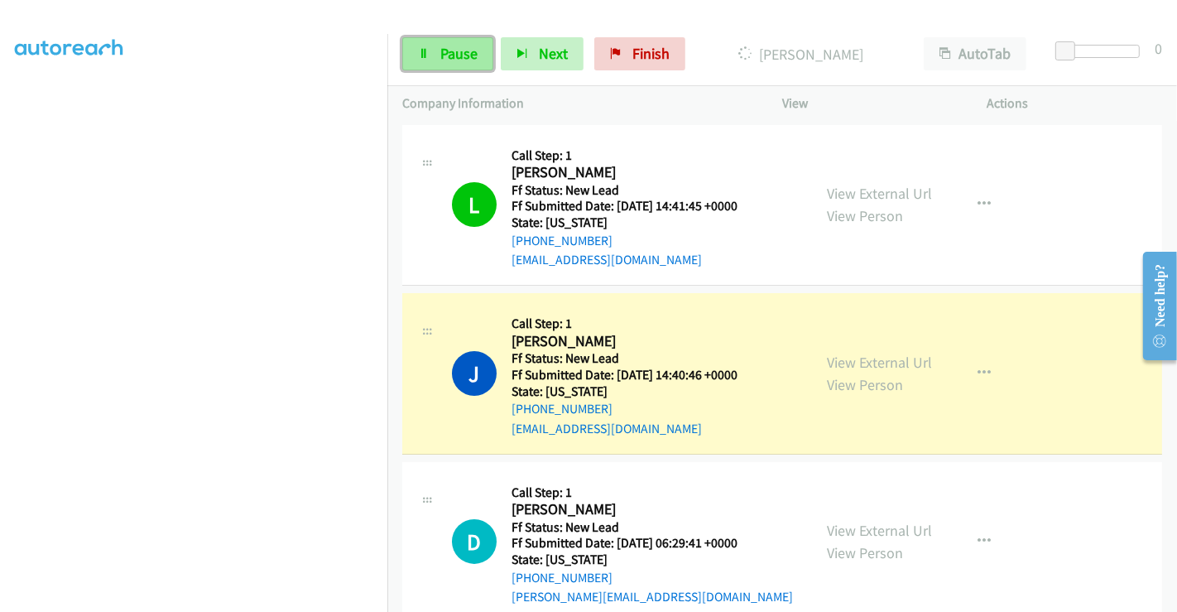
click at [444, 51] on span "Pause" at bounding box center [458, 53] width 37 height 19
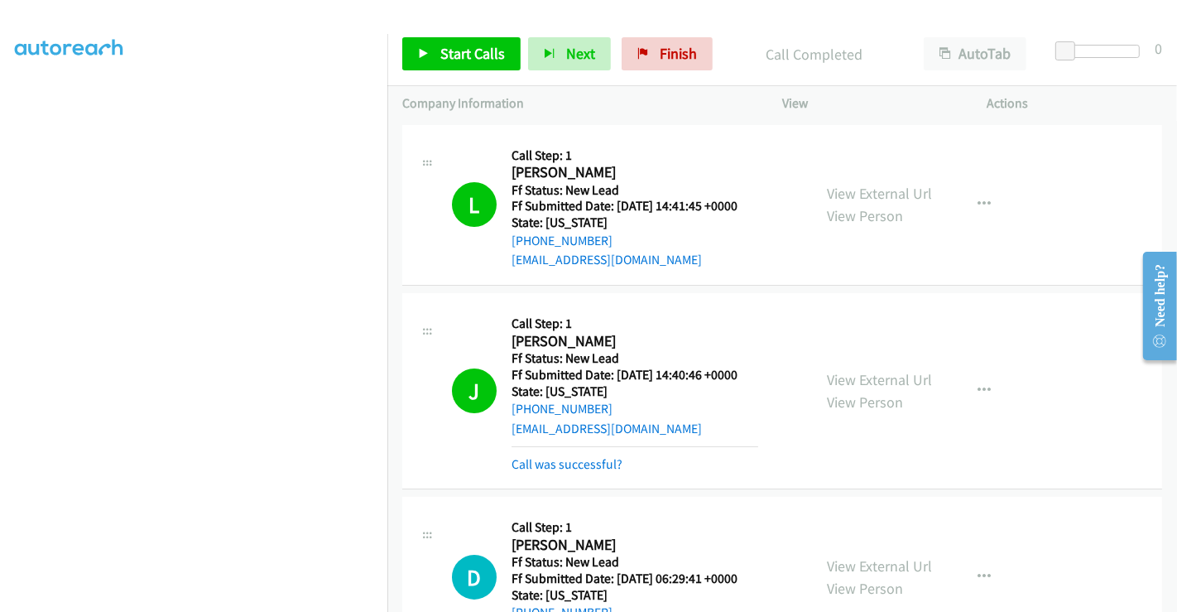
scroll to position [276, 0]
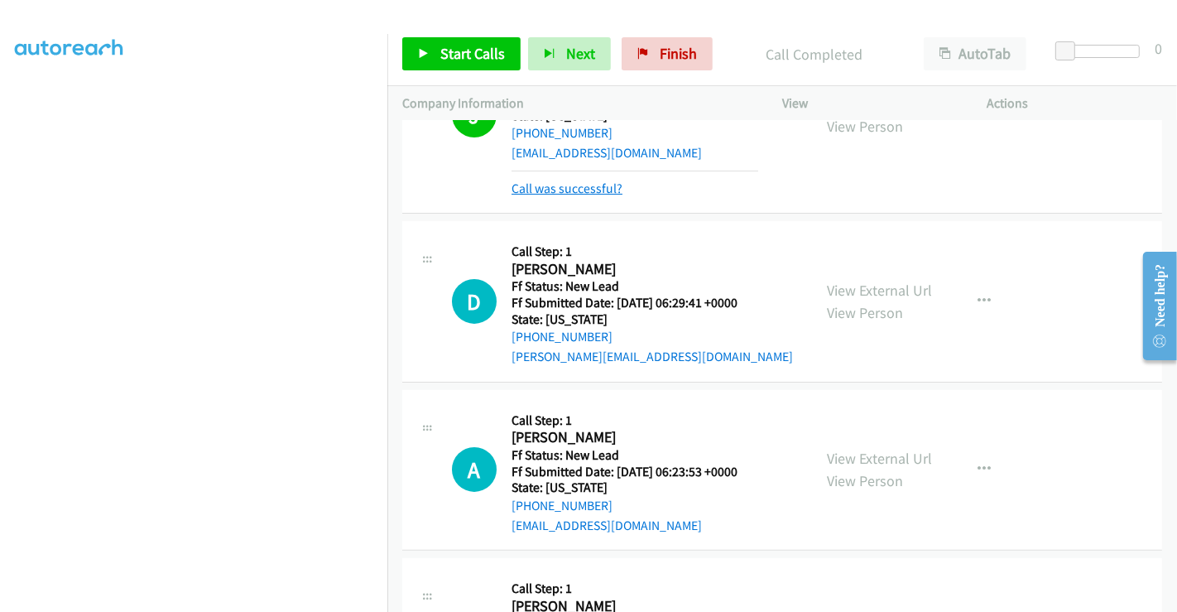
click at [585, 187] on link "Call was successful?" at bounding box center [566, 188] width 111 height 16
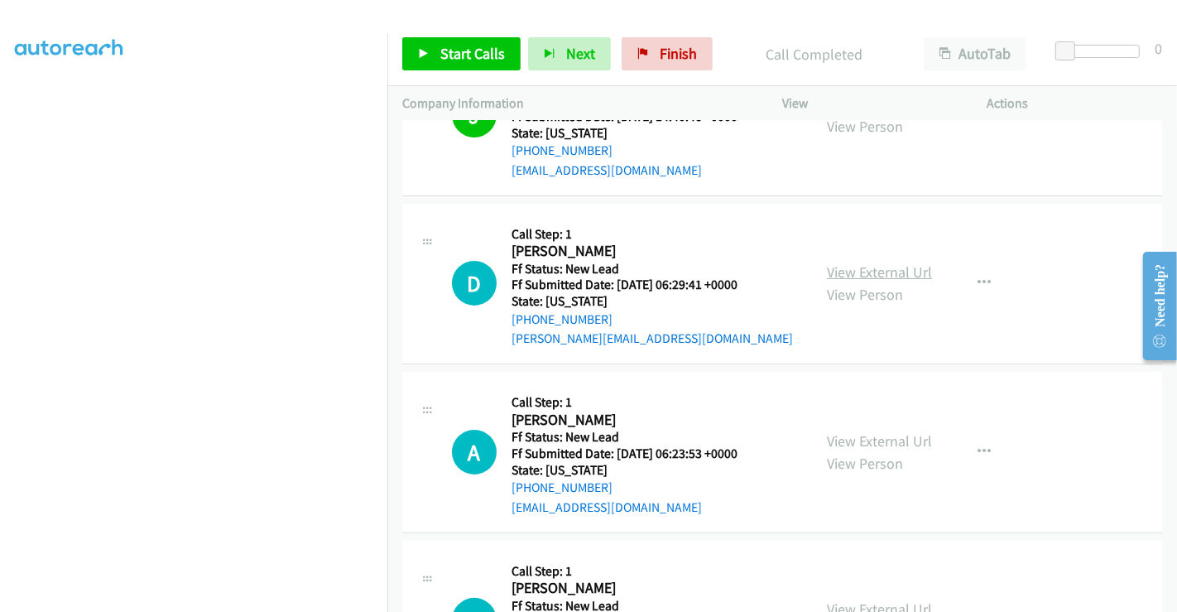
click at [876, 273] on link "View External Url" at bounding box center [879, 271] width 105 height 19
click at [873, 440] on link "View External Url" at bounding box center [879, 440] width 105 height 19
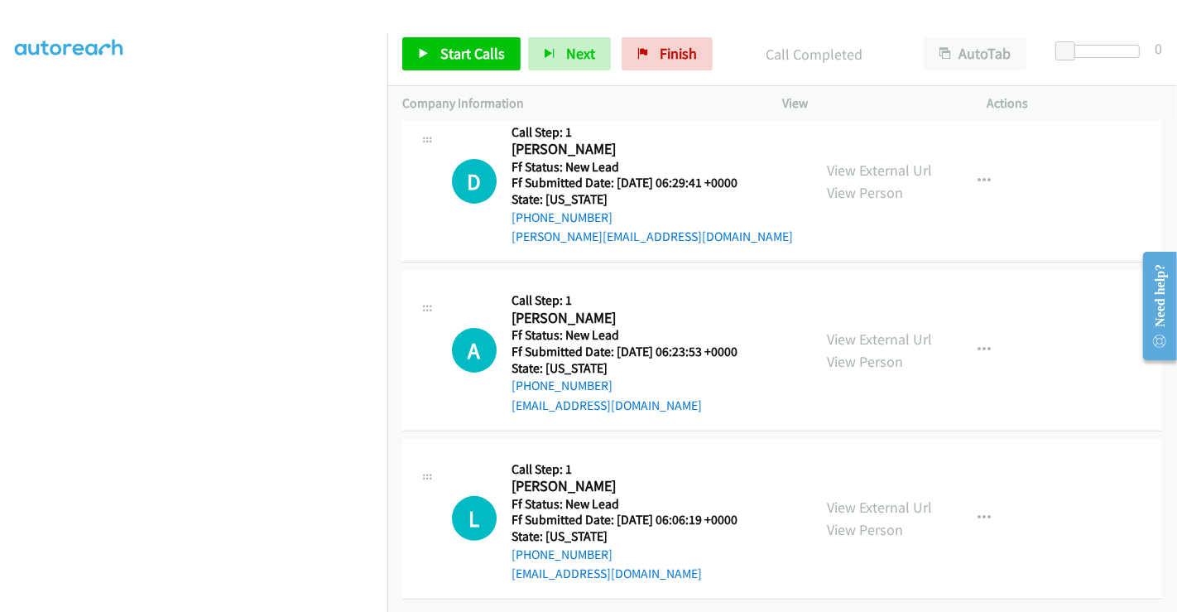
scroll to position [372, 0]
click at [875, 497] on link "View External Url" at bounding box center [879, 506] width 105 height 19
click at [454, 44] on span "Start Calls" at bounding box center [472, 53] width 65 height 19
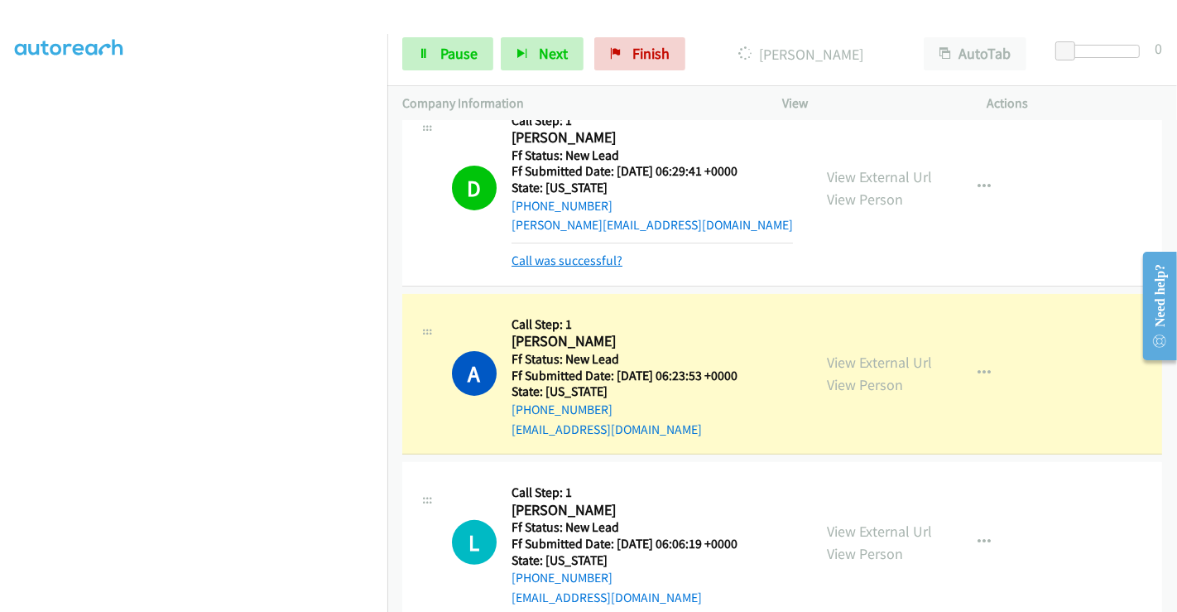
click at [565, 266] on link "Call was successful?" at bounding box center [566, 260] width 111 height 16
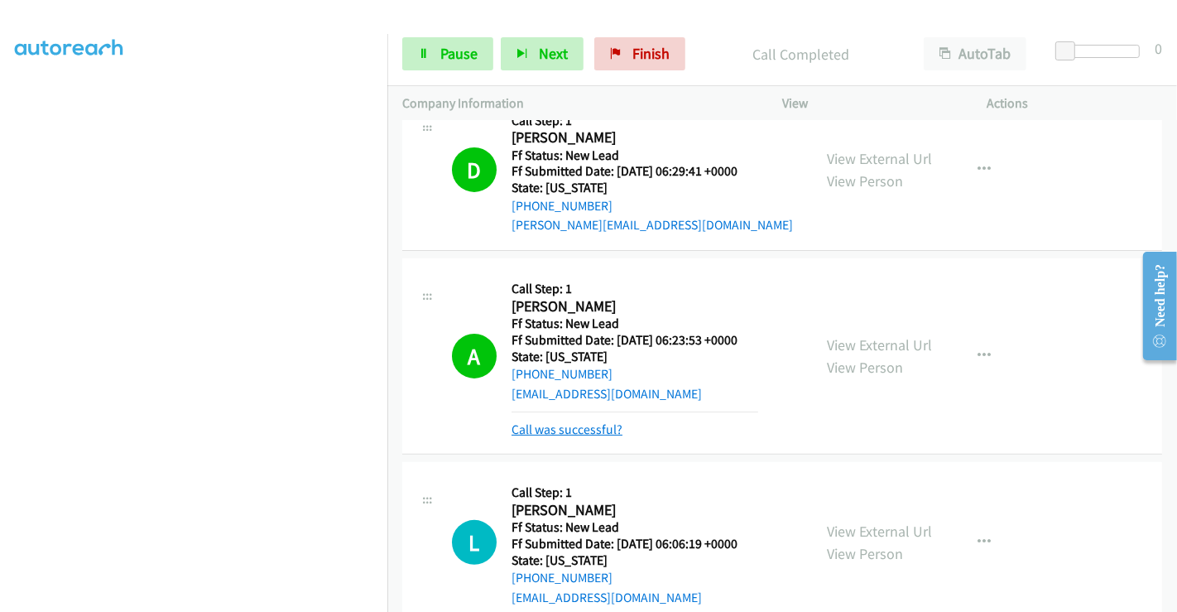
click at [558, 425] on link "Call was successful?" at bounding box center [566, 429] width 111 height 16
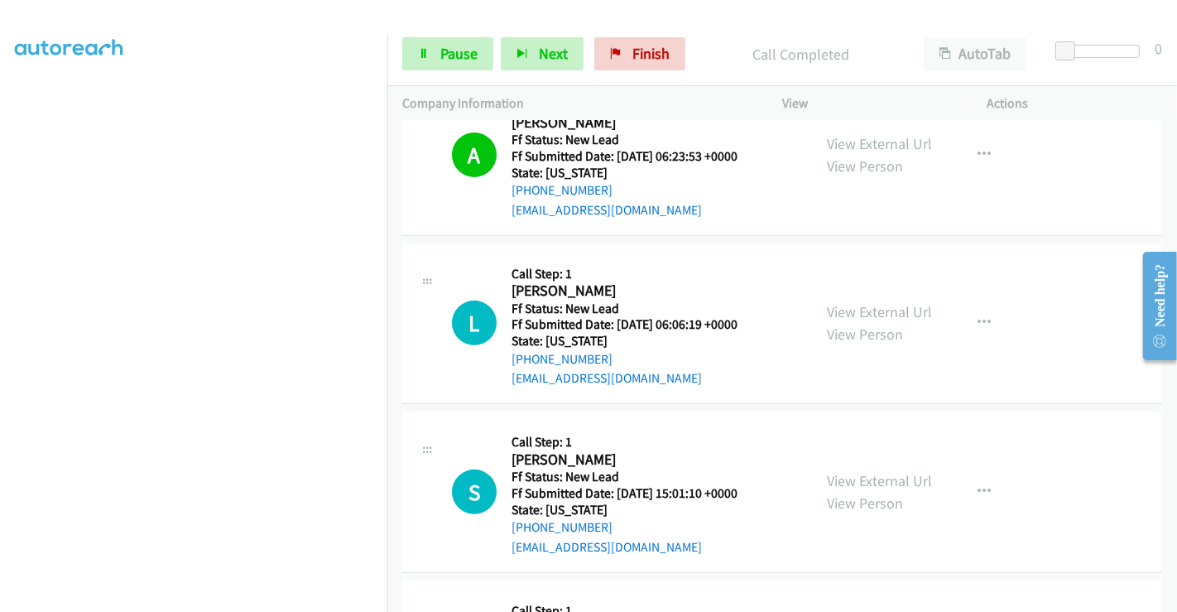
scroll to position [555, 0]
click at [437, 47] on link "Pause" at bounding box center [447, 53] width 91 height 33
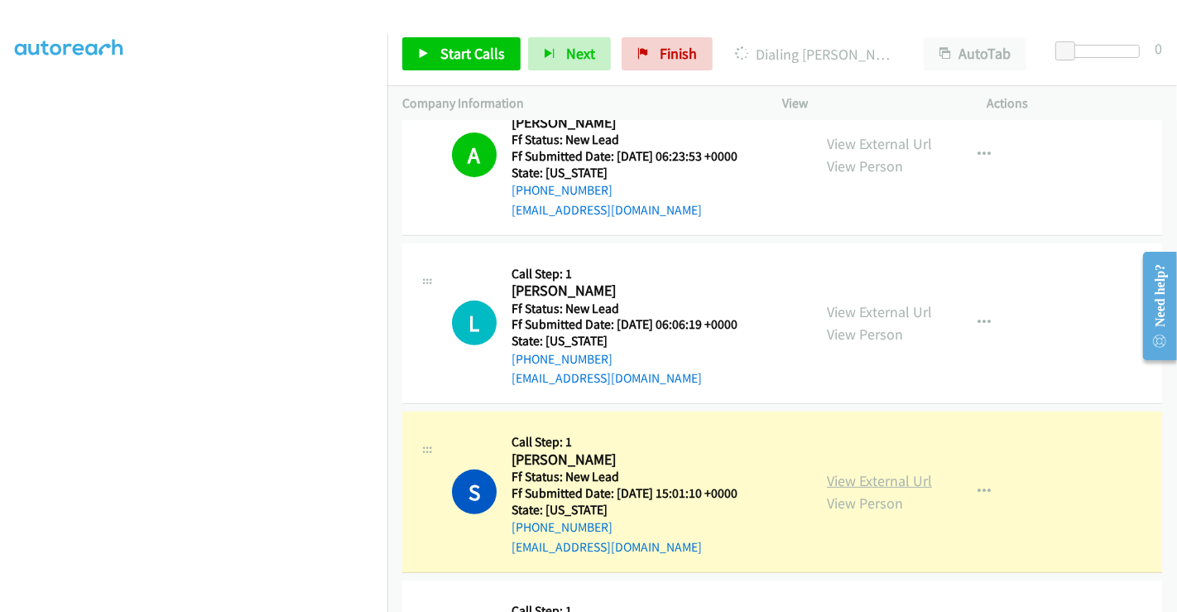
click at [880, 480] on link "View External Url" at bounding box center [879, 480] width 105 height 19
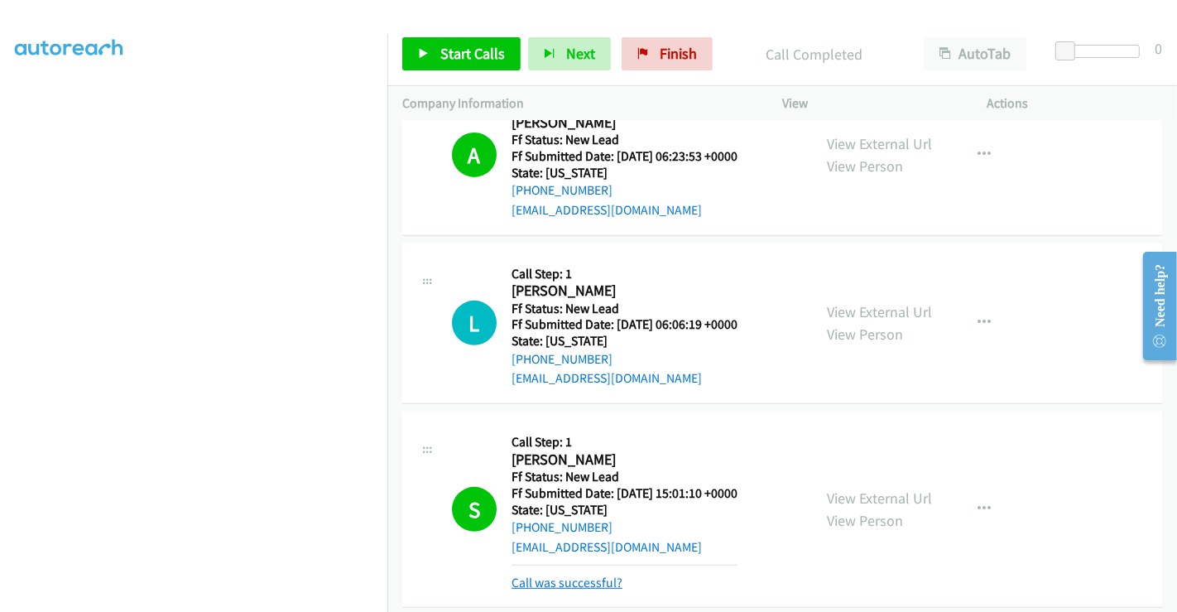
click at [535, 574] on link "Call was successful?" at bounding box center [566, 582] width 111 height 16
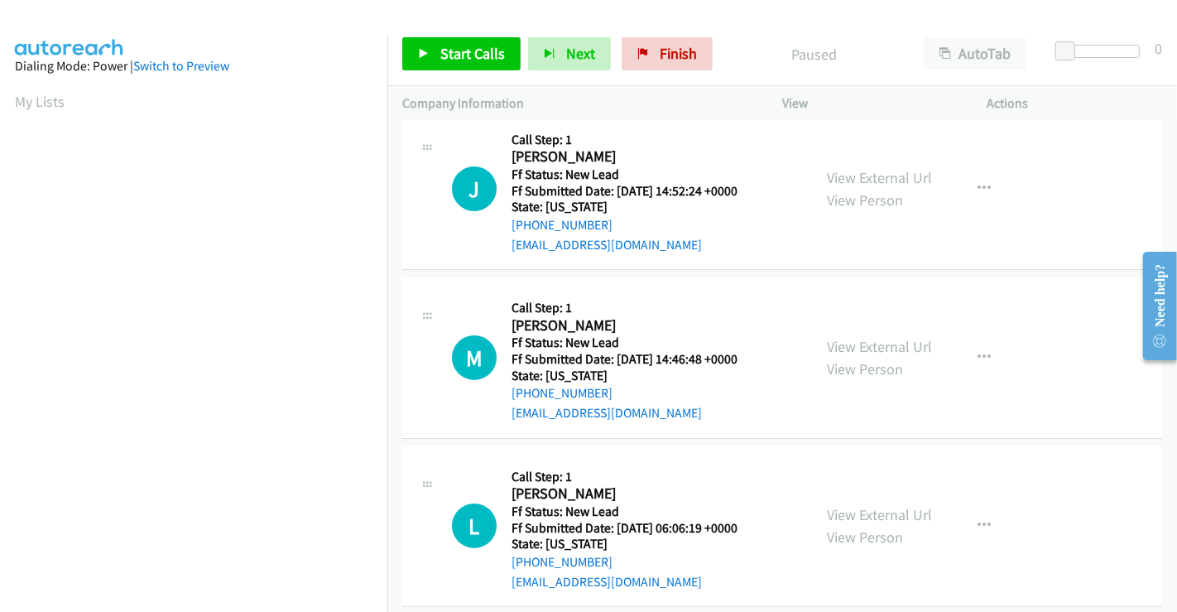
scroll to position [20, 0]
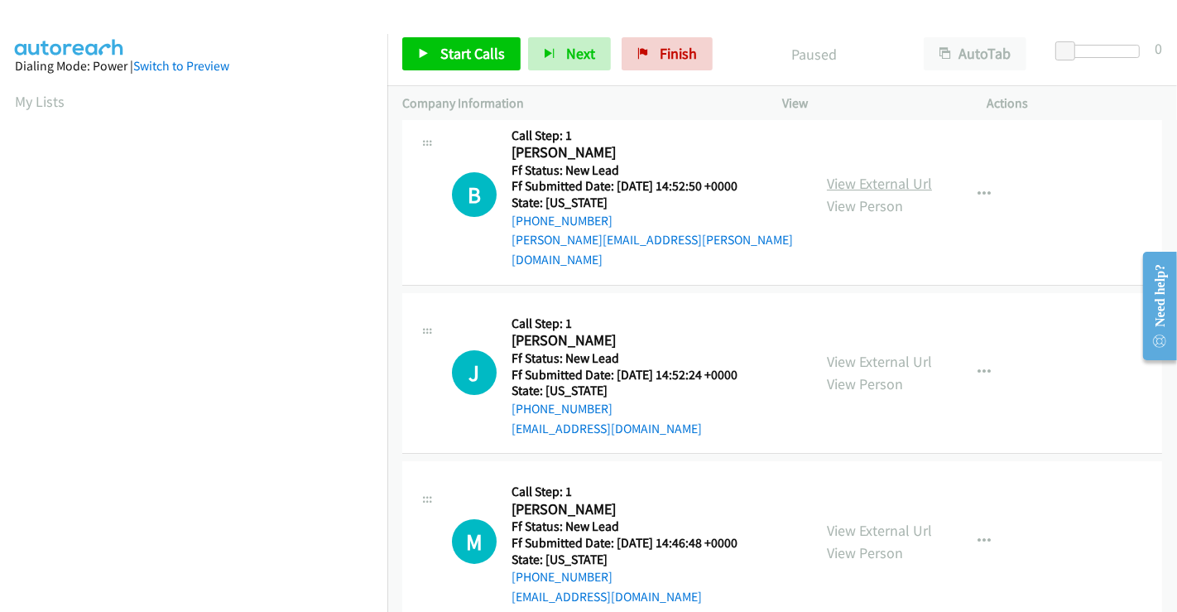
click at [870, 174] on link "View External Url" at bounding box center [879, 183] width 105 height 19
click at [878, 352] on link "View External Url" at bounding box center [879, 361] width 105 height 19
click at [870, 521] on link "View External Url" at bounding box center [879, 530] width 105 height 19
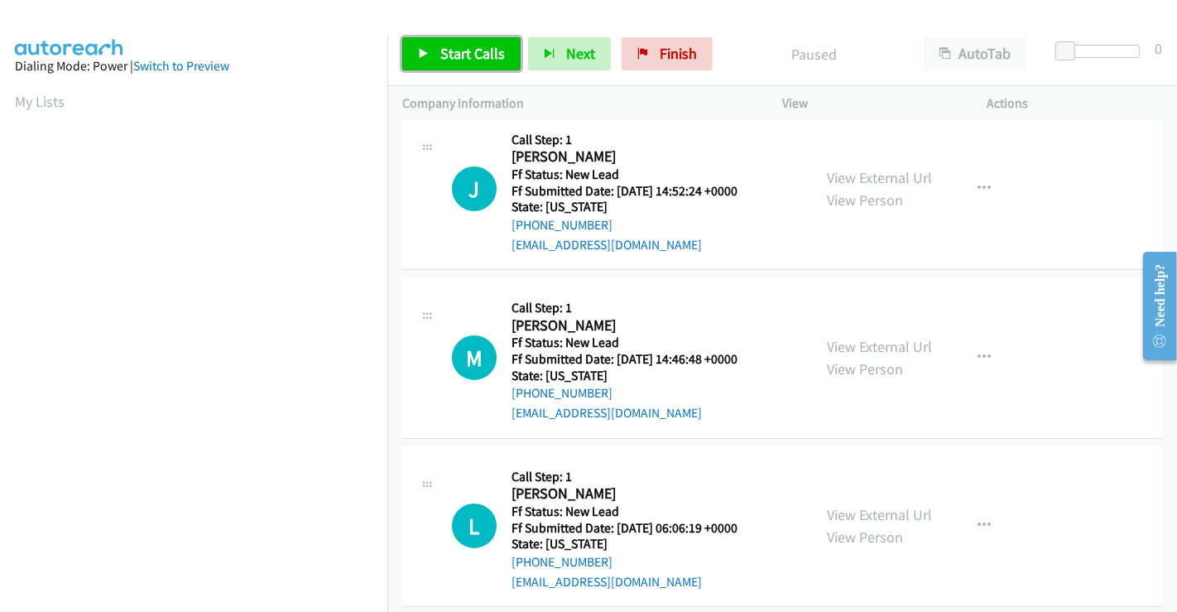
click at [436, 57] on link "Start Calls" at bounding box center [461, 53] width 118 height 33
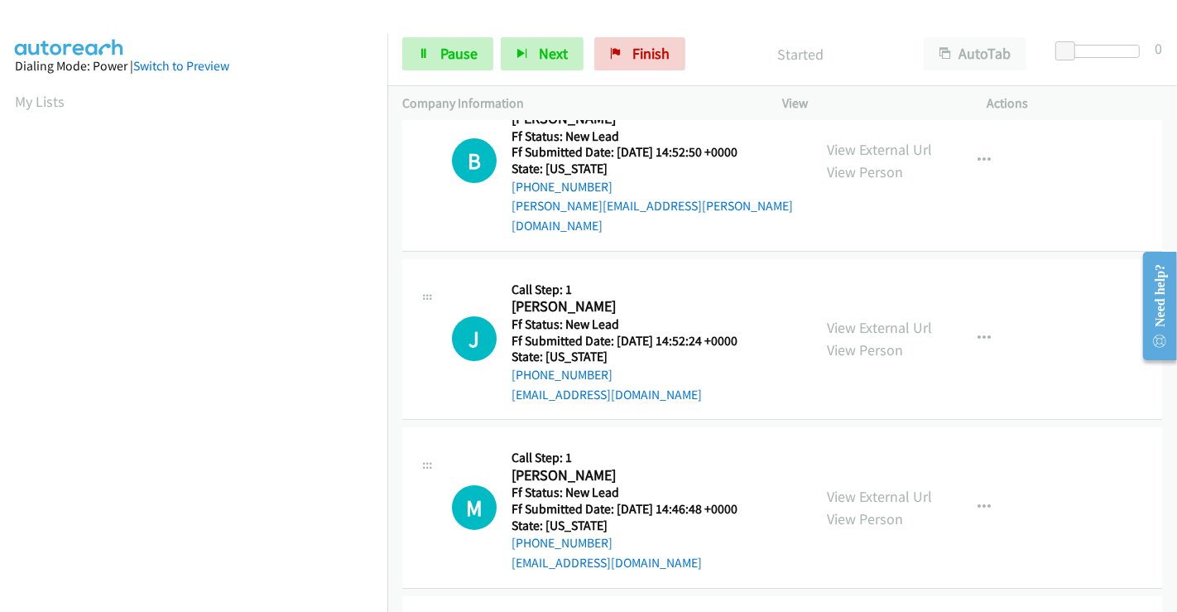
scroll to position [0, 0]
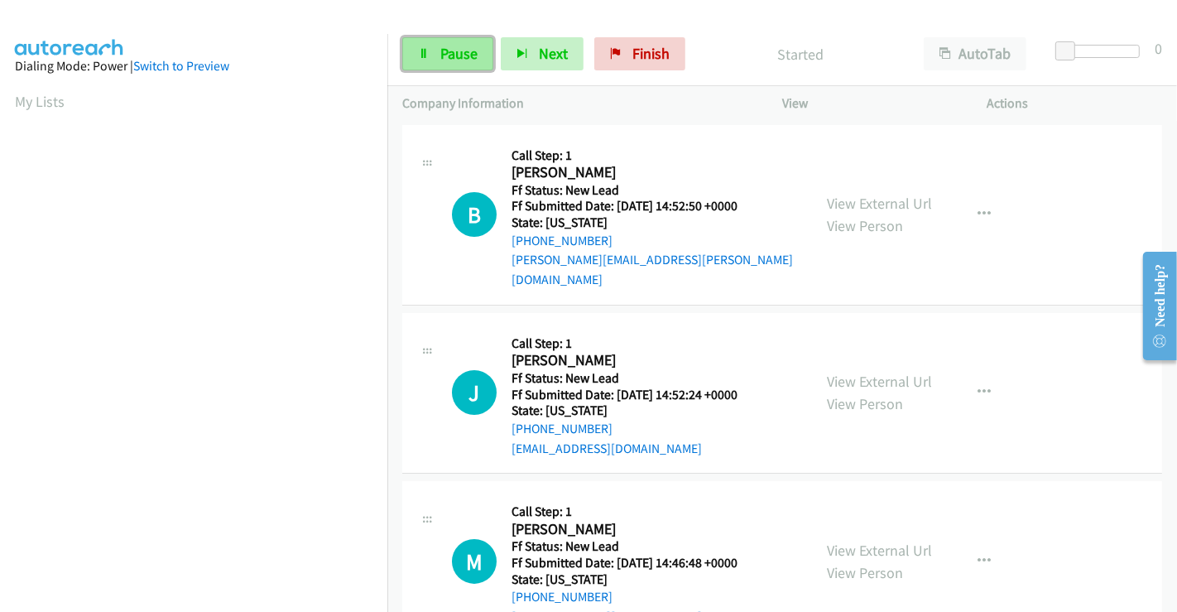
click at [448, 53] on span "Pause" at bounding box center [458, 53] width 37 height 19
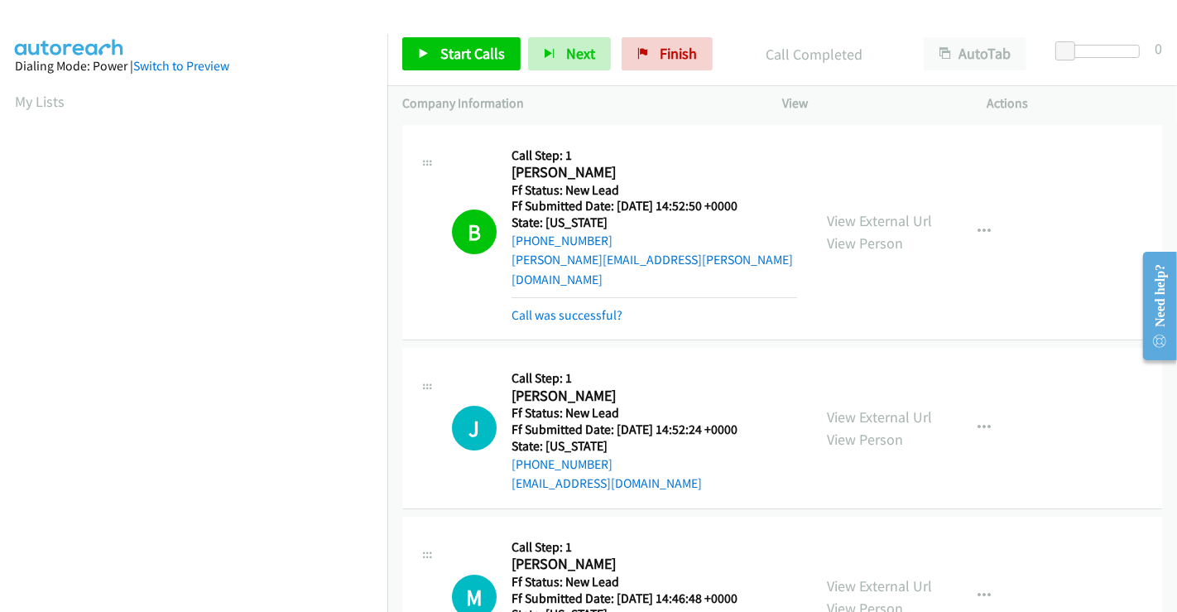
scroll to position [319, 0]
click at [570, 307] on link "Call was successful?" at bounding box center [566, 315] width 111 height 16
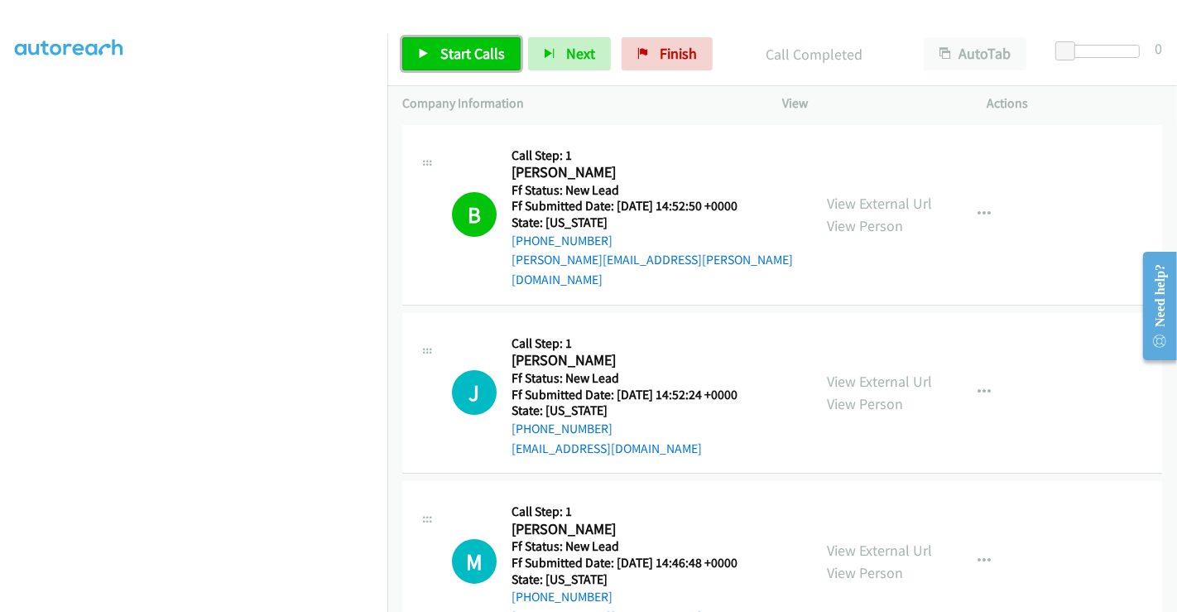
click at [475, 47] on span "Start Calls" at bounding box center [472, 53] width 65 height 19
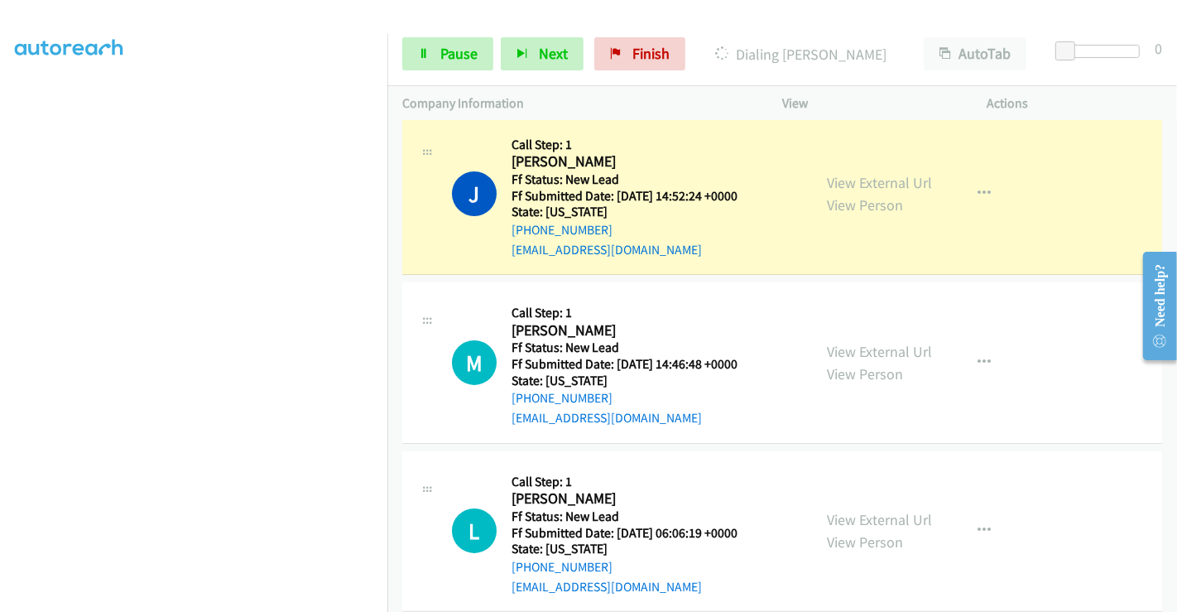
scroll to position [204, 0]
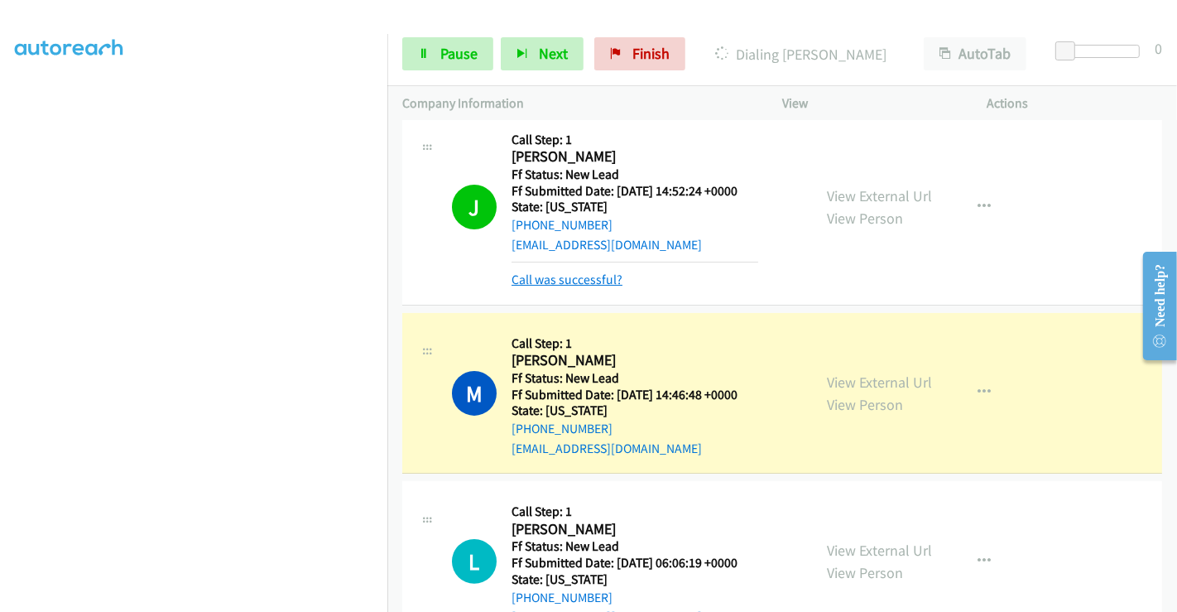
click at [574, 271] on link "Call was successful?" at bounding box center [566, 279] width 111 height 16
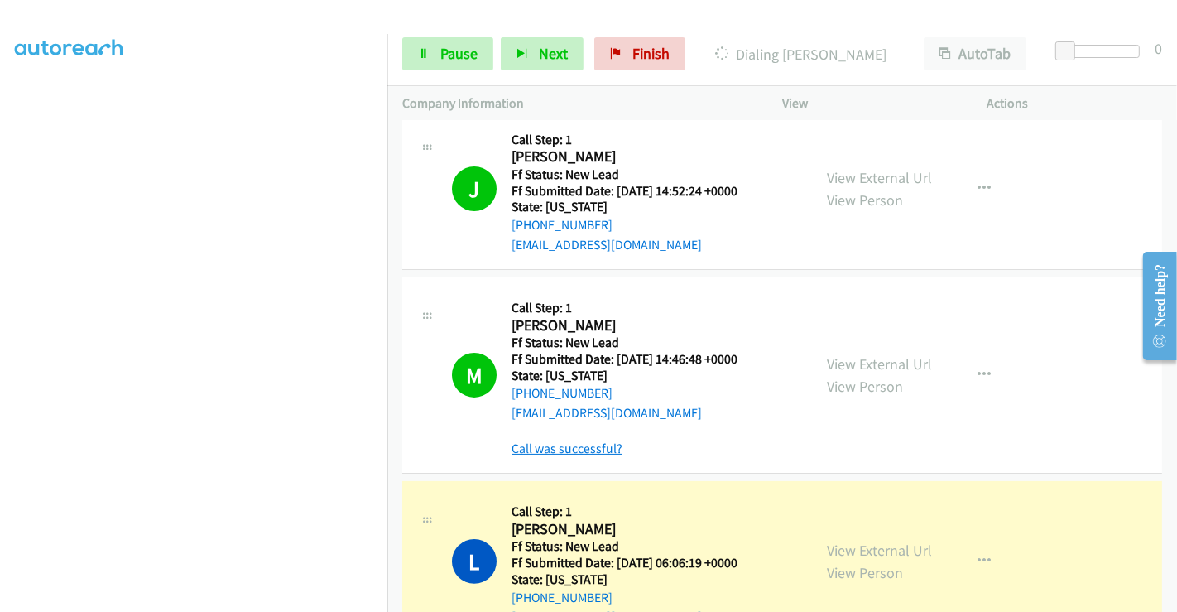
click at [581, 440] on link "Call was successful?" at bounding box center [566, 448] width 111 height 16
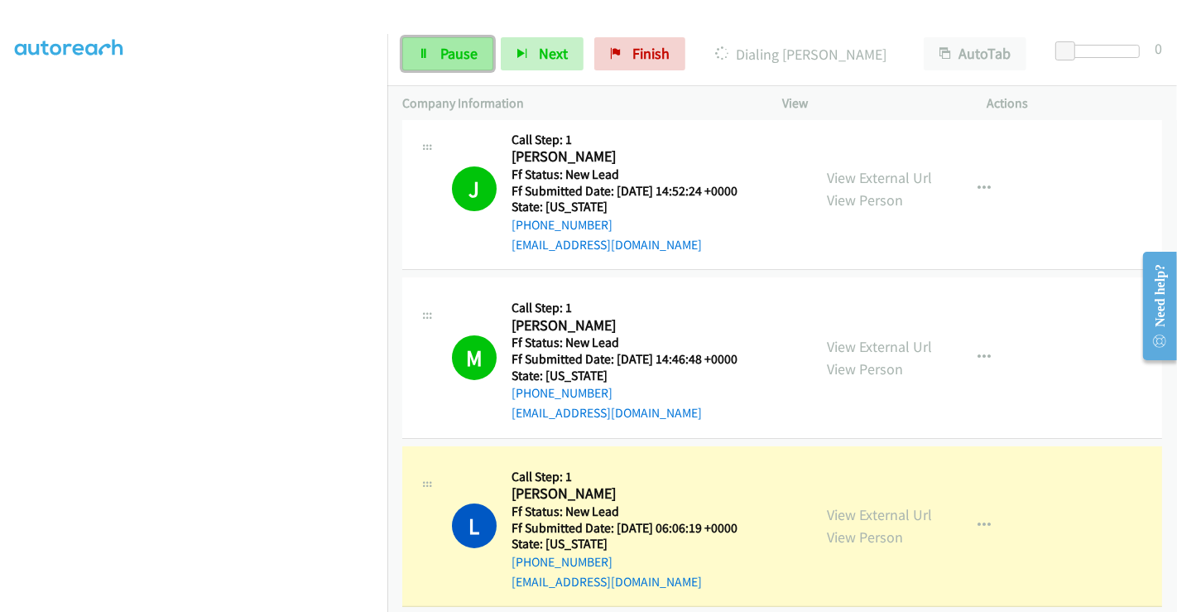
click at [462, 55] on span "Pause" at bounding box center [458, 53] width 37 height 19
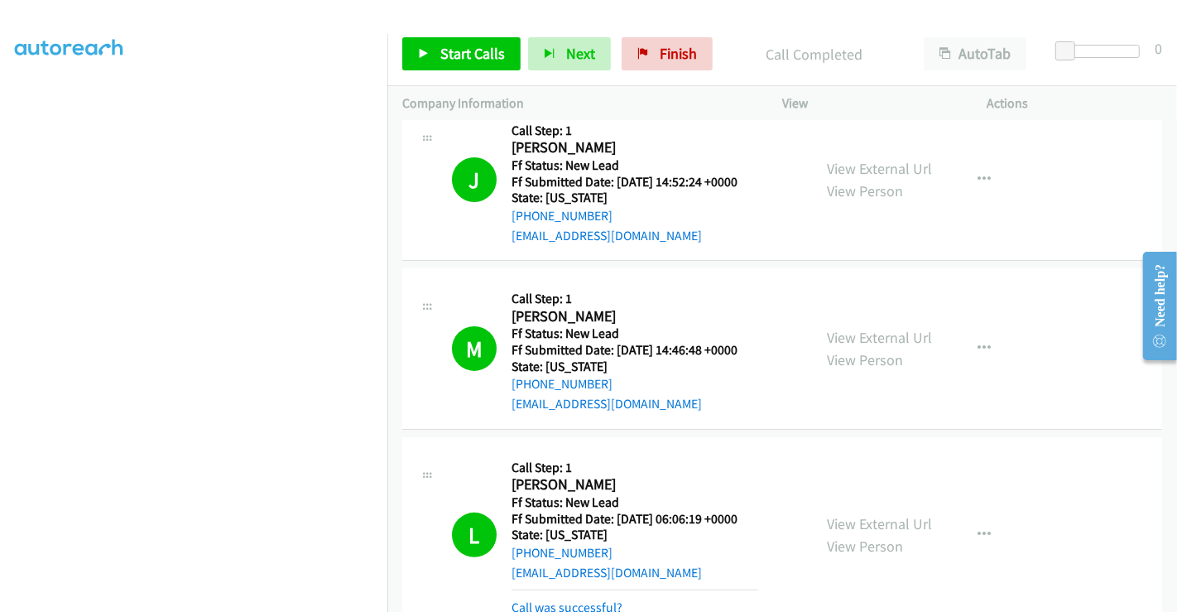
scroll to position [314, 0]
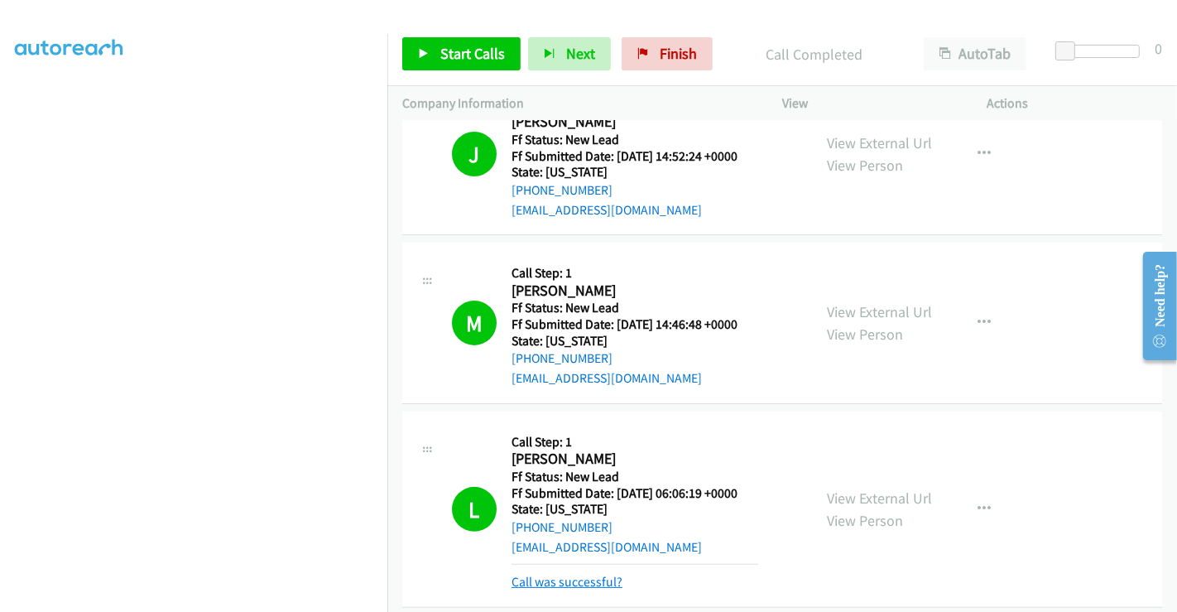
click at [581, 573] on link "Call was successful?" at bounding box center [566, 581] width 111 height 16
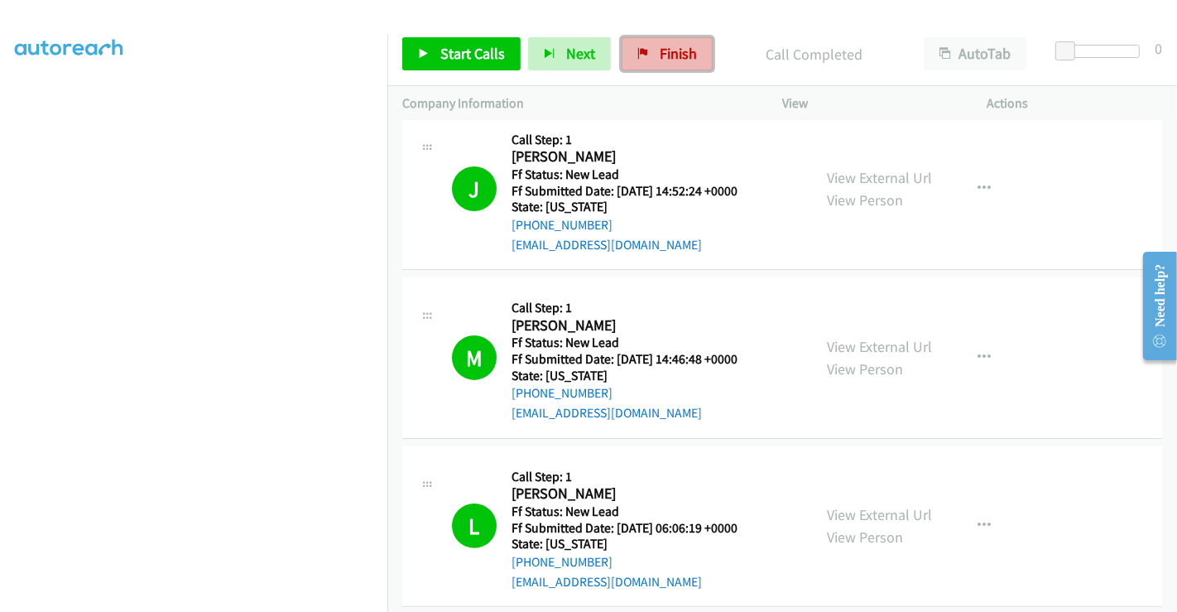
click at [637, 54] on icon at bounding box center [643, 55] width 12 height 12
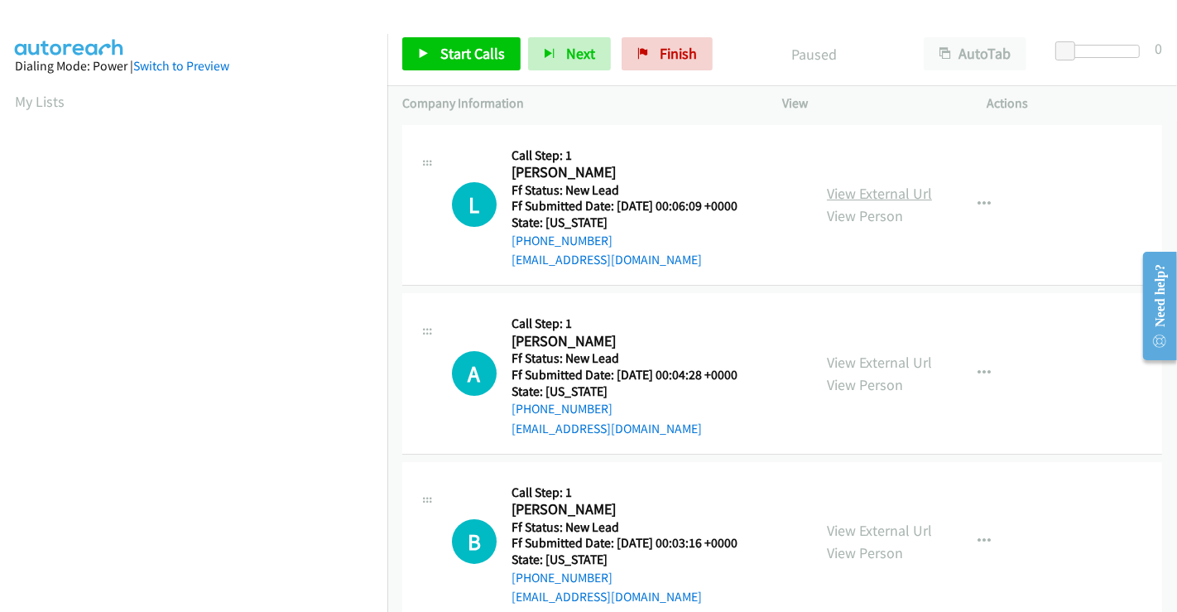
click at [891, 190] on link "View External Url" at bounding box center [879, 193] width 105 height 19
click at [847, 361] on link "View External Url" at bounding box center [879, 362] width 105 height 19
click at [871, 522] on link "View External Url" at bounding box center [879, 530] width 105 height 19
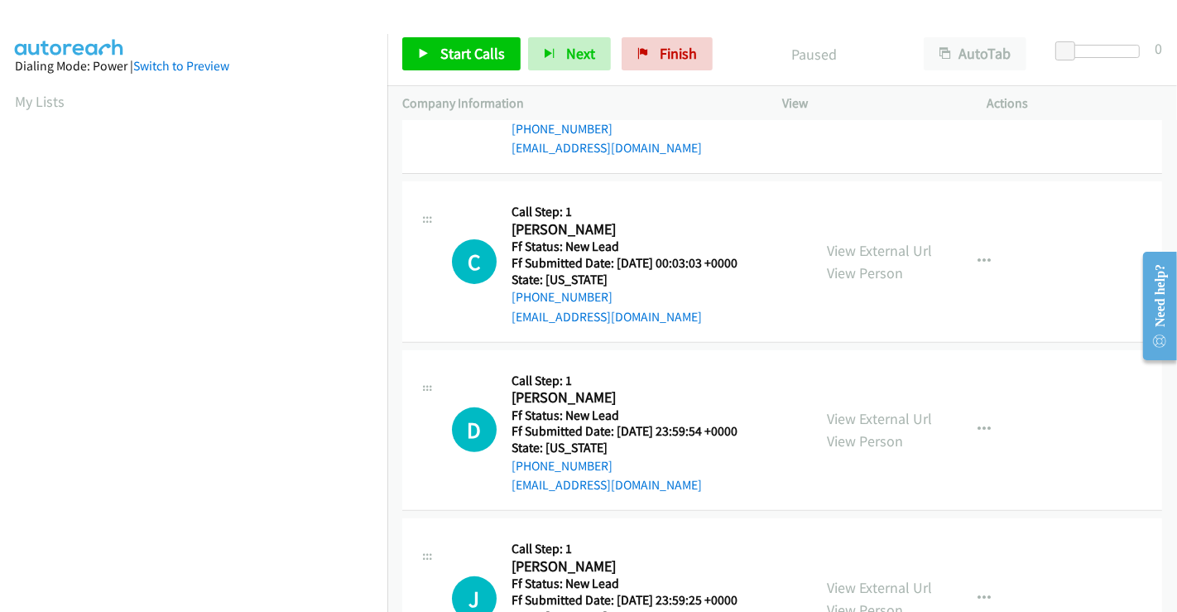
scroll to position [459, 0]
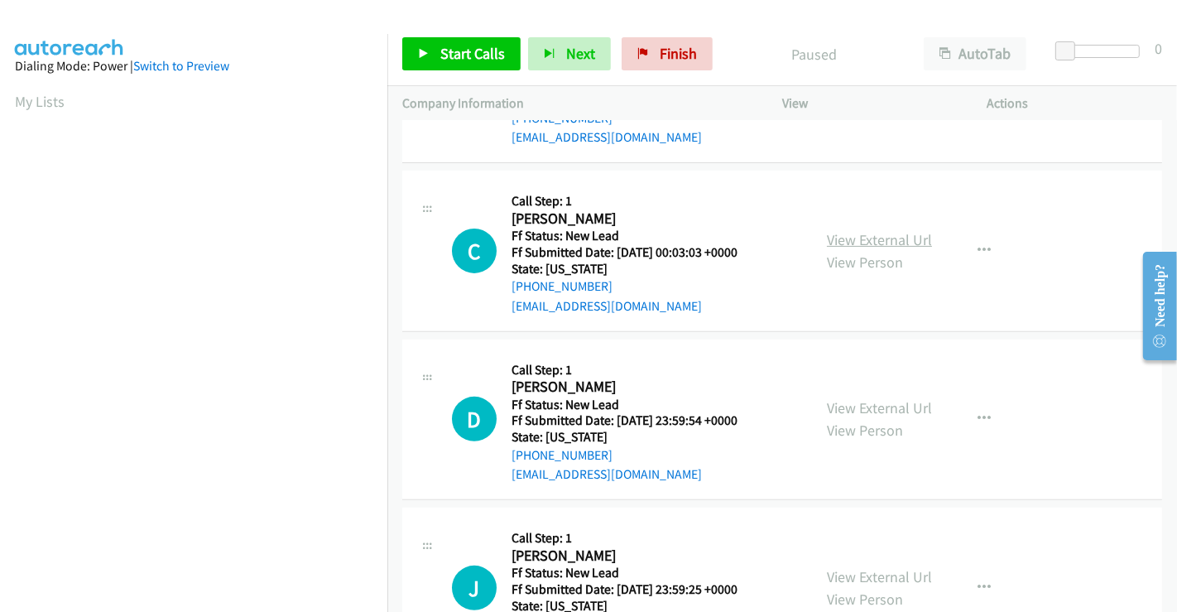
click at [857, 234] on link "View External Url" at bounding box center [879, 239] width 105 height 19
click at [881, 407] on link "View External Url" at bounding box center [879, 407] width 105 height 19
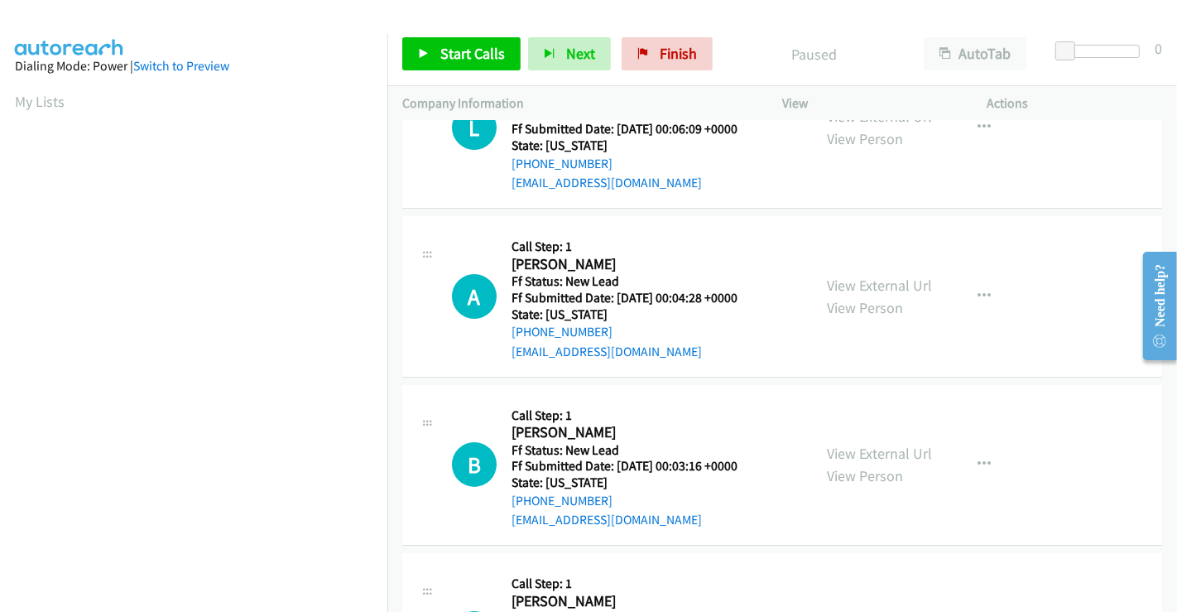
scroll to position [0, 0]
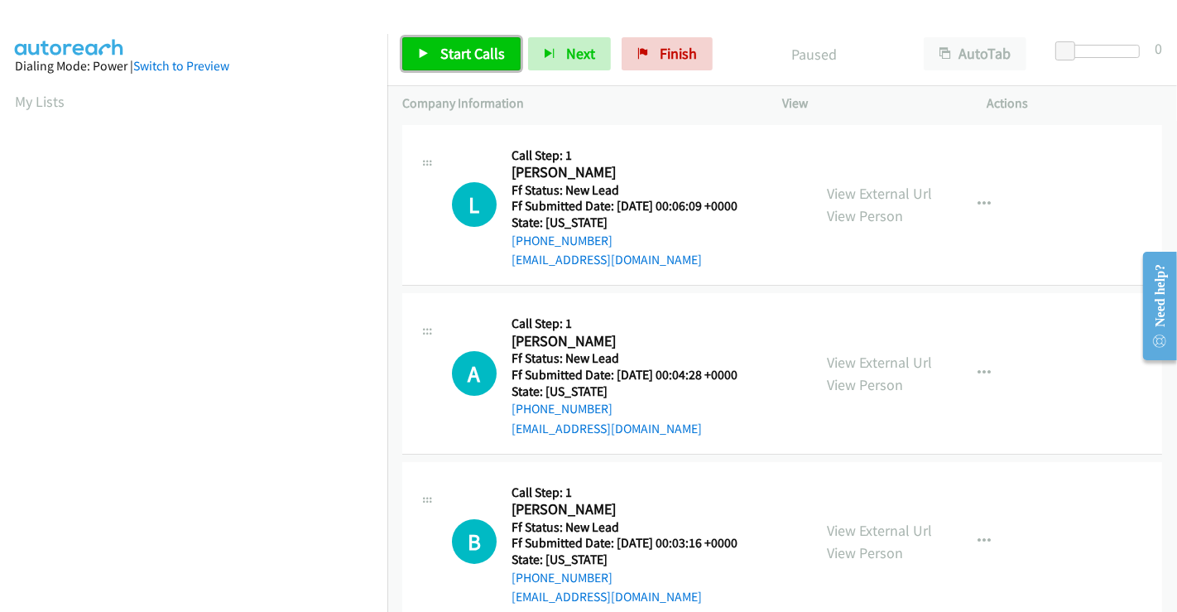
click at [478, 53] on span "Start Calls" at bounding box center [472, 53] width 65 height 19
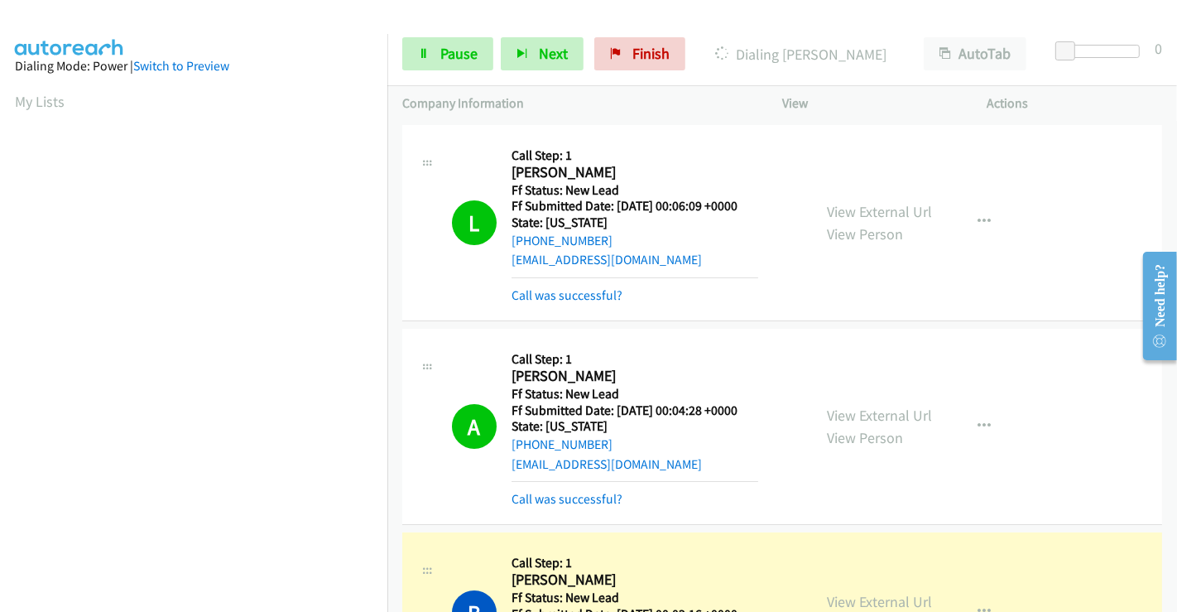
scroll to position [319, 0]
click at [571, 298] on link "Call was successful?" at bounding box center [566, 295] width 111 height 16
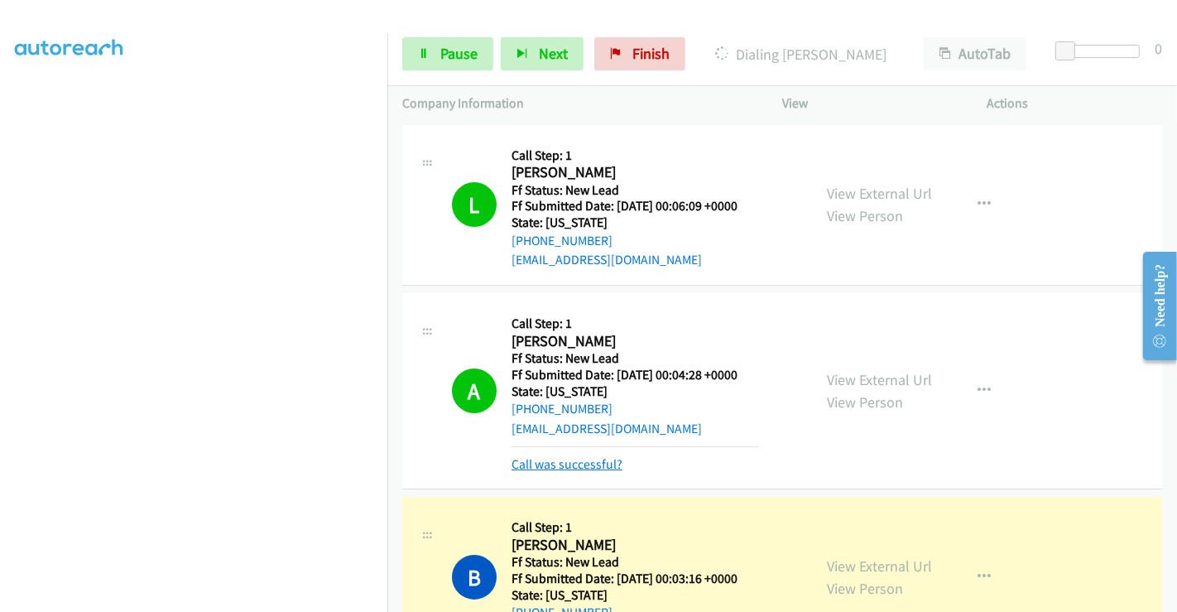
click at [551, 466] on link "Call was successful?" at bounding box center [566, 464] width 111 height 16
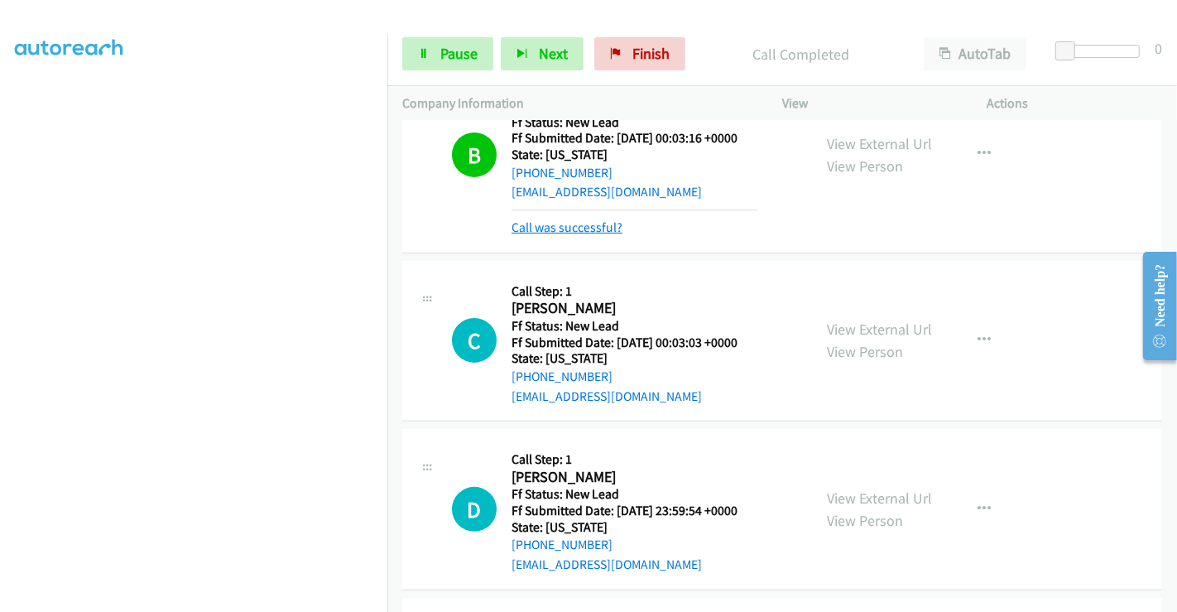
scroll to position [367, 0]
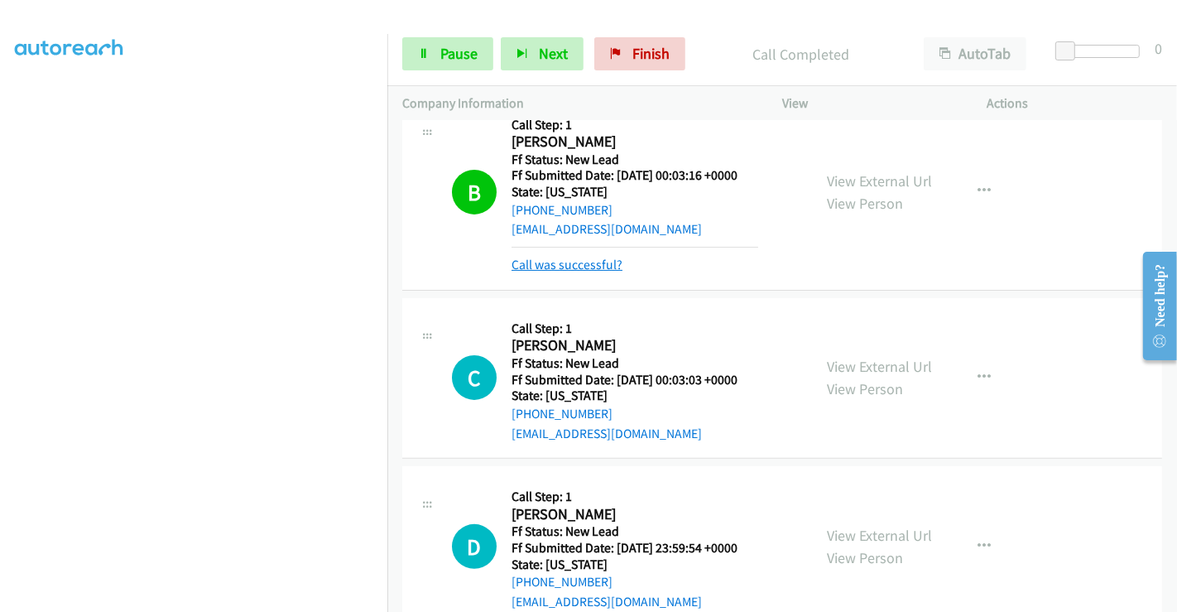
click at [583, 264] on link "Call was successful?" at bounding box center [566, 265] width 111 height 16
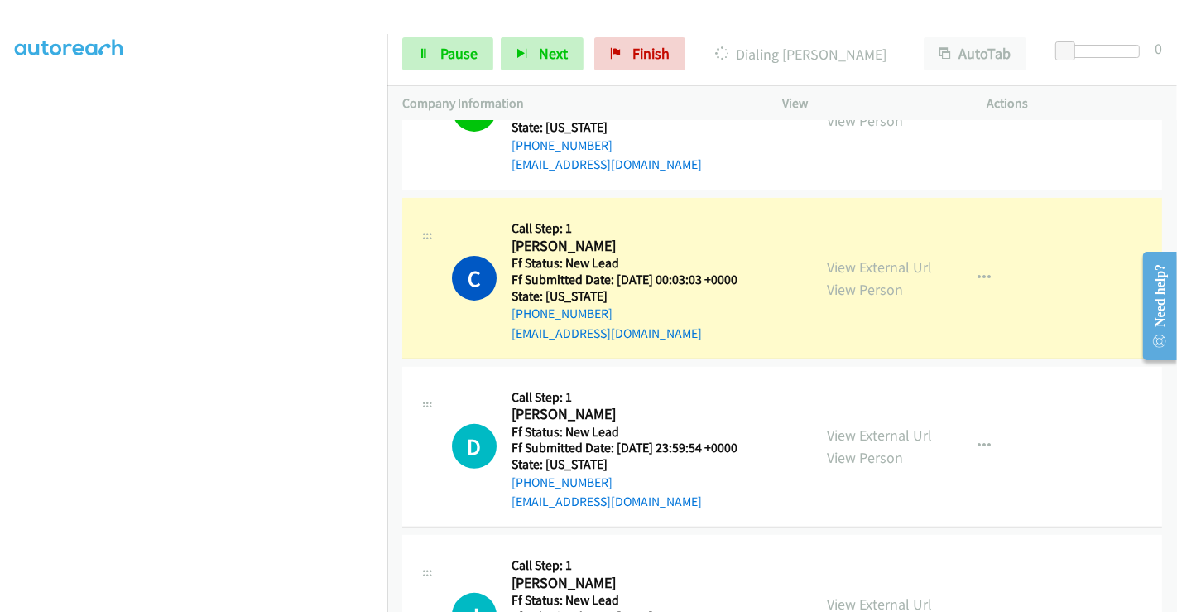
scroll to position [459, 0]
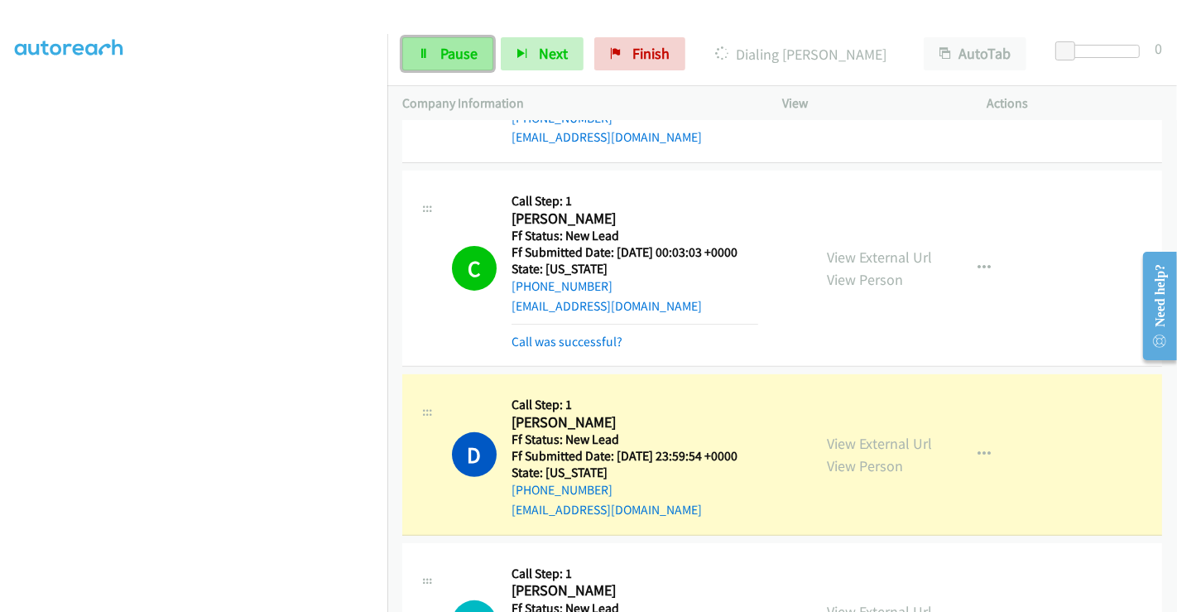
click at [459, 51] on span "Pause" at bounding box center [458, 53] width 37 height 19
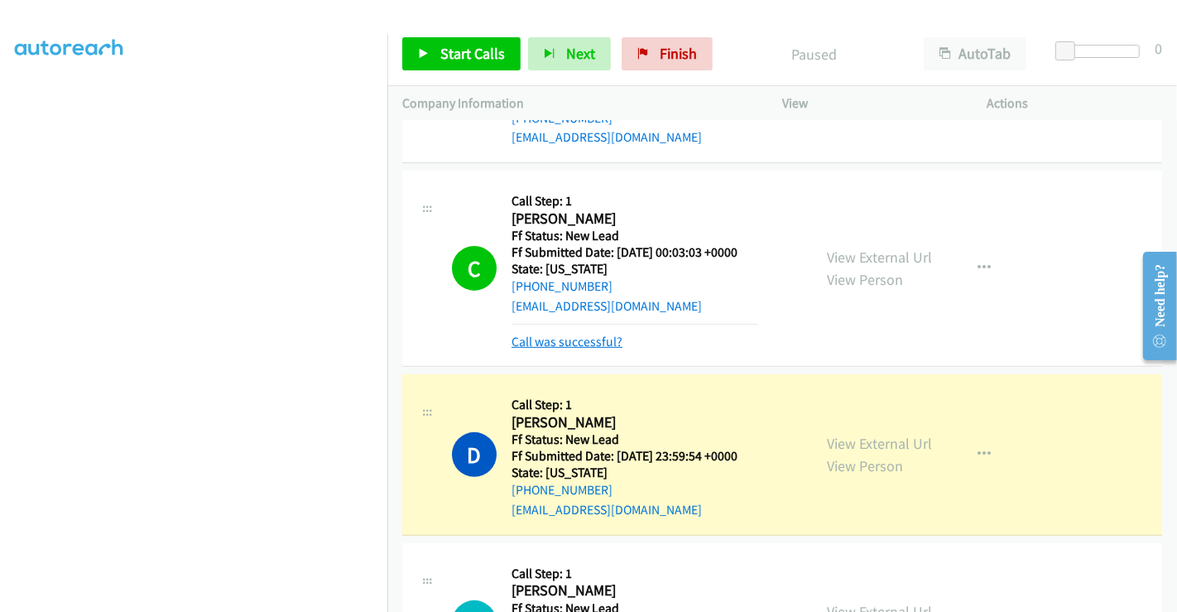
click at [589, 339] on link "Call was successful?" at bounding box center [566, 342] width 111 height 16
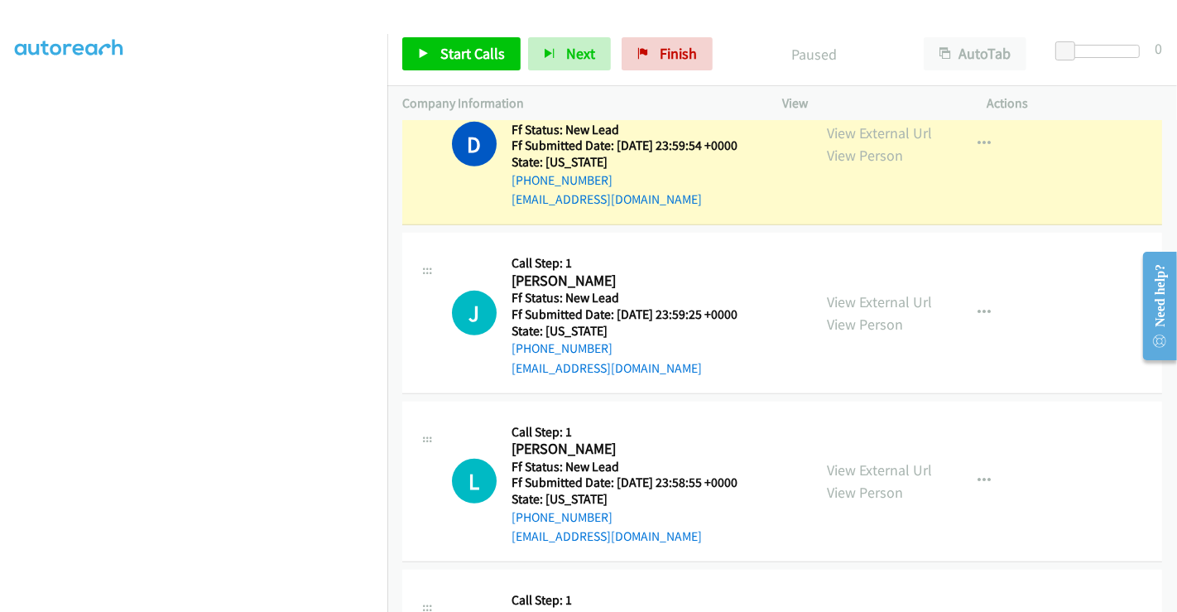
scroll to position [643, 0]
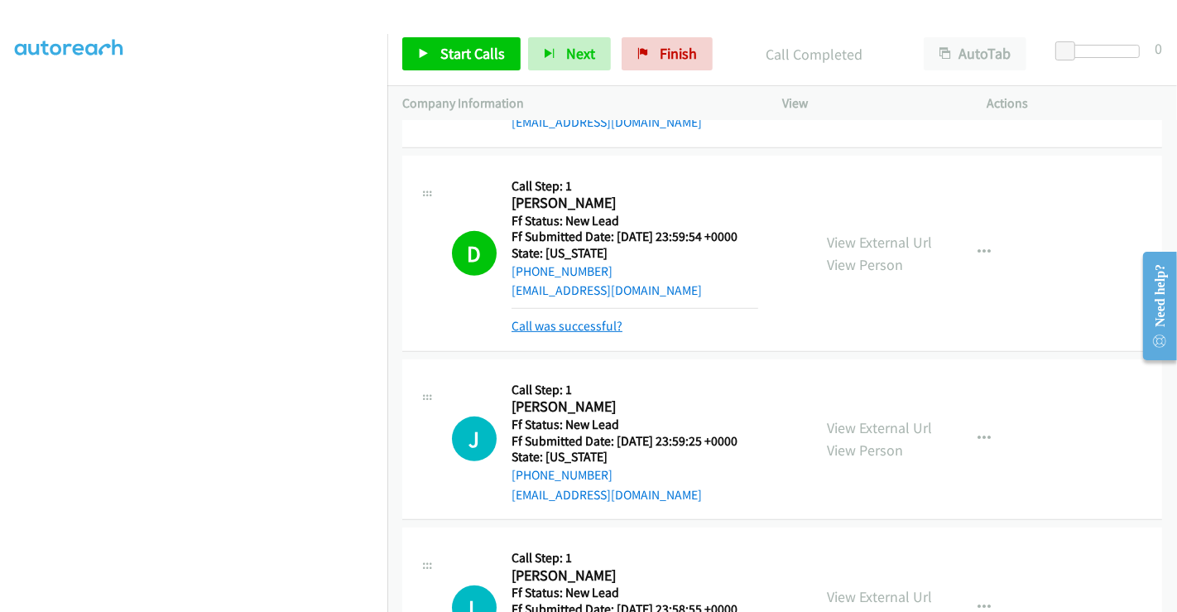
click at [579, 318] on link "Call was successful?" at bounding box center [566, 326] width 111 height 16
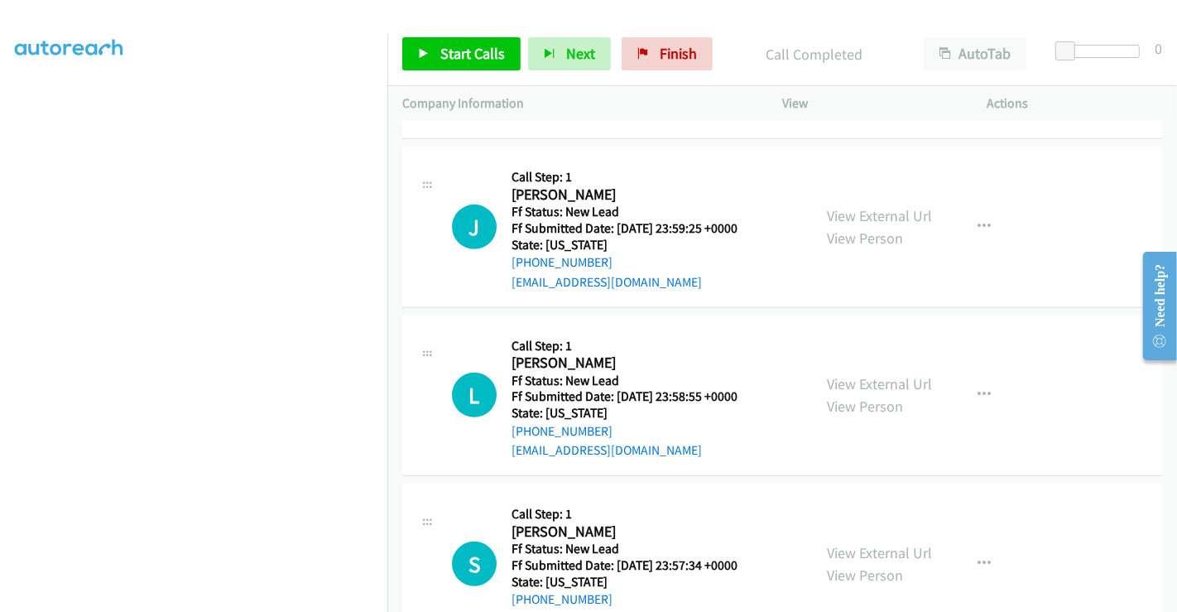
scroll to position [828, 0]
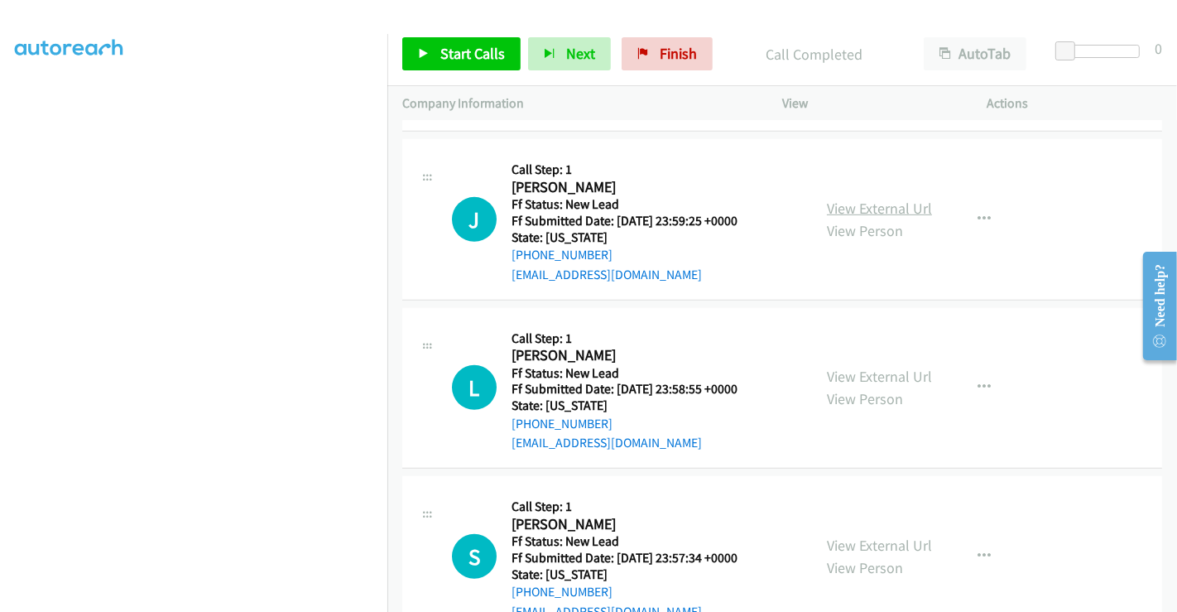
click at [877, 204] on link "View External Url" at bounding box center [879, 208] width 105 height 19
click at [876, 376] on link "View External Url" at bounding box center [879, 376] width 105 height 19
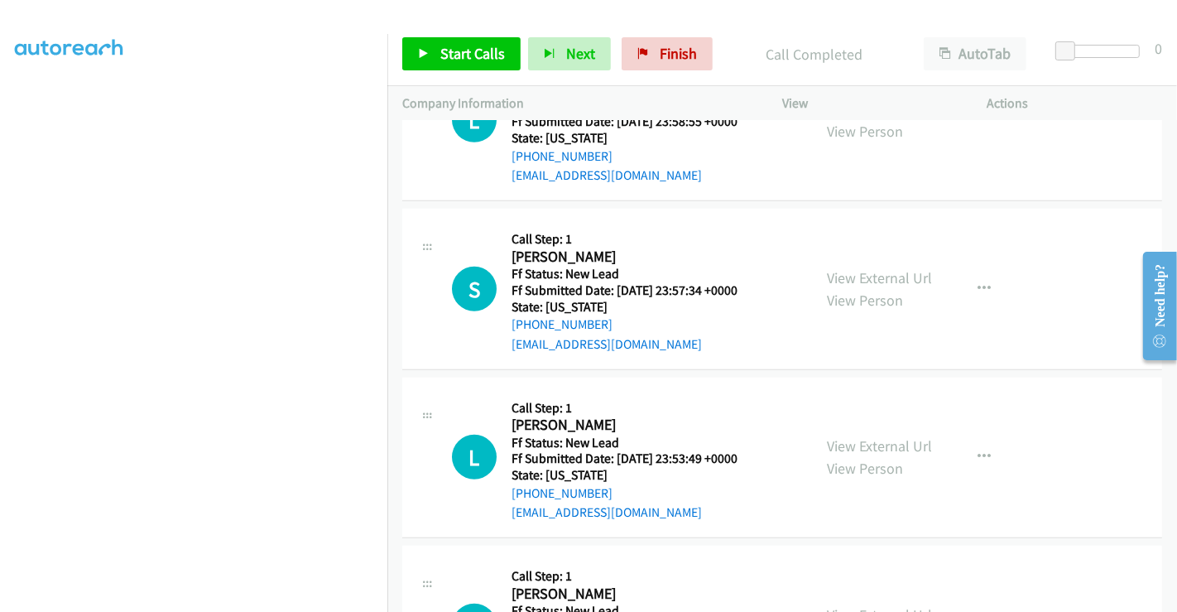
scroll to position [1103, 0]
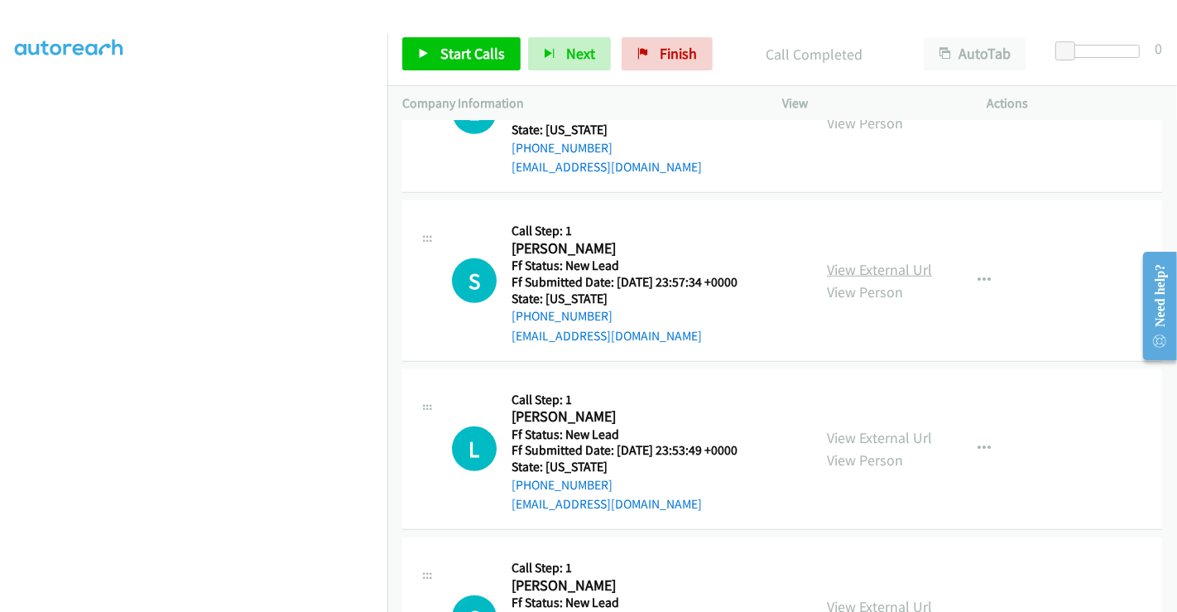
click at [886, 262] on link "View External Url" at bounding box center [879, 269] width 105 height 19
click at [858, 431] on link "View External Url" at bounding box center [879, 437] width 105 height 19
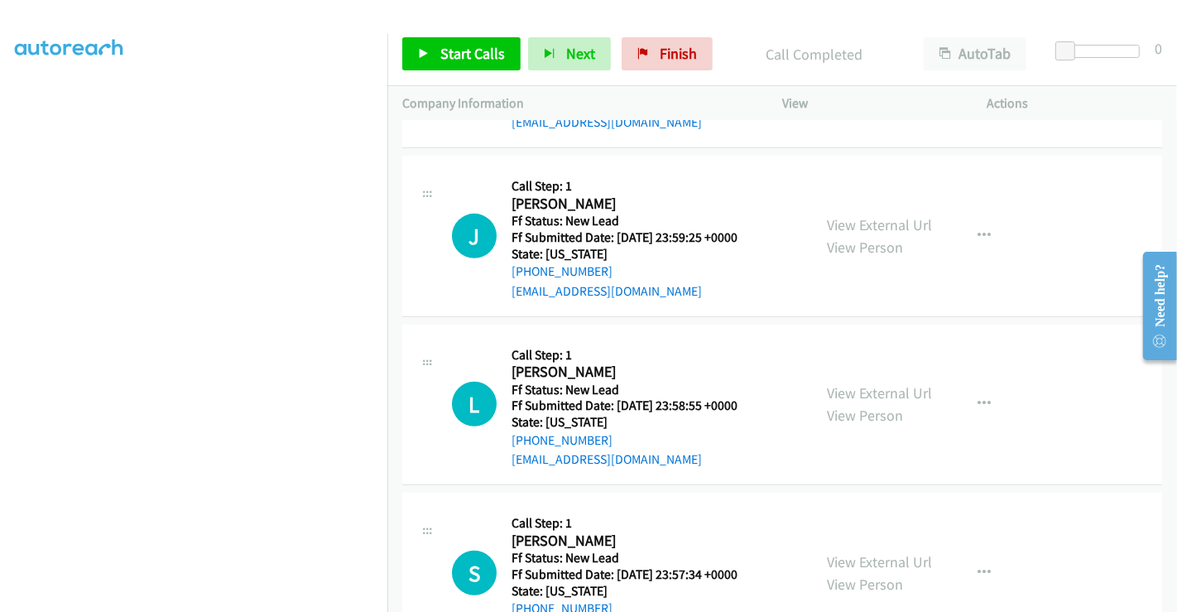
scroll to position [735, 0]
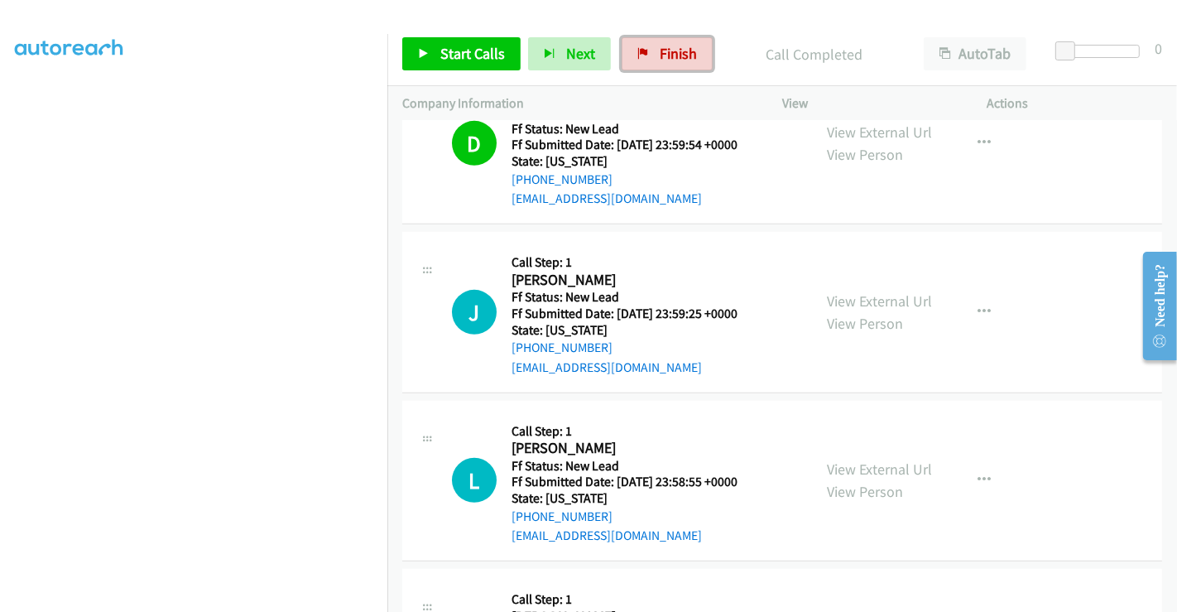
drag, startPoint x: 669, startPoint y: 62, endPoint x: 647, endPoint y: 91, distance: 36.6
click at [669, 61] on span "Finish" at bounding box center [678, 53] width 37 height 19
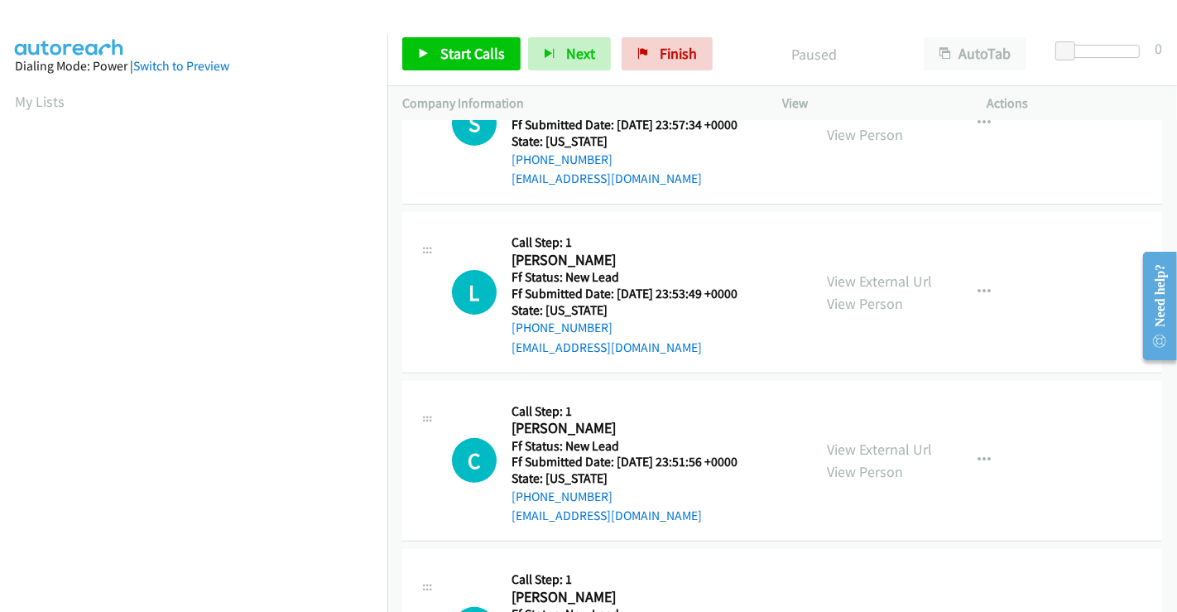
scroll to position [459, 0]
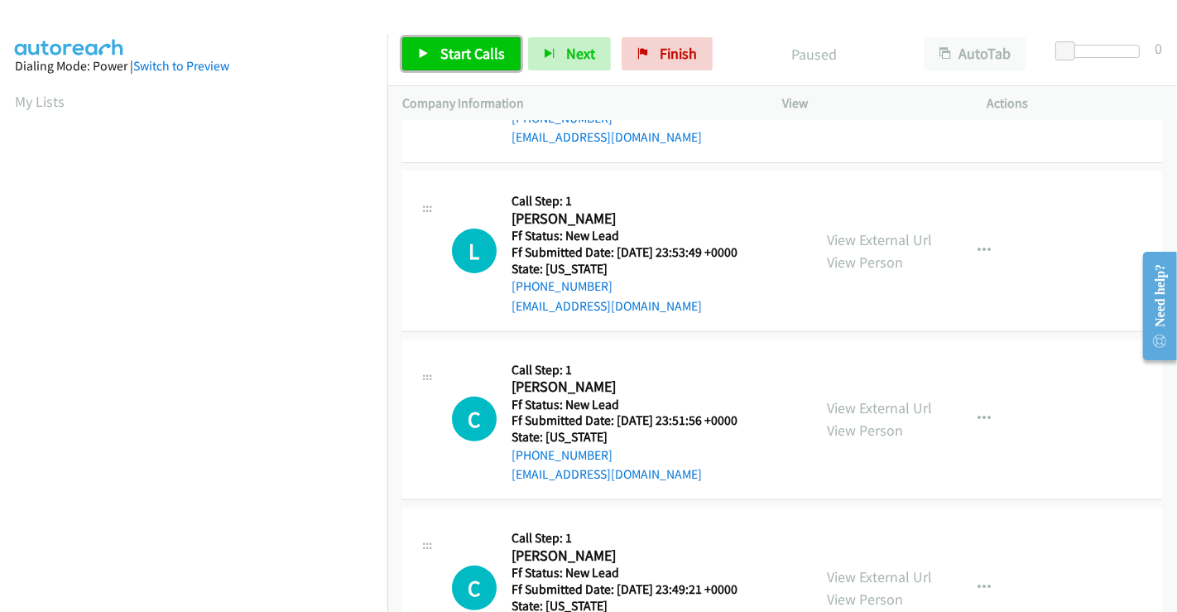
click at [467, 53] on span "Start Calls" at bounding box center [472, 53] width 65 height 19
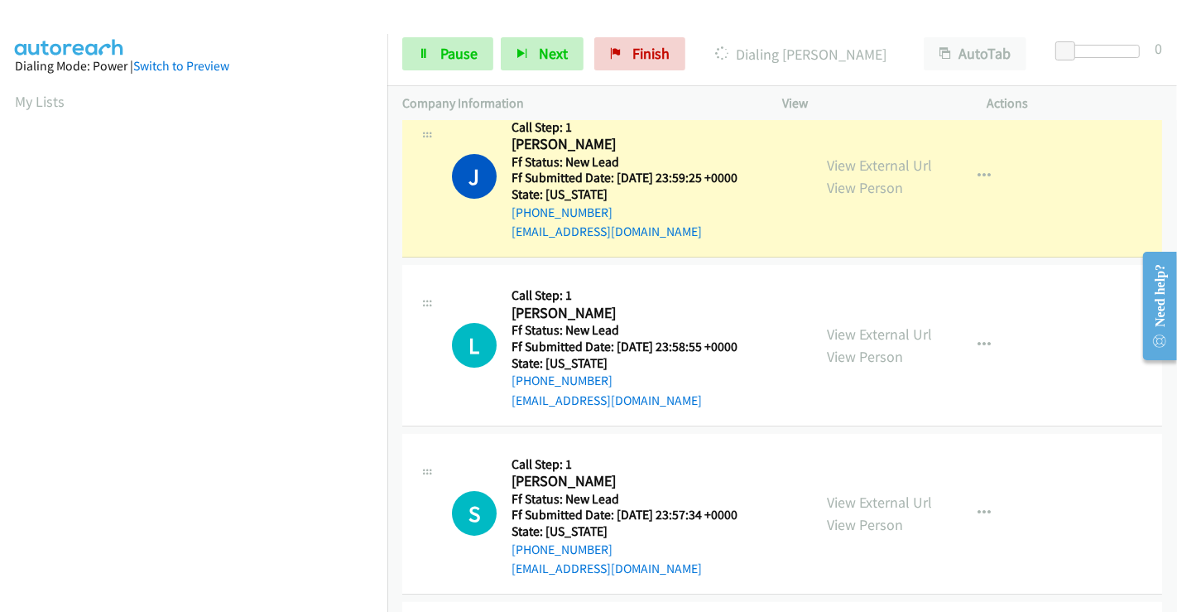
scroll to position [0, 0]
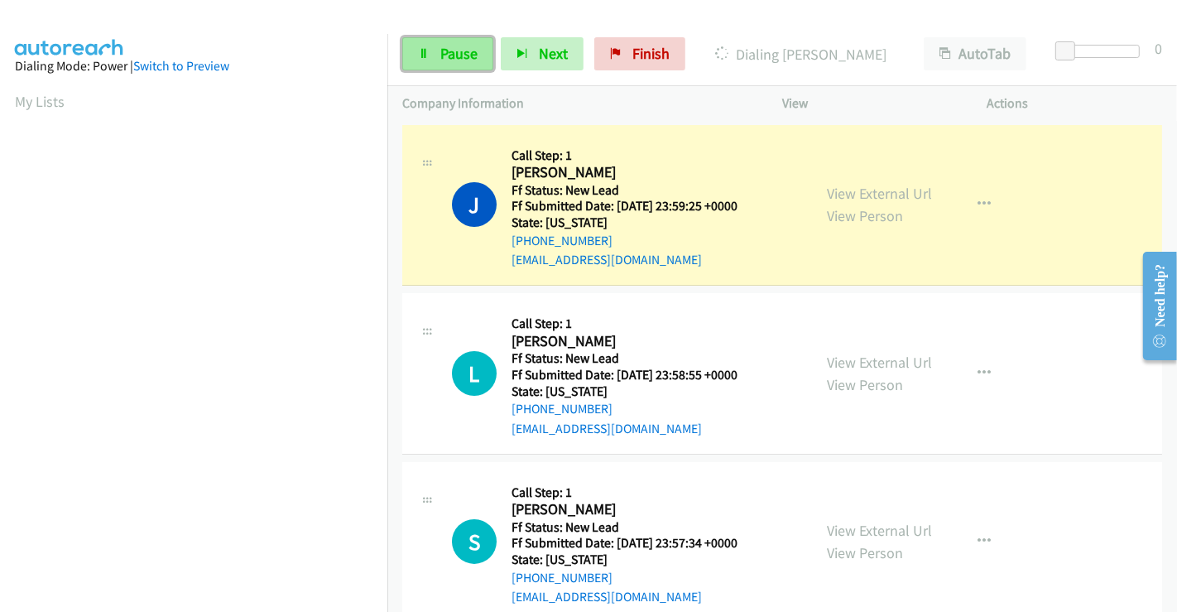
click at [458, 46] on span "Pause" at bounding box center [458, 53] width 37 height 19
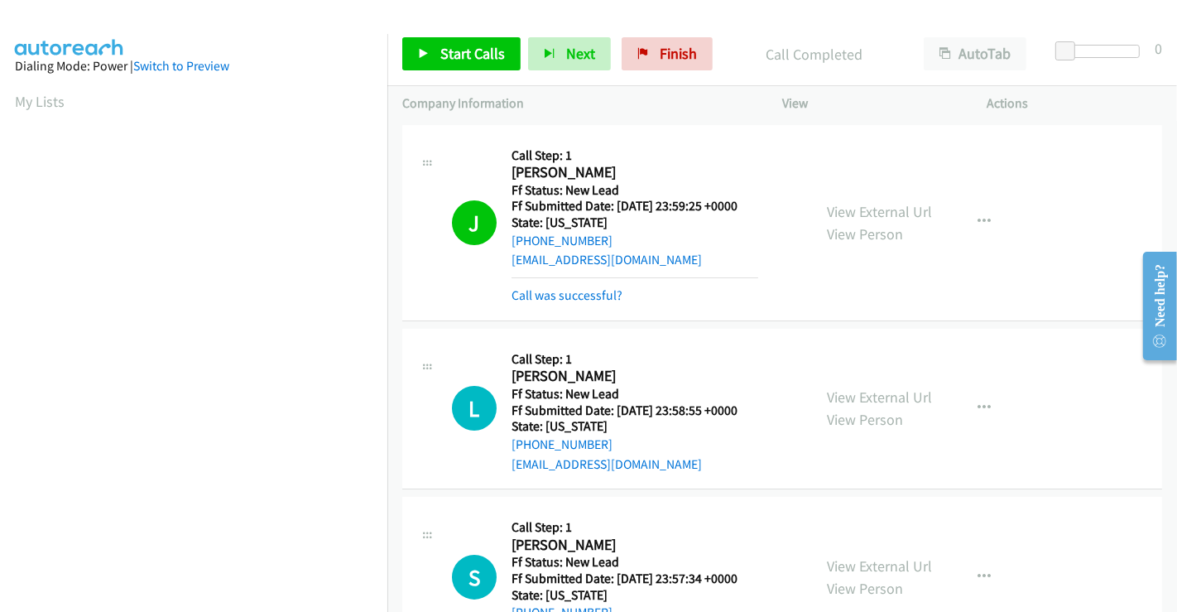
scroll to position [319, 0]
click at [563, 295] on link "Call was successful?" at bounding box center [566, 295] width 111 height 16
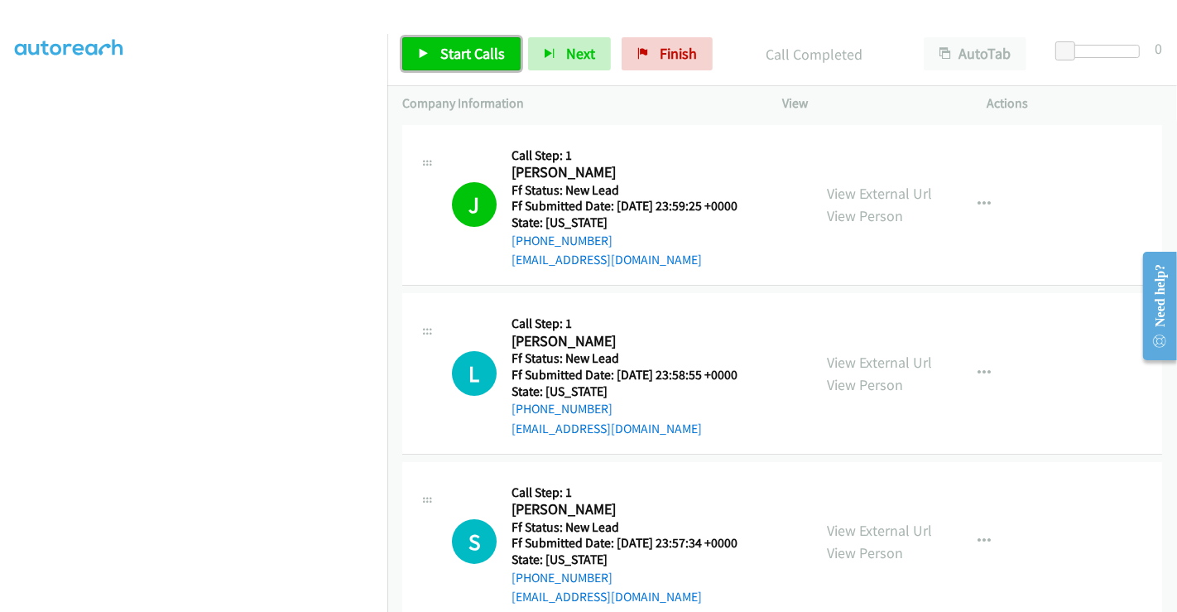
click at [445, 47] on span "Start Calls" at bounding box center [472, 53] width 65 height 19
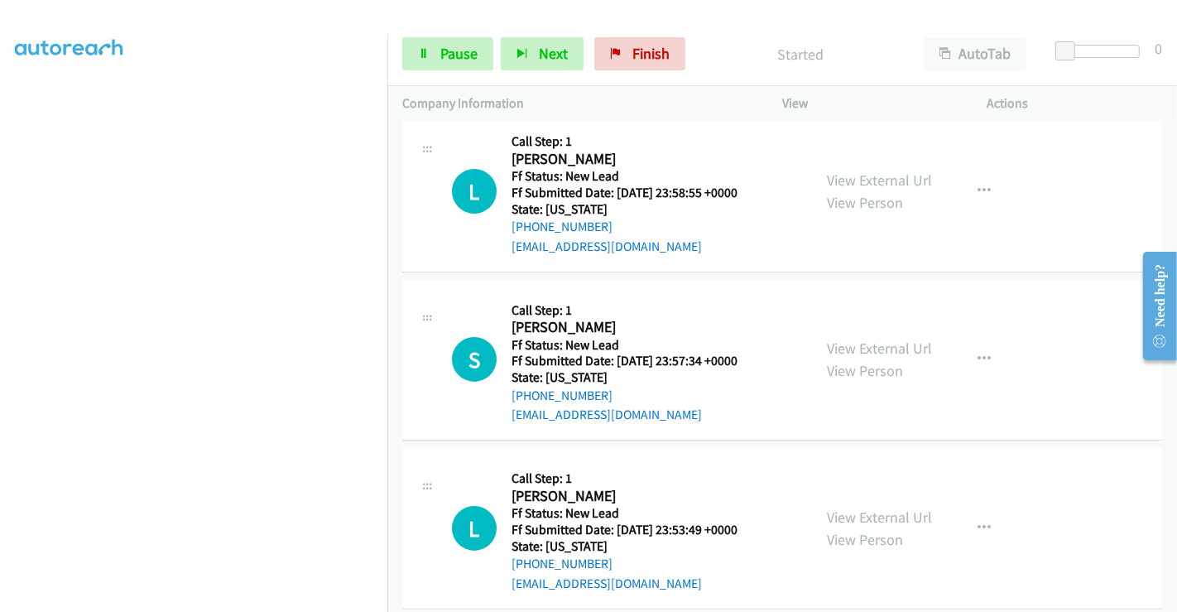
scroll to position [184, 0]
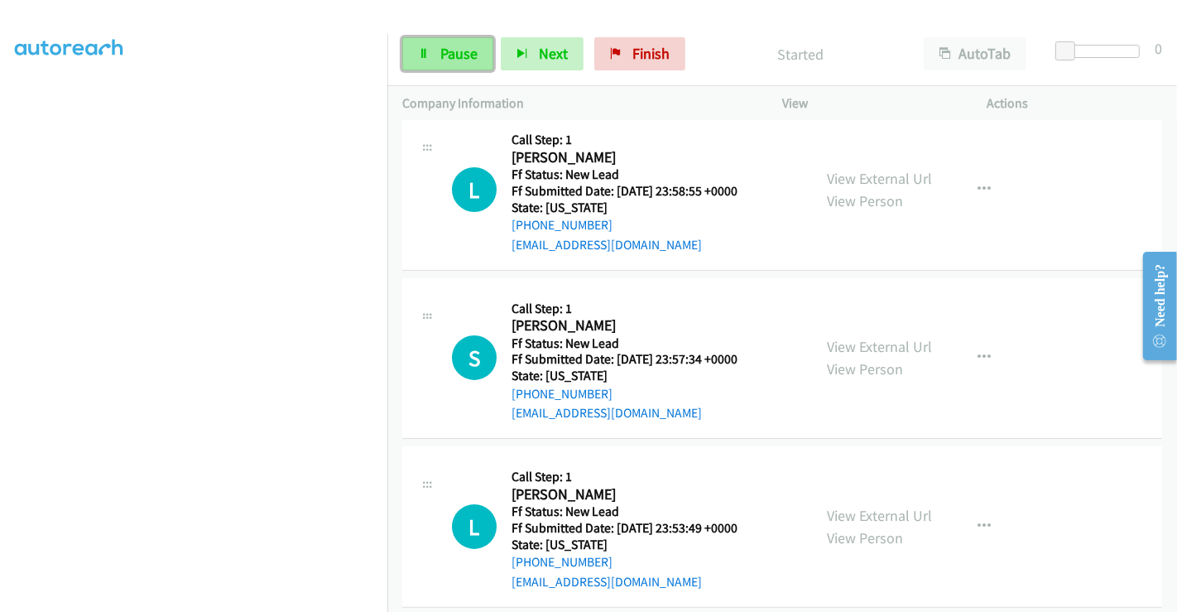
click at [471, 58] on span "Pause" at bounding box center [458, 53] width 37 height 19
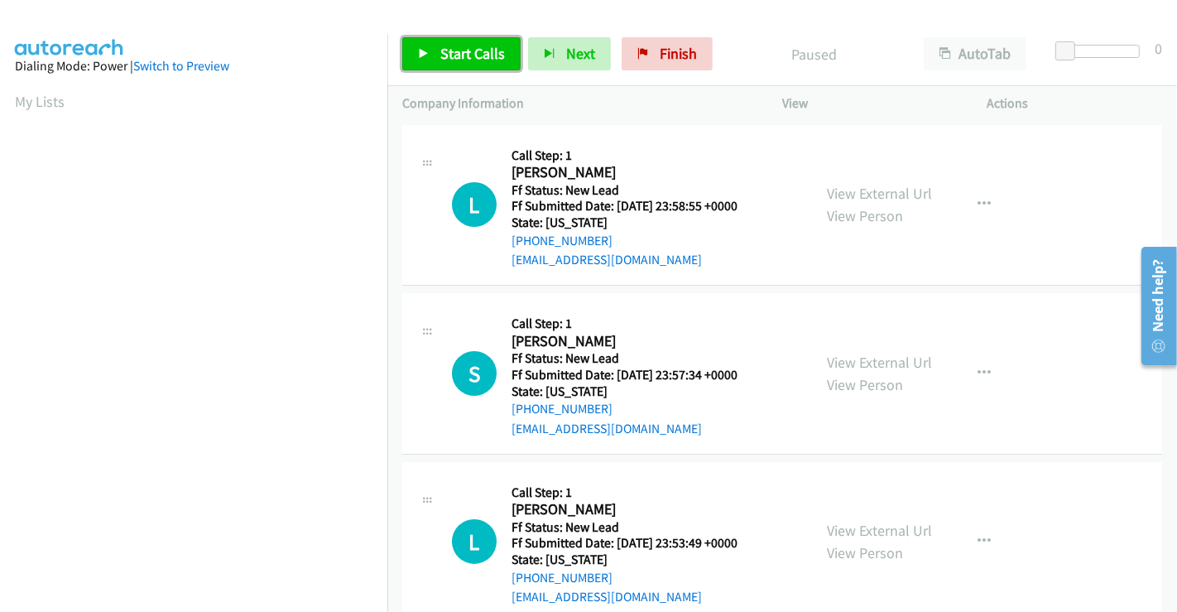
click at [455, 49] on span "Start Calls" at bounding box center [472, 53] width 65 height 19
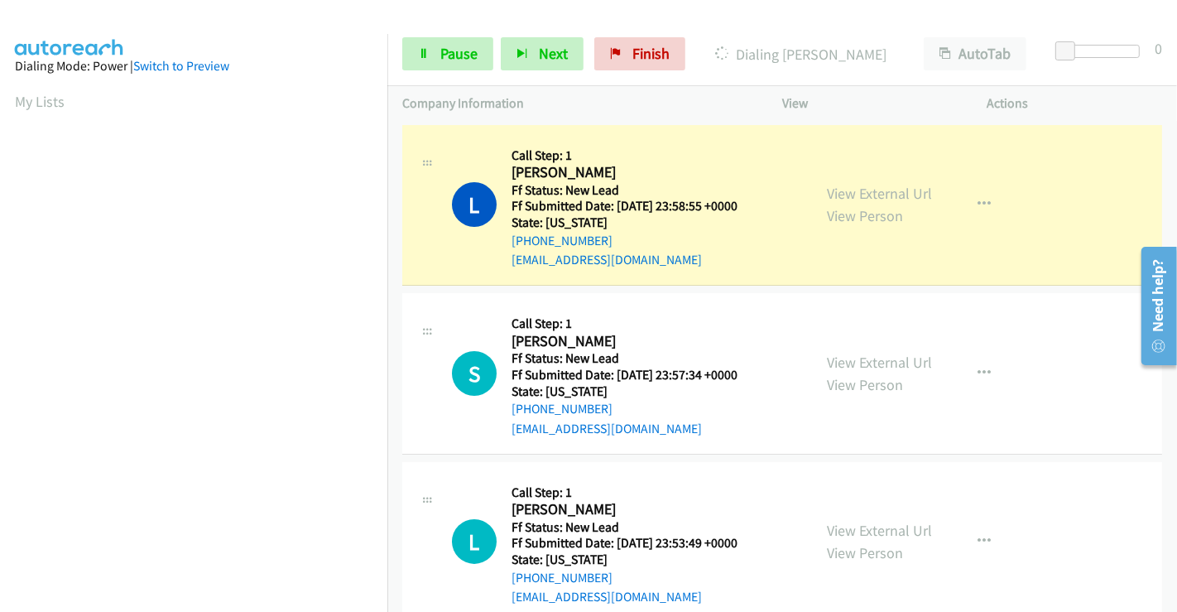
scroll to position [319, 0]
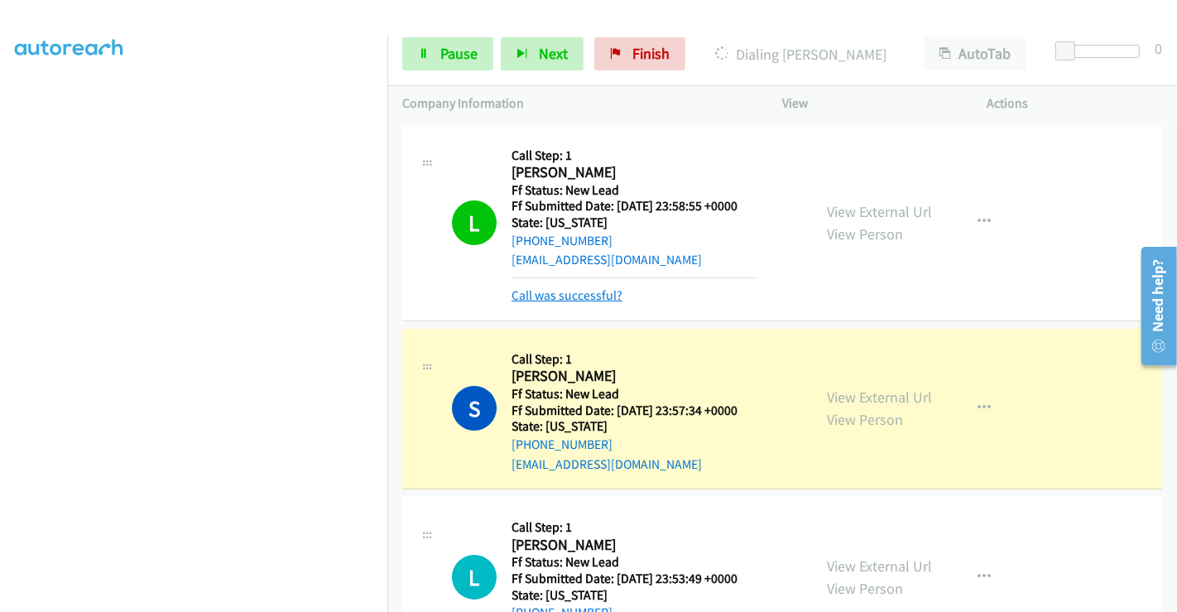
click at [543, 294] on link "Call was successful?" at bounding box center [566, 295] width 111 height 16
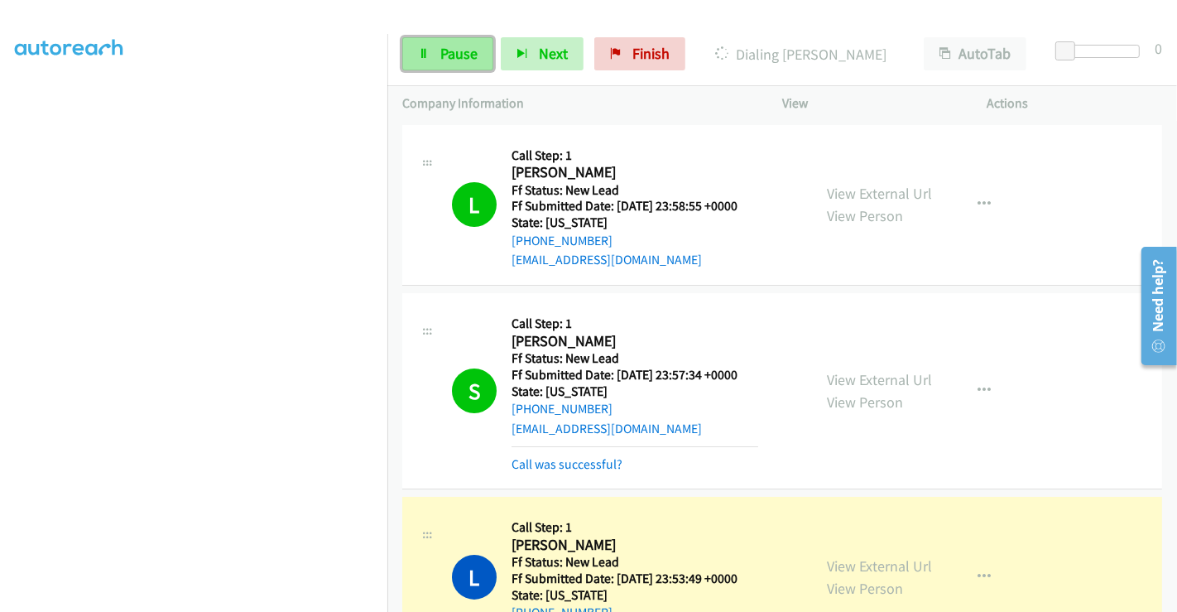
click at [434, 58] on link "Pause" at bounding box center [447, 53] width 91 height 33
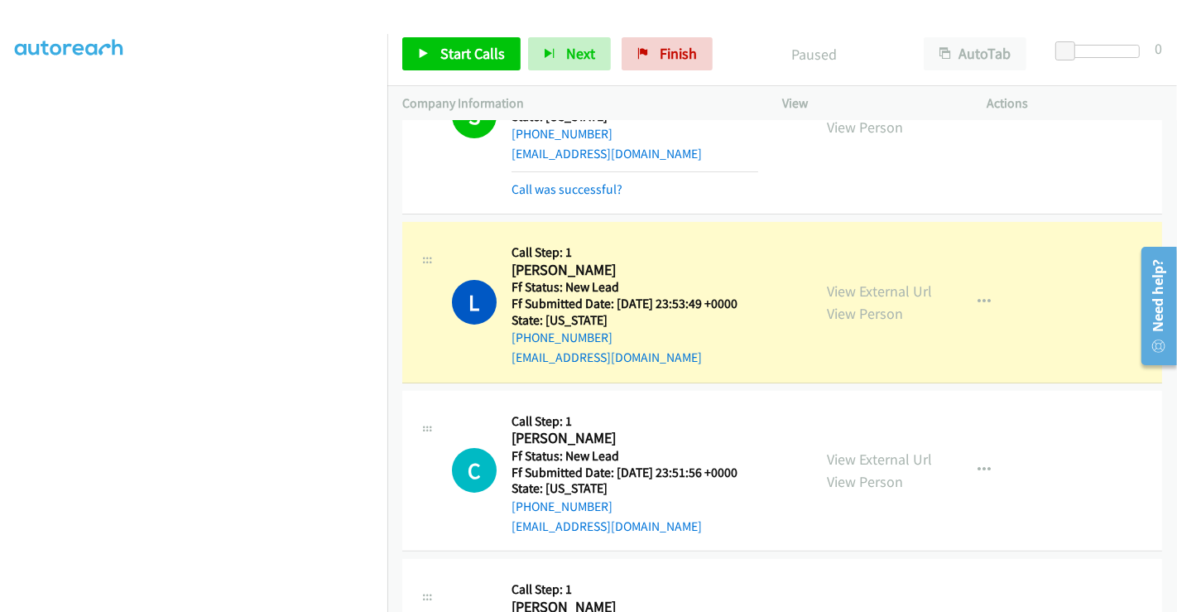
scroll to position [276, 0]
click at [570, 190] on link "Call was successful?" at bounding box center [566, 188] width 111 height 16
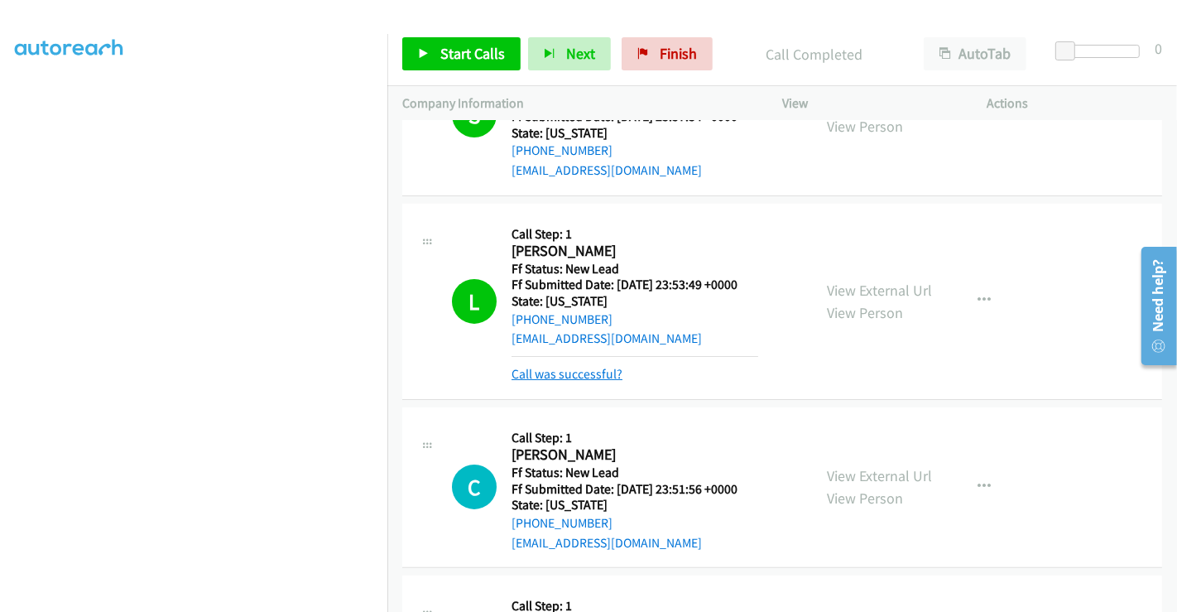
click at [591, 372] on link "Call was successful?" at bounding box center [566, 374] width 111 height 16
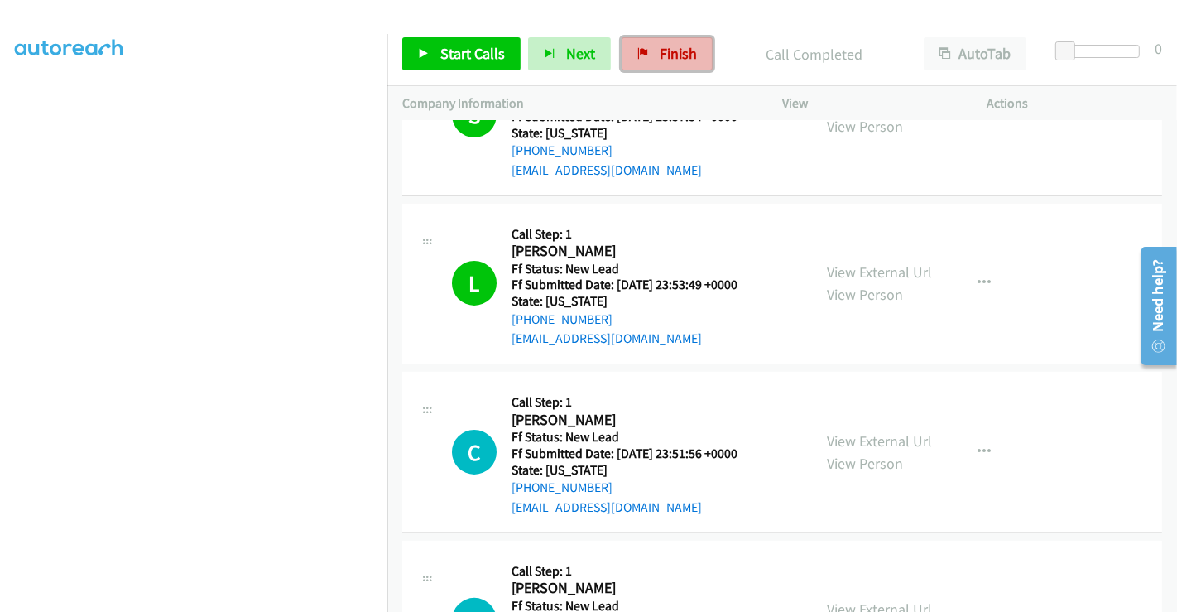
click at [660, 61] on span "Finish" at bounding box center [678, 53] width 37 height 19
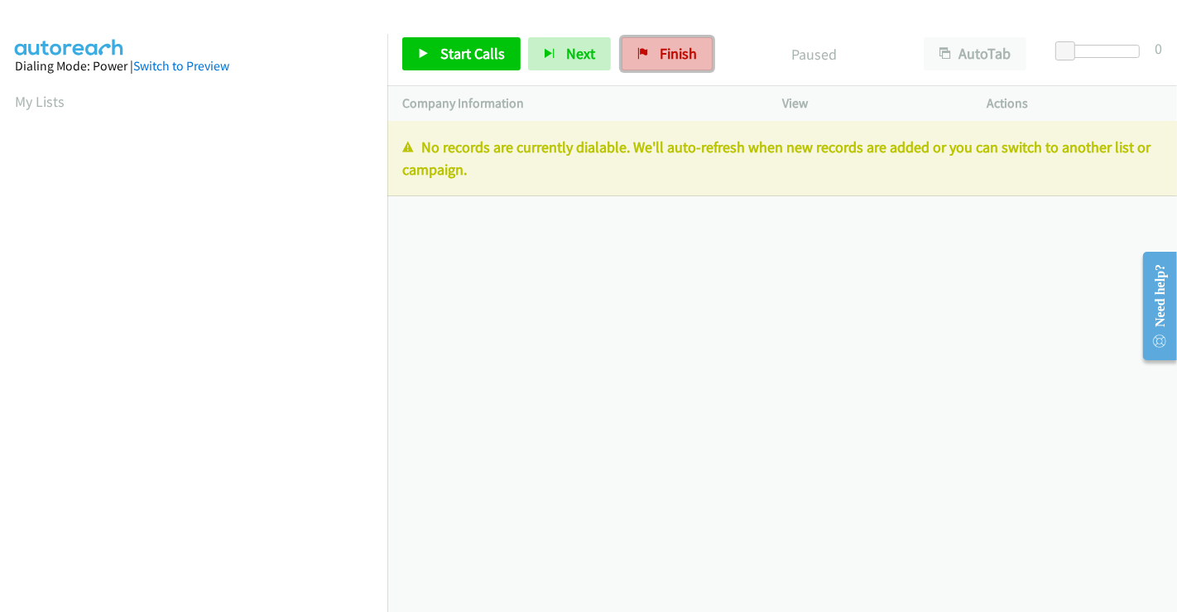
click at [660, 50] on span "Finish" at bounding box center [678, 53] width 37 height 19
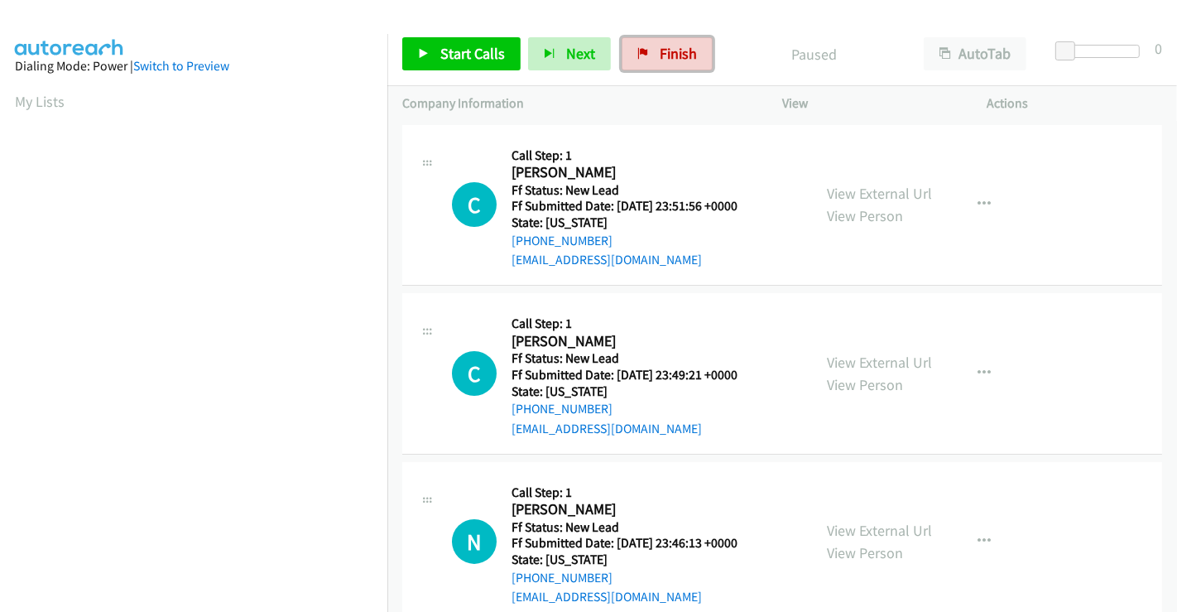
click at [652, 51] on link "Finish" at bounding box center [666, 53] width 91 height 33
